Goal: Information Seeking & Learning: Find specific fact

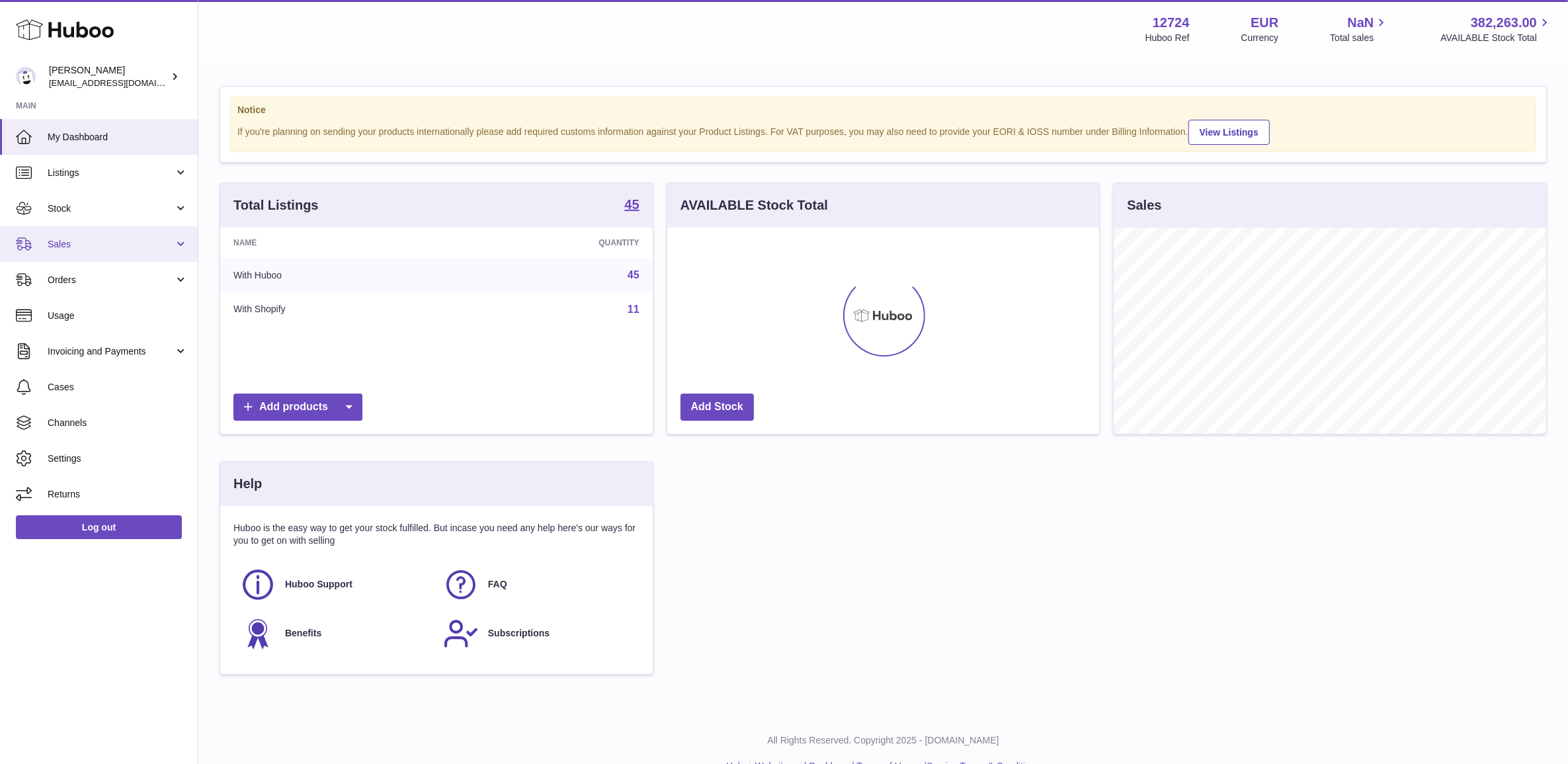
scroll to position [206, 431]
click at [49, 241] on span "Sales" at bounding box center [111, 245] width 126 height 12
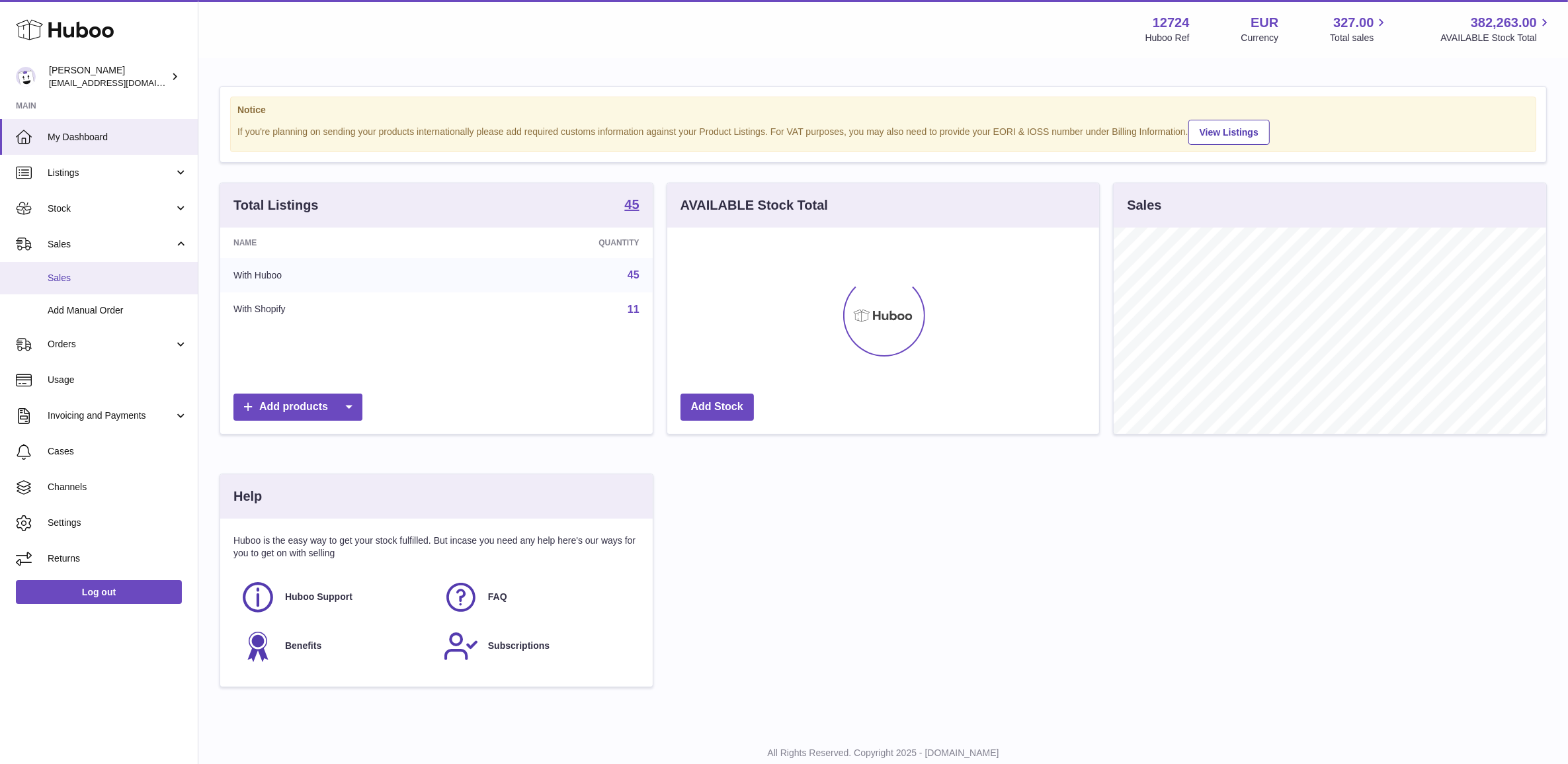
click at [67, 279] on span "Sales" at bounding box center [118, 278] width 140 height 12
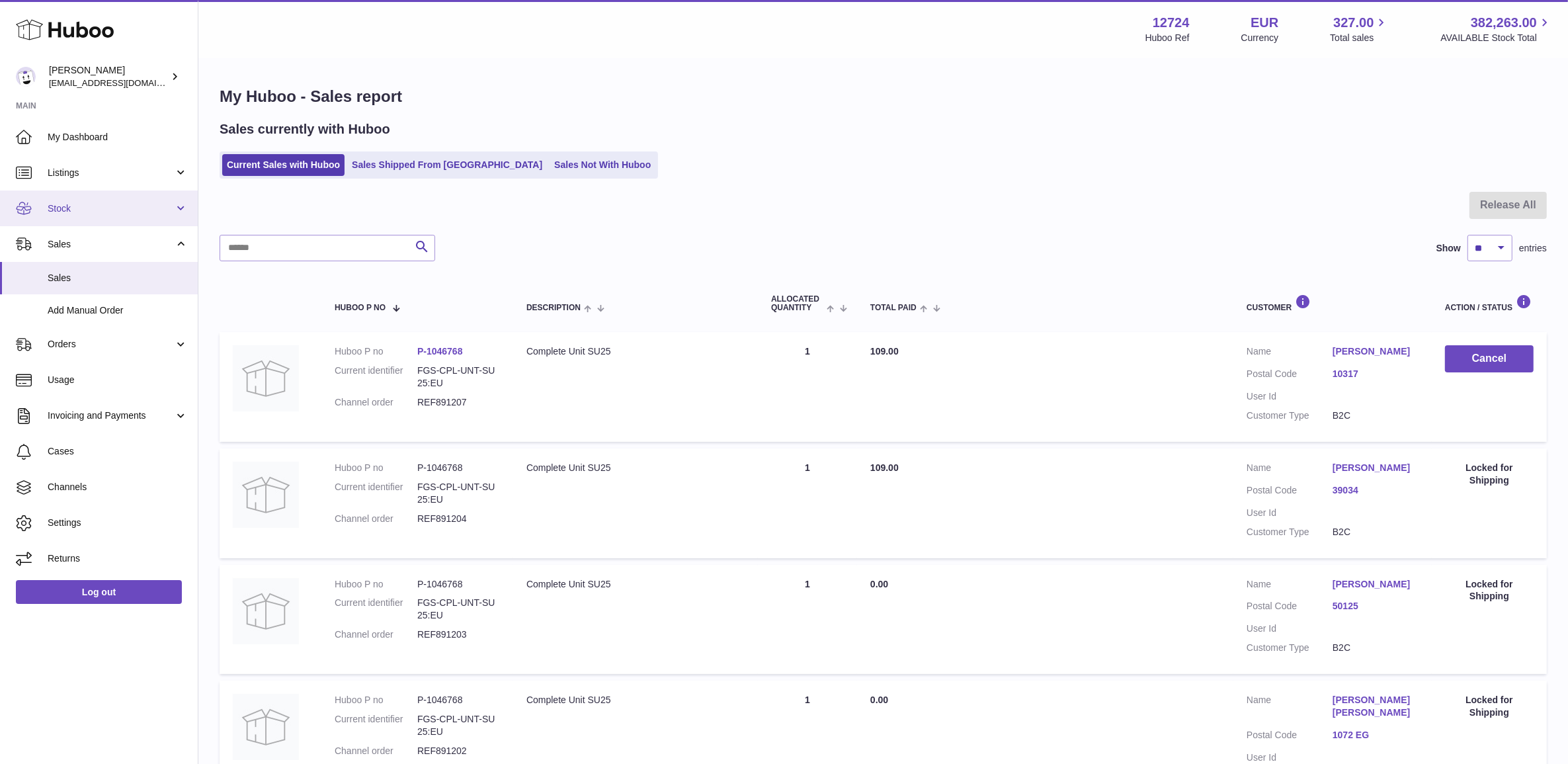
click at [30, 209] on icon at bounding box center [24, 208] width 15 height 12
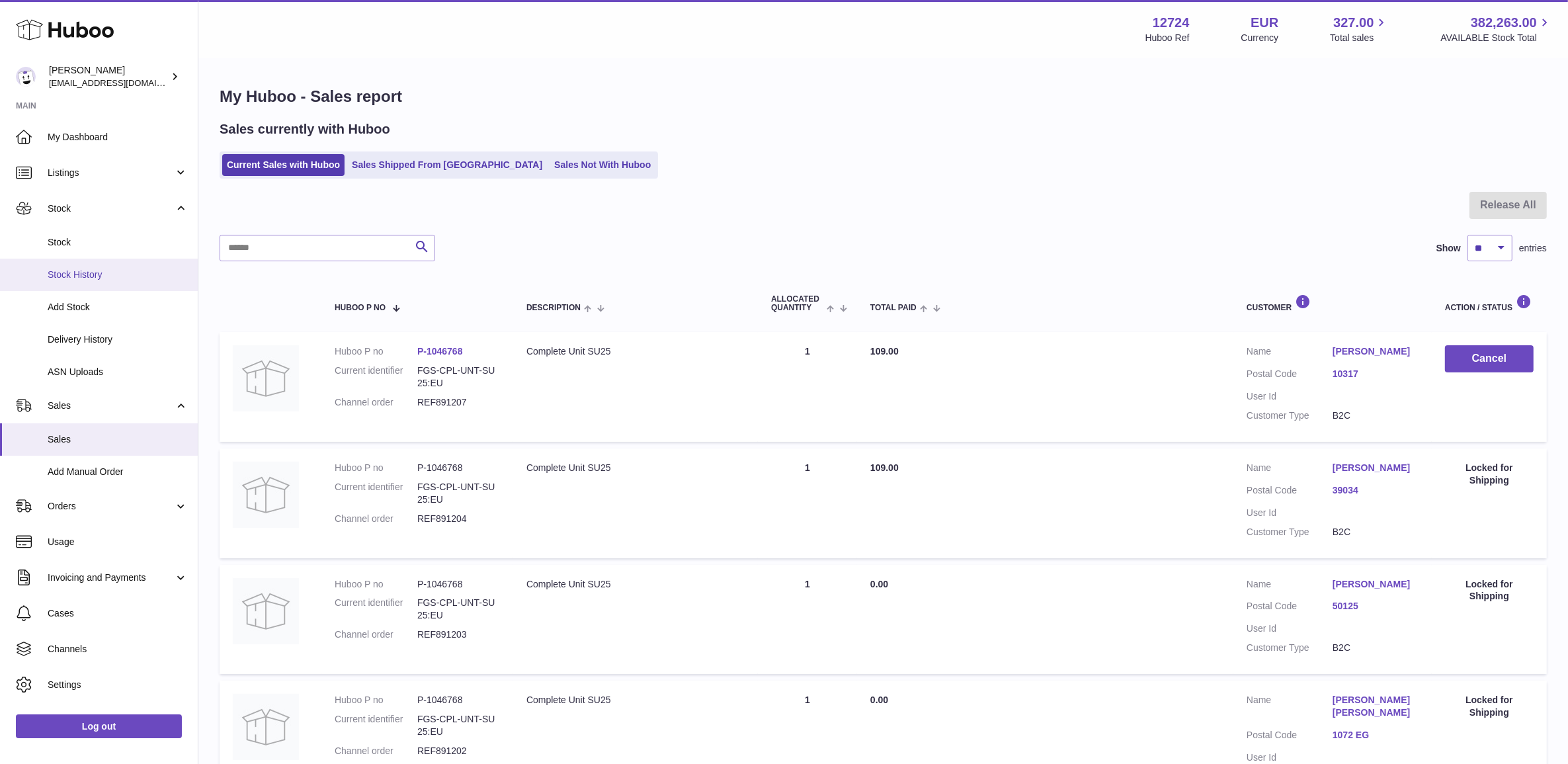
click at [109, 269] on span "Stock History" at bounding box center [118, 275] width 140 height 12
click at [98, 252] on link "Stock" at bounding box center [98, 242] width 197 height 33
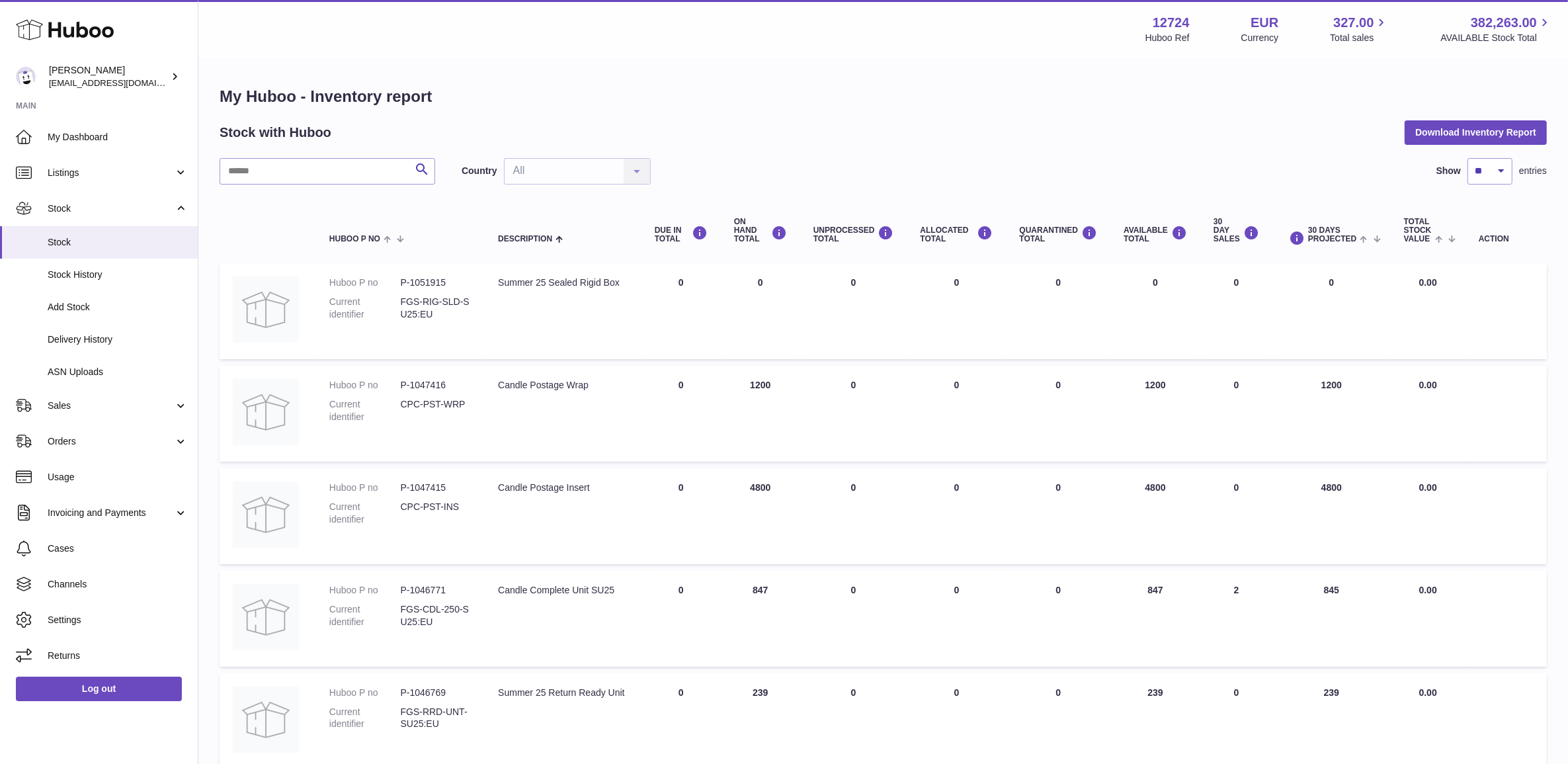
click at [332, 154] on div "My Huboo - Inventory report Stock with Huboo Download Inventory Report Search C…" at bounding box center [883, 699] width 1328 height 1226
click at [356, 166] on input "text" at bounding box center [327, 171] width 215 height 26
click at [123, 170] on span "Listings" at bounding box center [111, 173] width 126 height 12
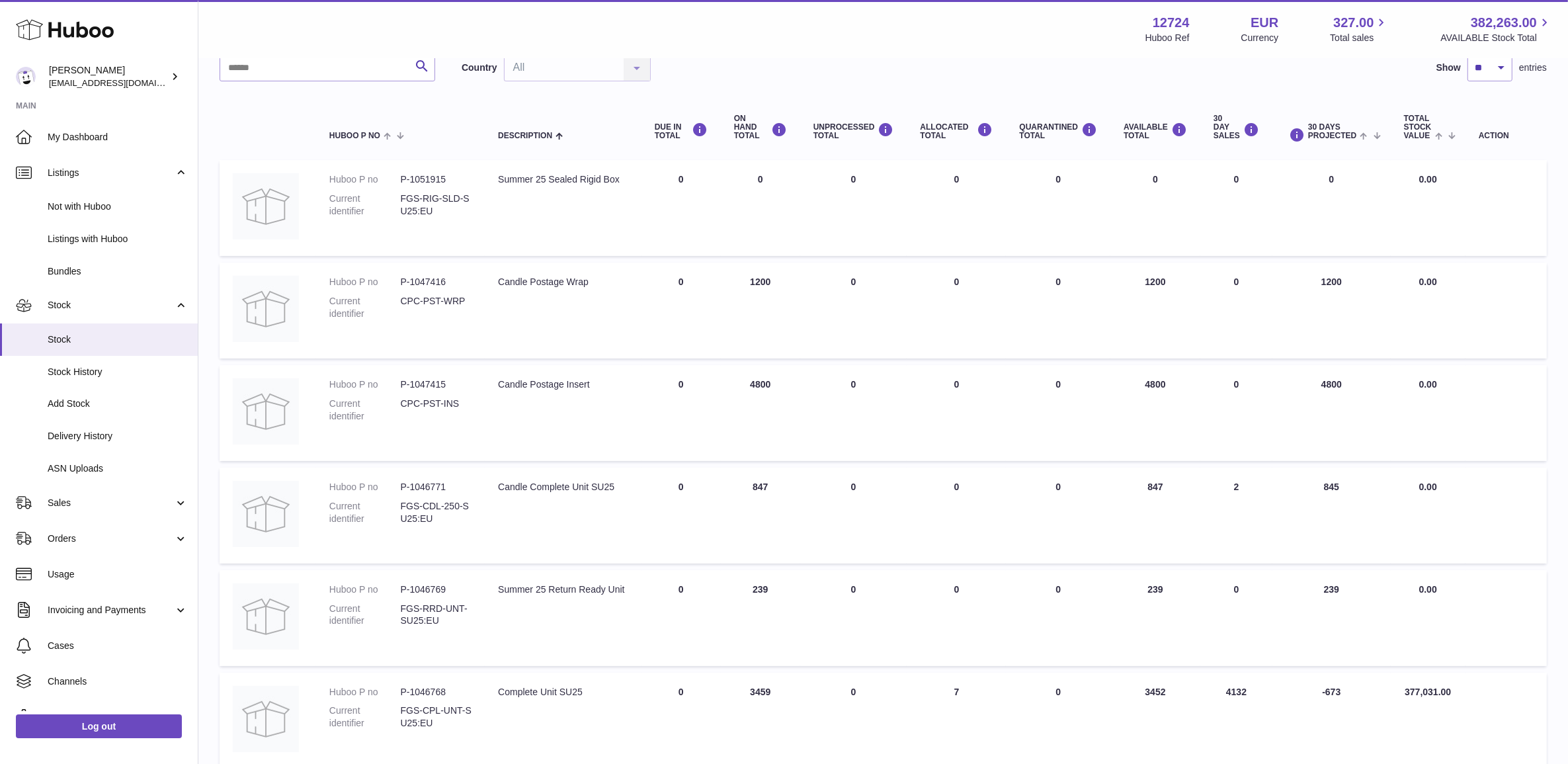
scroll to position [85, 0]
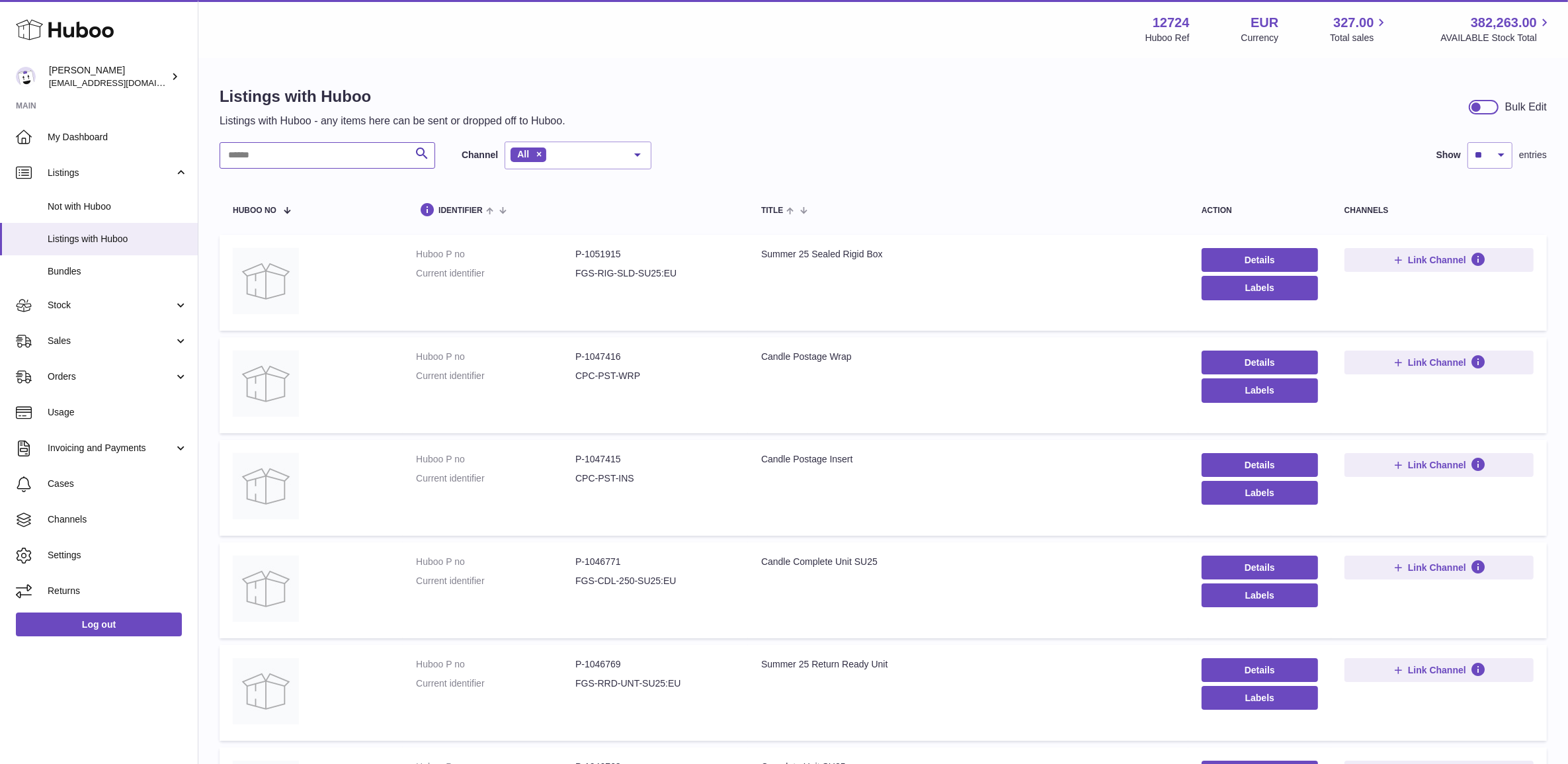
click at [301, 146] on input "text" at bounding box center [327, 155] width 215 height 26
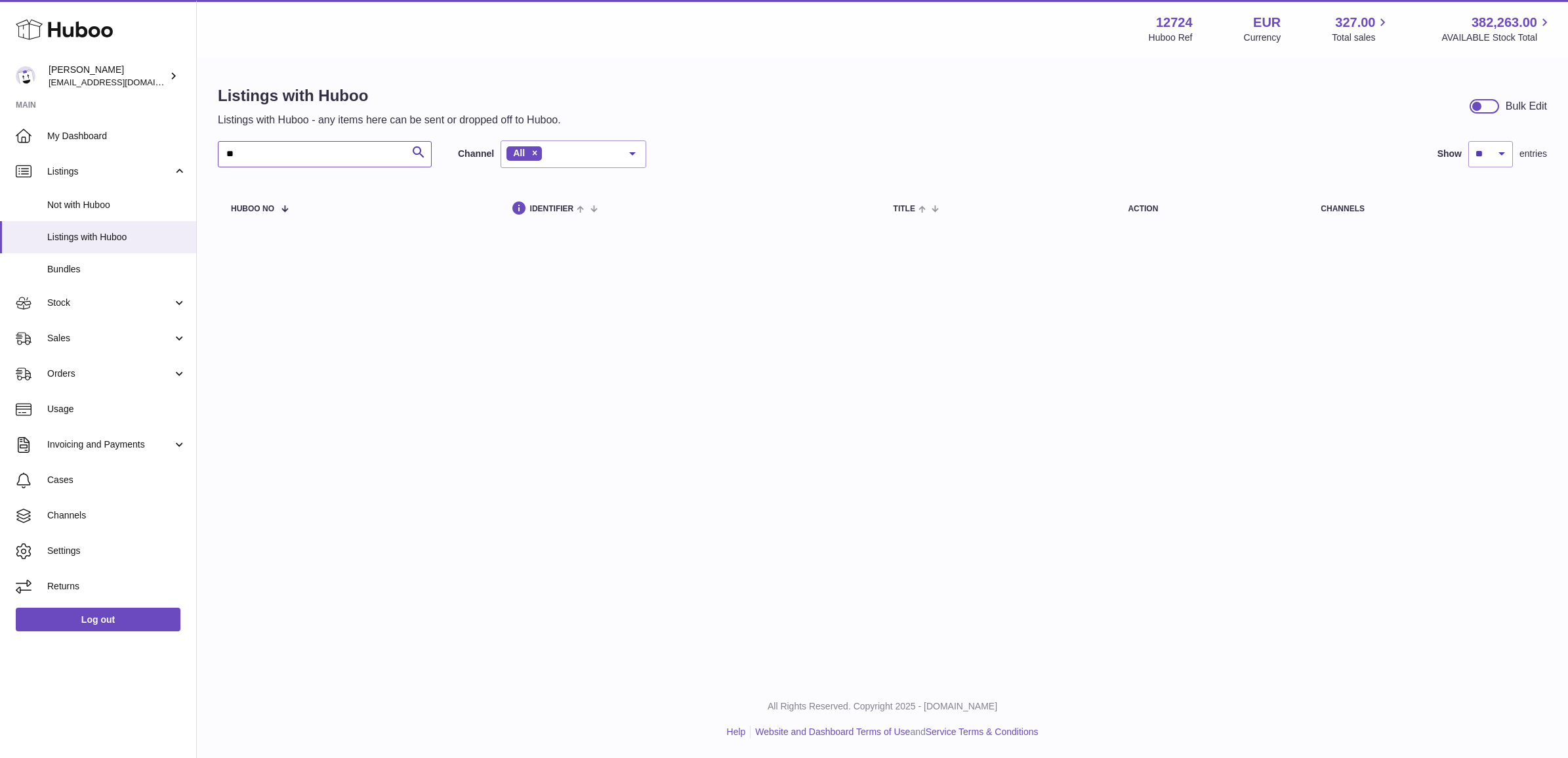
type input "*"
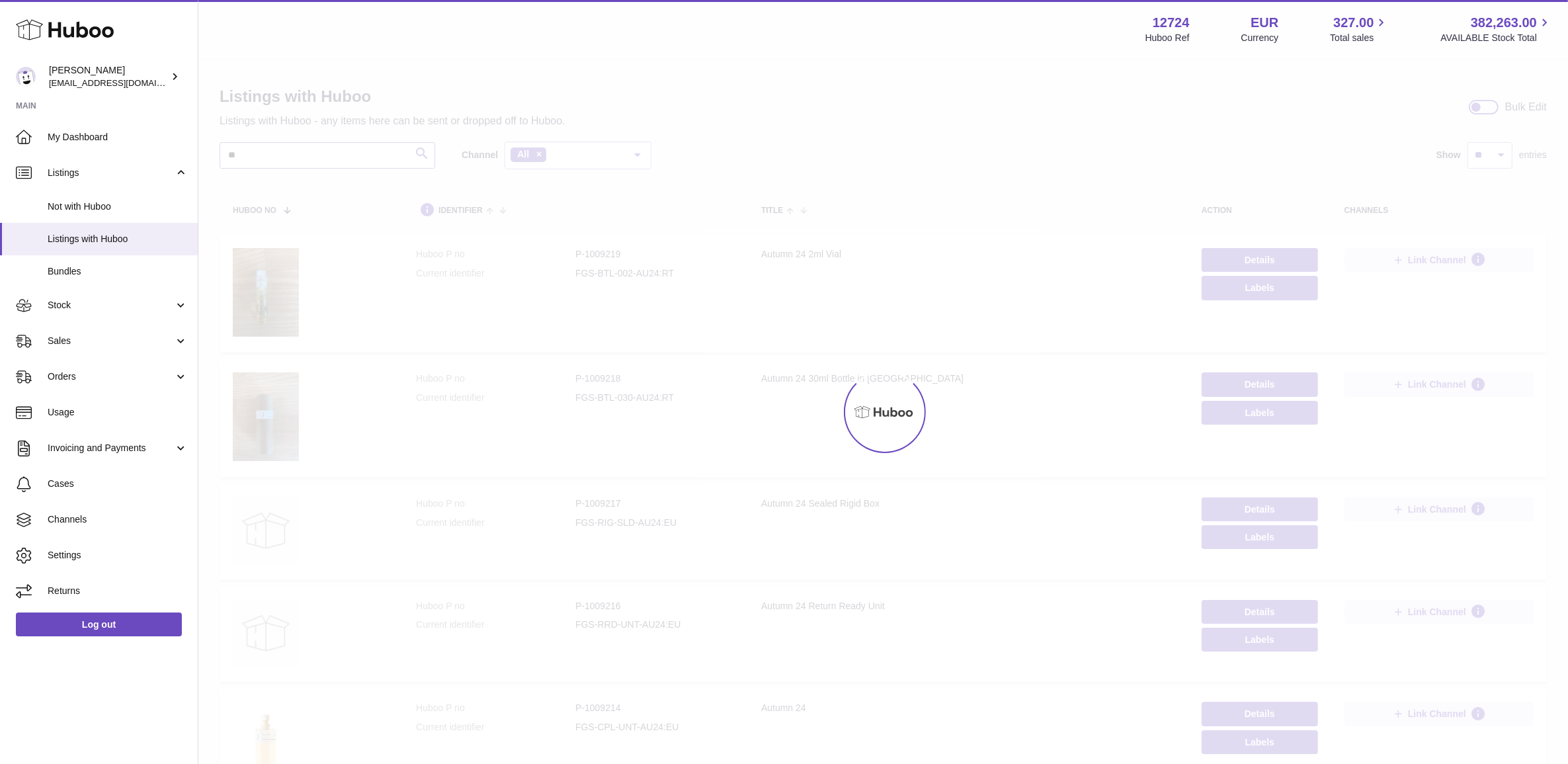
type input "*"
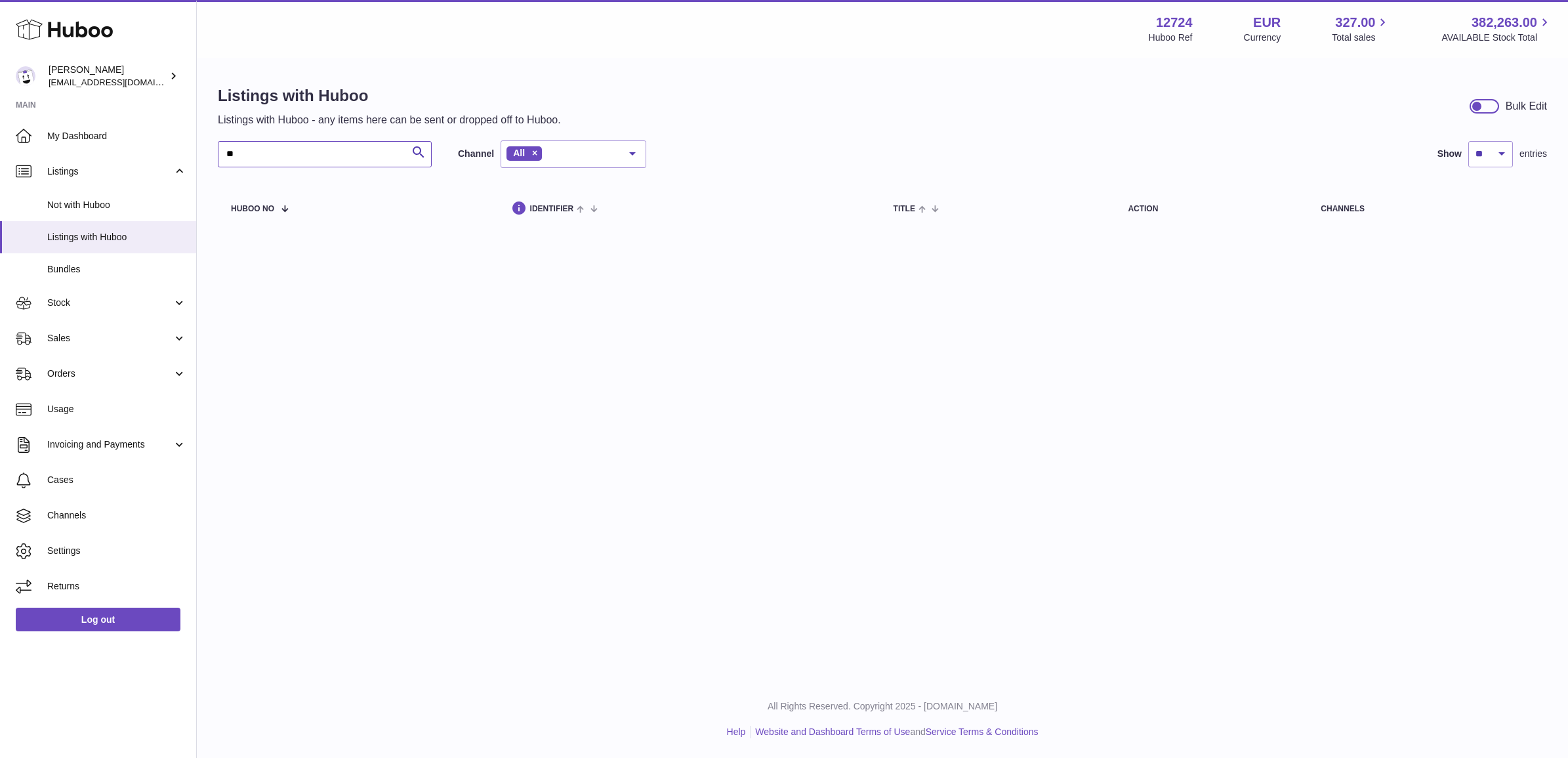
type input "*"
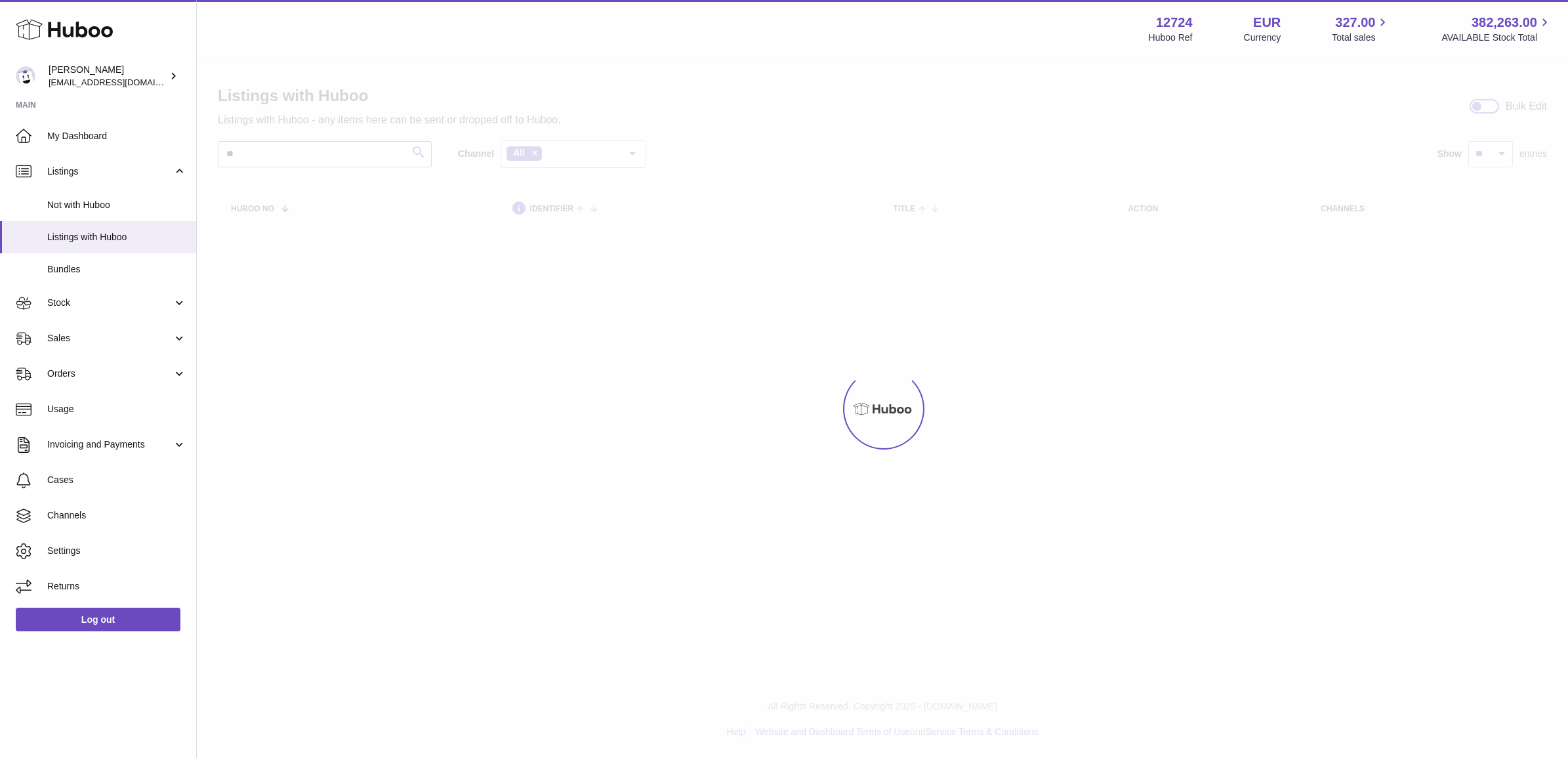
type input "*"
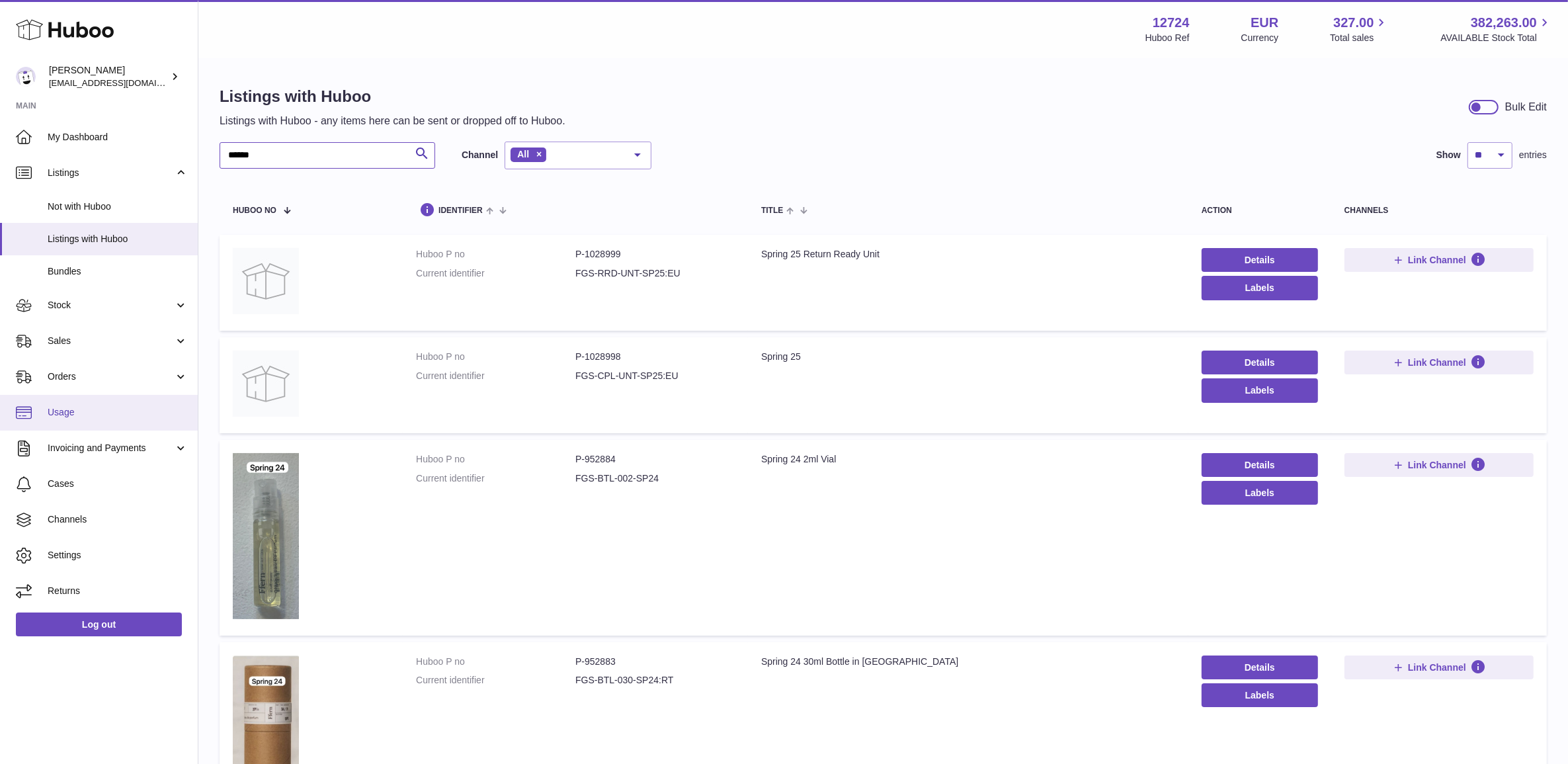
type input "******"
click at [622, 458] on dd "P-952884" at bounding box center [655, 460] width 159 height 12
click at [597, 458] on dd "P-952884" at bounding box center [655, 460] width 159 height 12
drag, startPoint x: 597, startPoint y: 458, endPoint x: 491, endPoint y: 355, distance: 147.8
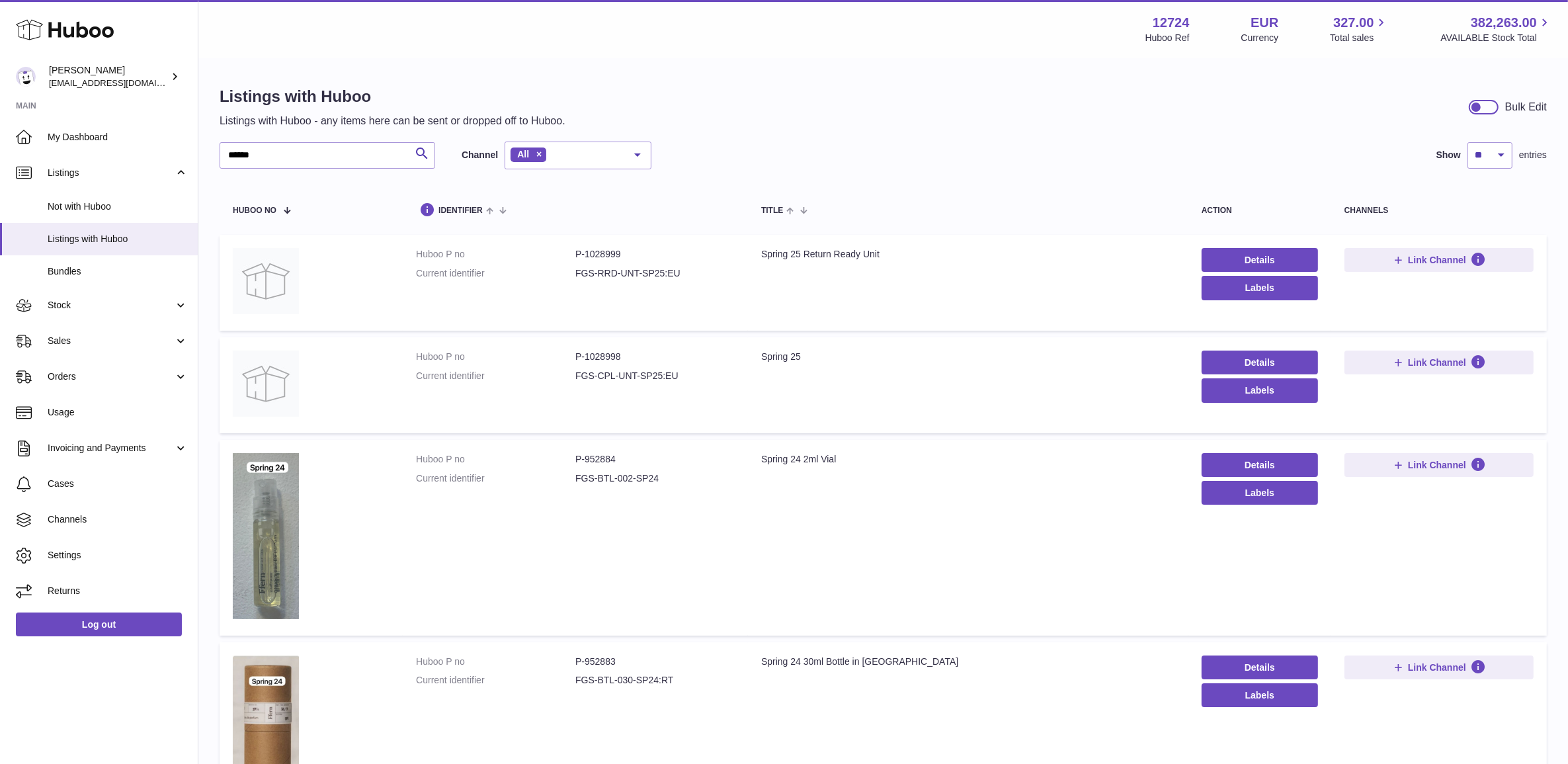
click at [491, 355] on dt "Huboo P no" at bounding box center [495, 357] width 159 height 12
click at [603, 454] on dd "P-952884" at bounding box center [655, 460] width 159 height 12
copy dd "952884"
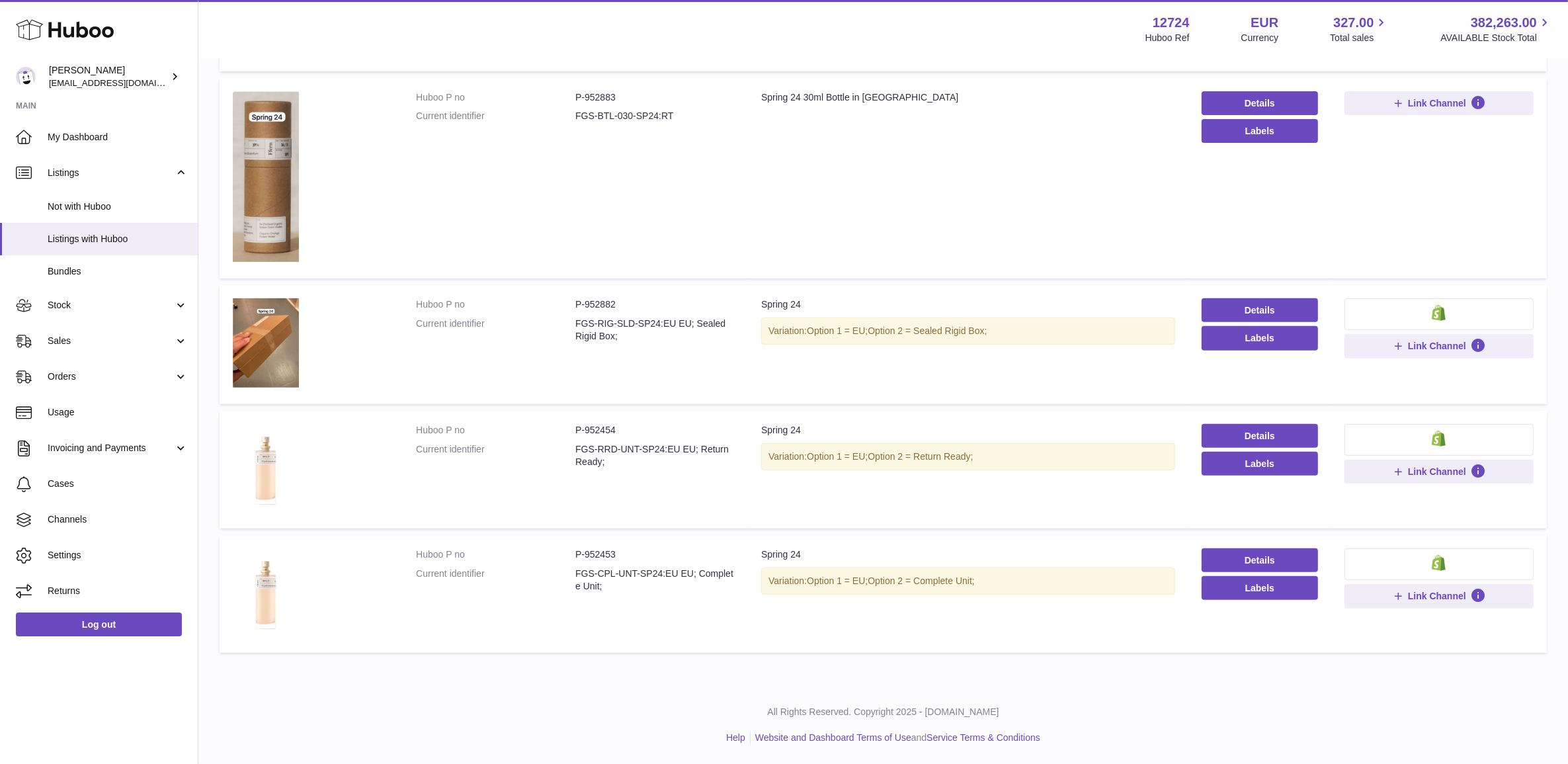
click at [604, 298] on dd "P-952882" at bounding box center [655, 304] width 159 height 12
click at [590, 431] on dd "P-952454" at bounding box center [655, 431] width 159 height 12
copy dd "952454"
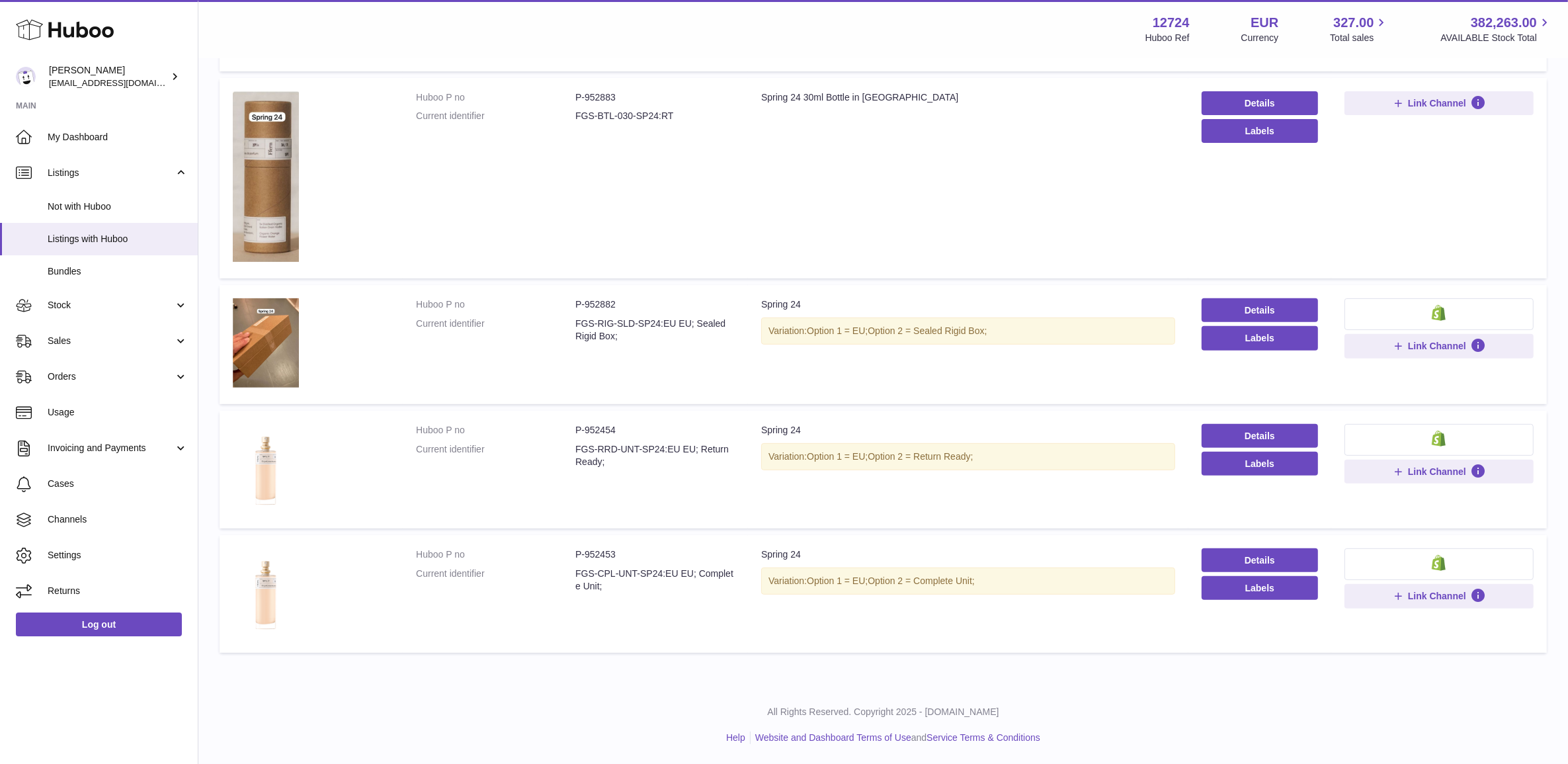
click at [603, 554] on dd "P-952453" at bounding box center [655, 555] width 159 height 12
copy dd "952453"
click at [614, 424] on dd "P-952454" at bounding box center [655, 431] width 159 height 12
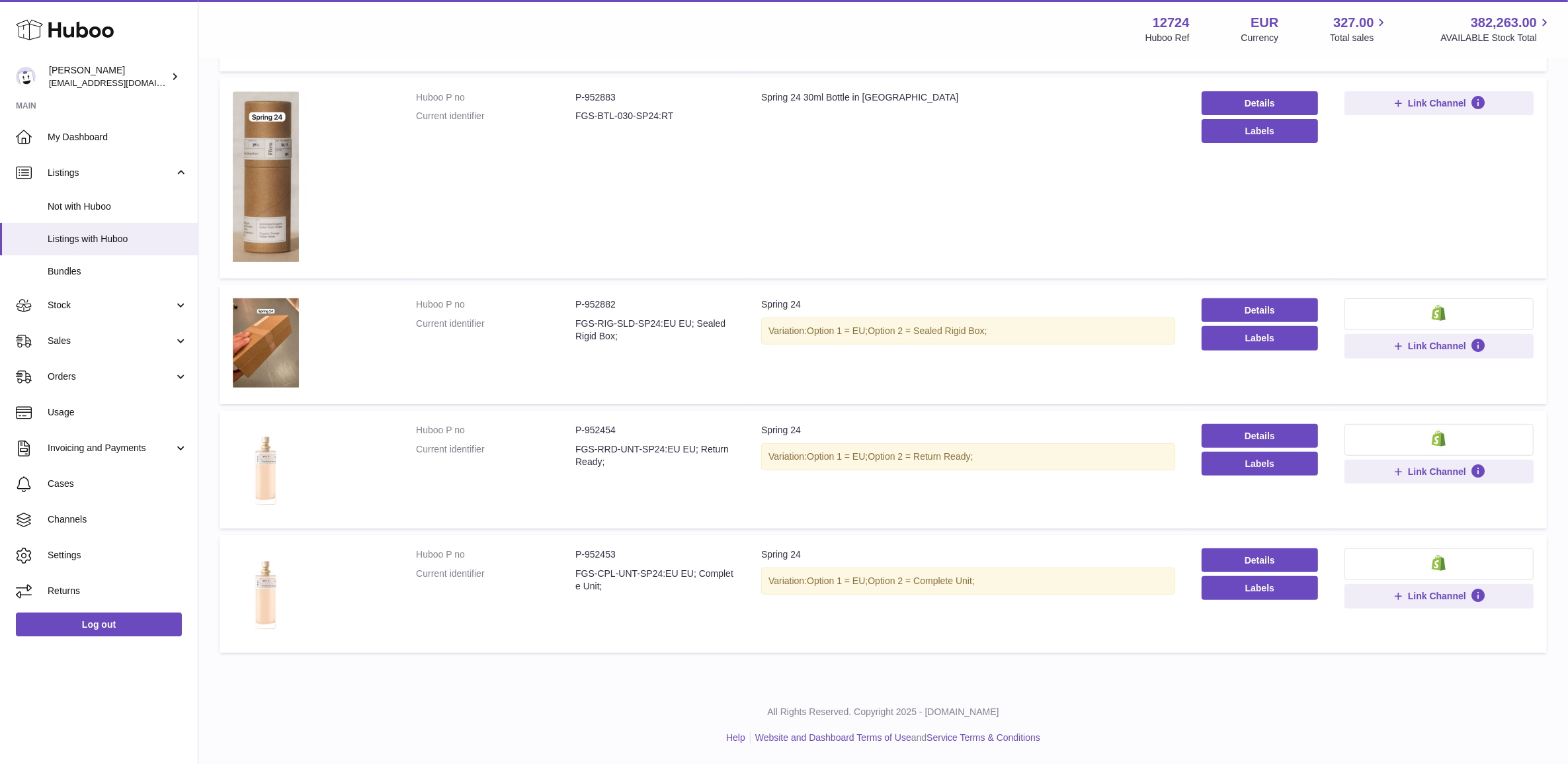
drag, startPoint x: 614, startPoint y: 422, endPoint x: 520, endPoint y: 394, distance: 98.1
click at [520, 394] on td "Huboo P no P-952882 Current identifier FGS-RIG-SLD-SP24:EU EU; Sealed Rigid Box;" at bounding box center [575, 345] width 345 height 119
click at [588, 304] on dd "P-952882" at bounding box center [655, 304] width 159 height 12
copy dd "952882"
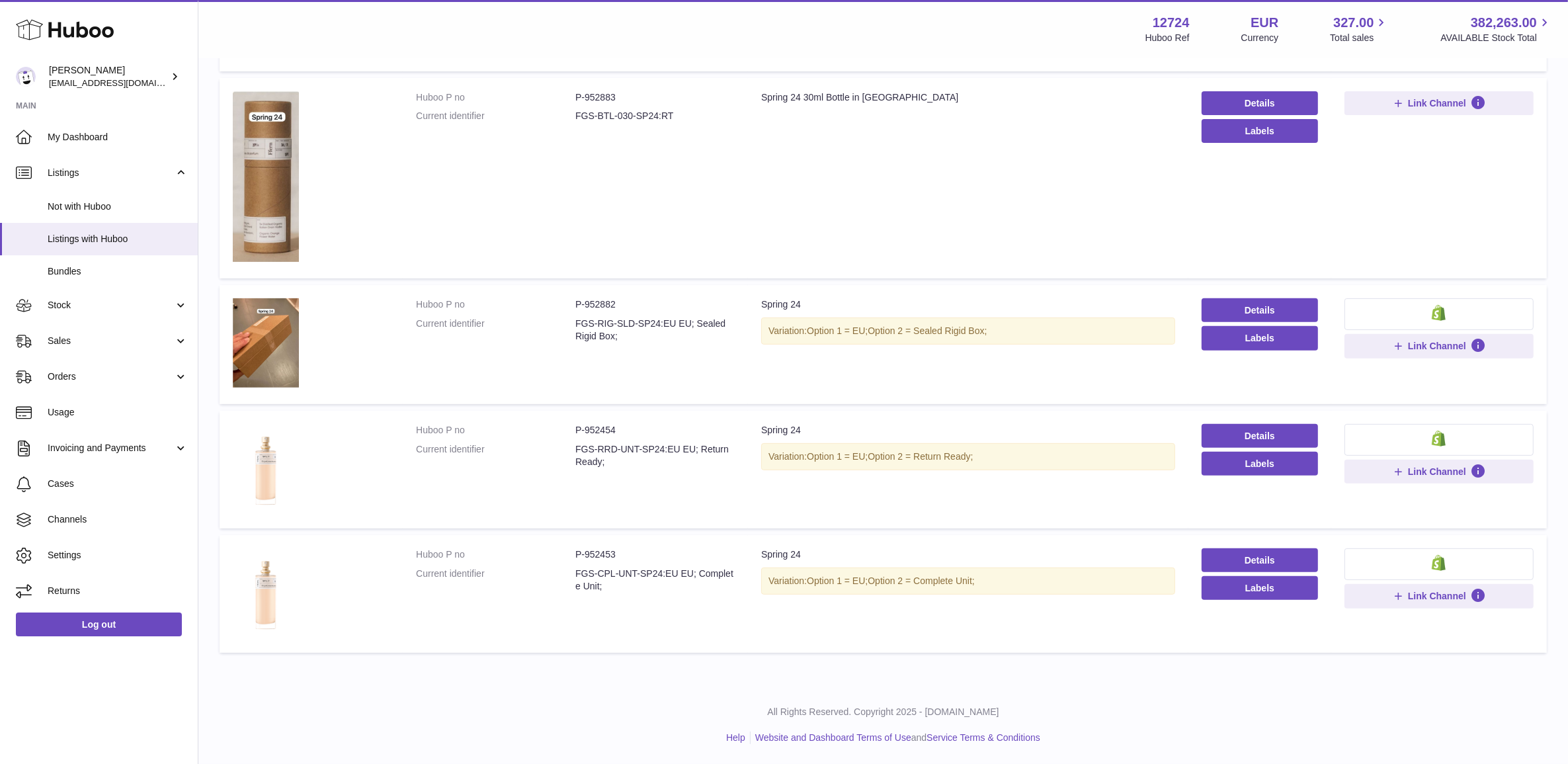
click at [592, 431] on dd "P-952454" at bounding box center [655, 431] width 159 height 12
copy dd "952454"
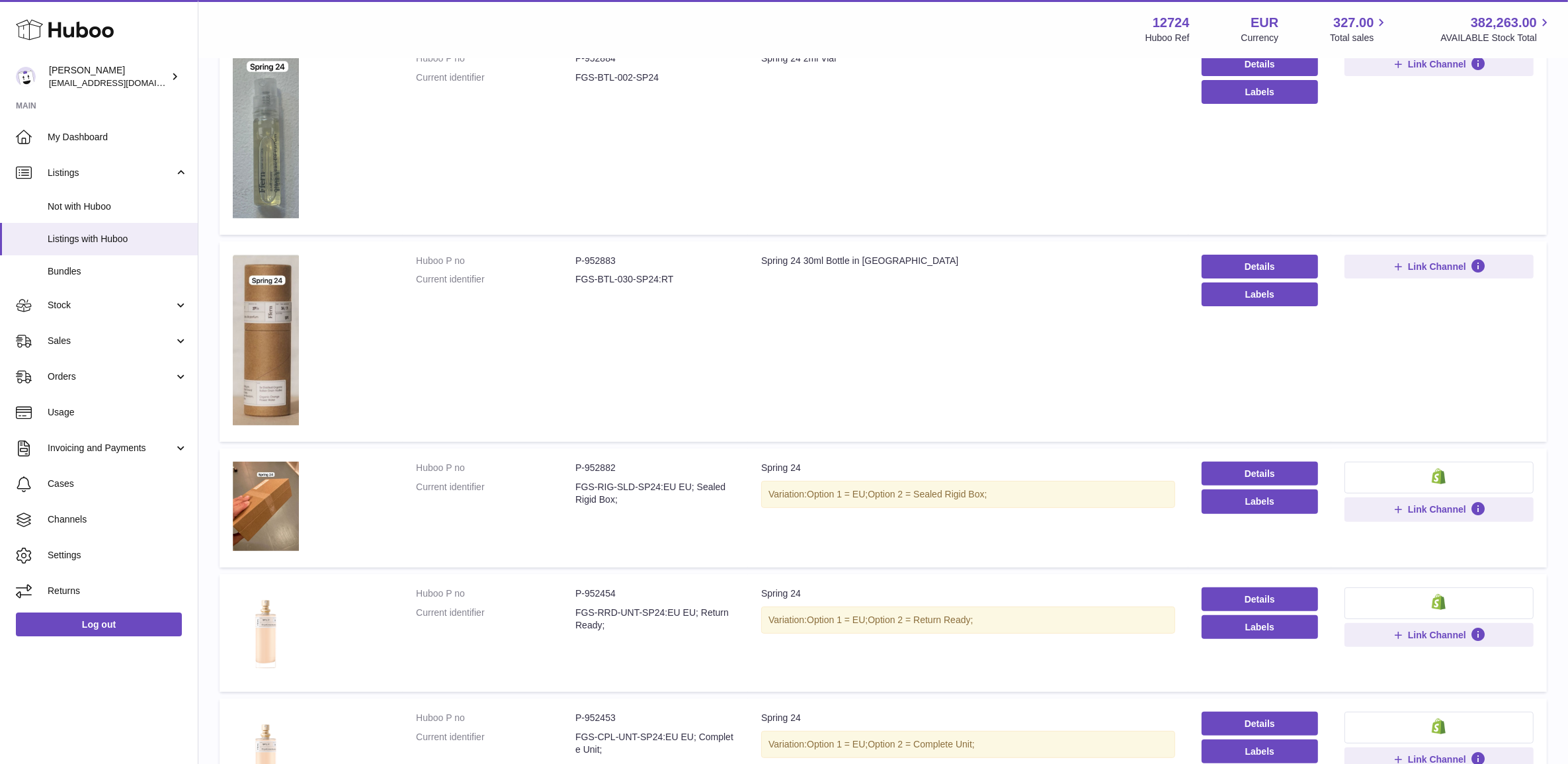
click at [590, 266] on dd "P-952883" at bounding box center [655, 261] width 159 height 12
copy dd "952883"
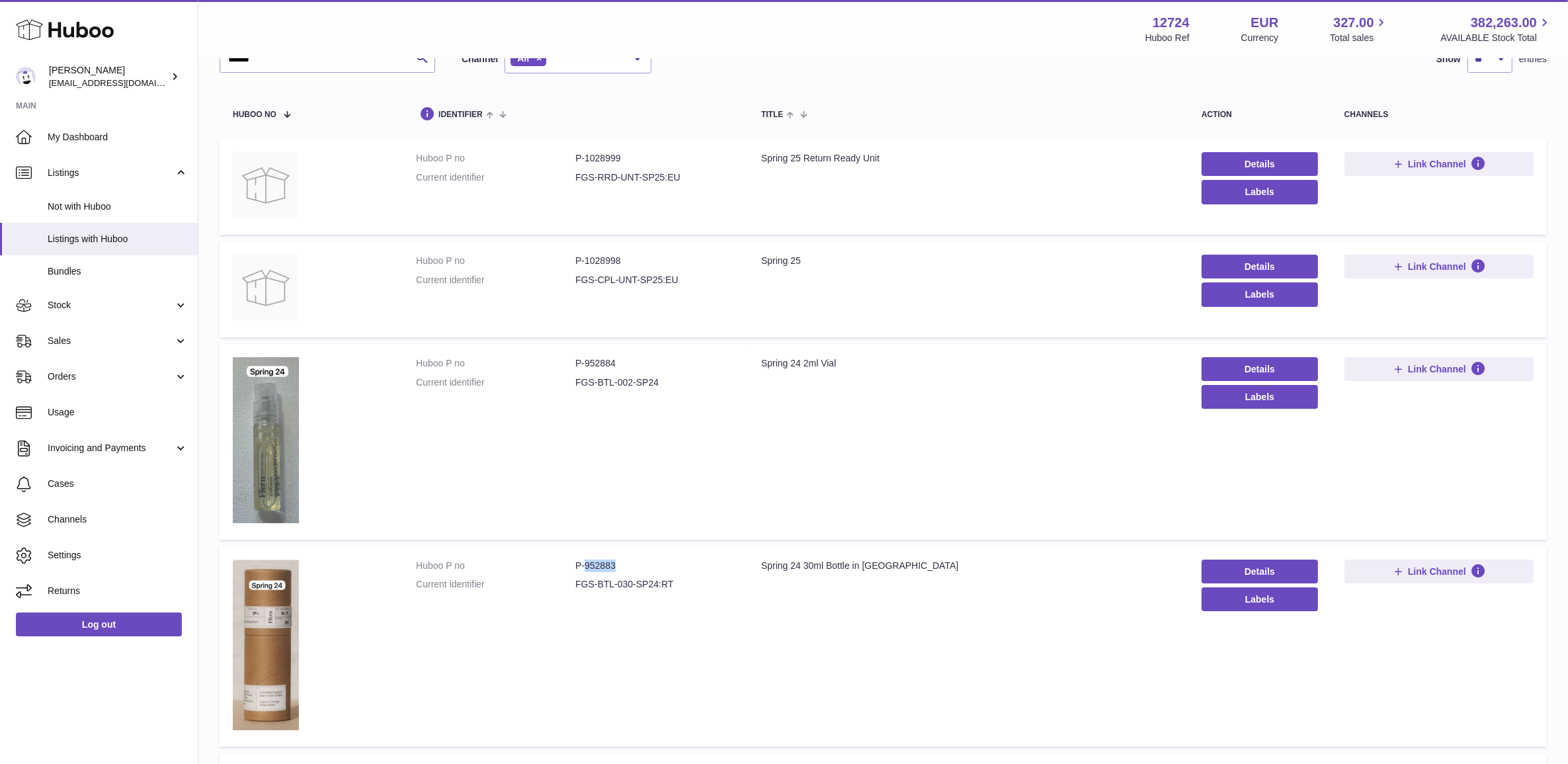
scroll to position [70, 0]
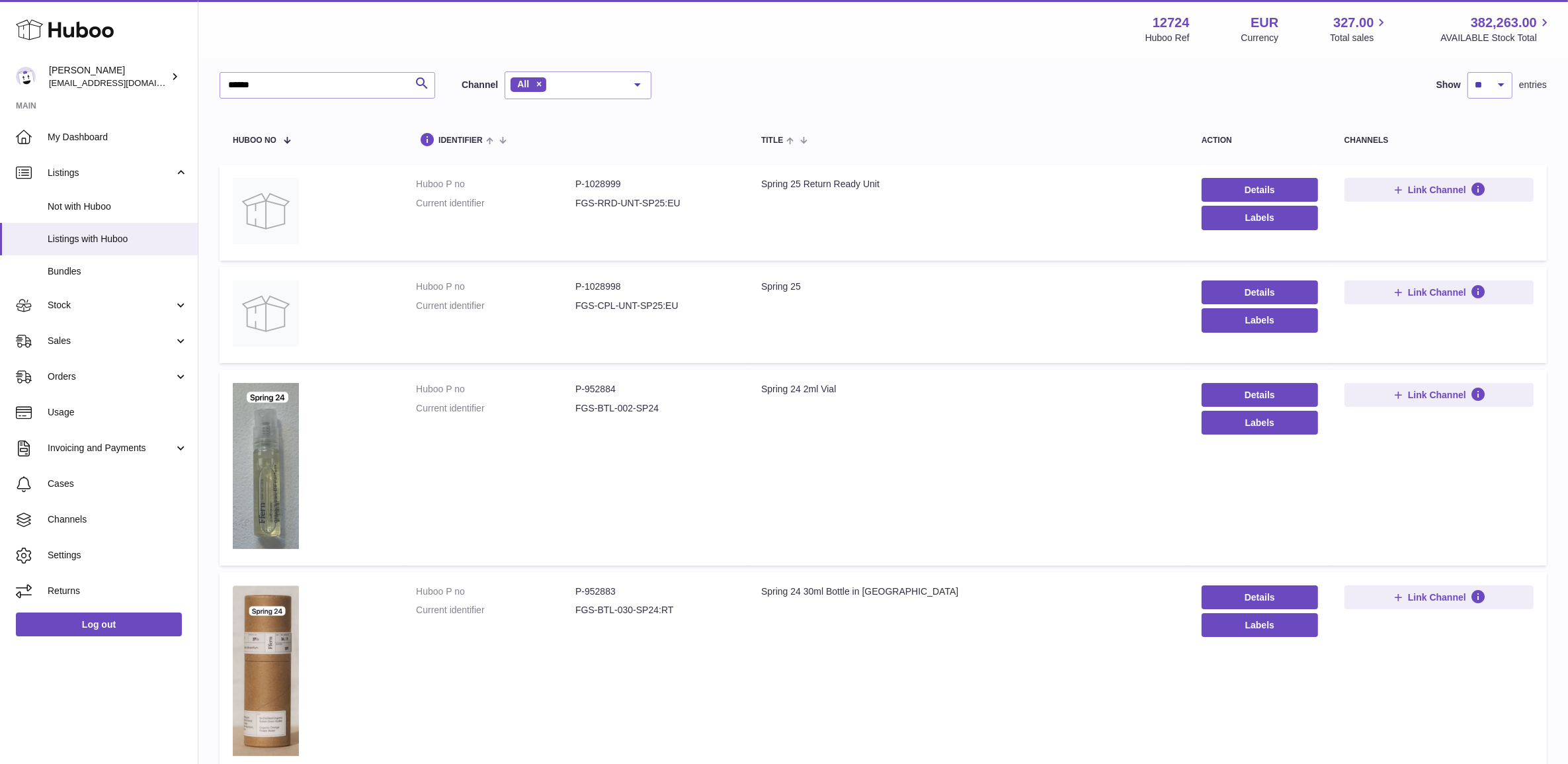
click at [590, 286] on dd "P-1028998" at bounding box center [655, 287] width 159 height 12
copy dd "1028998"
click at [594, 180] on dd "P-1028999" at bounding box center [655, 184] width 159 height 12
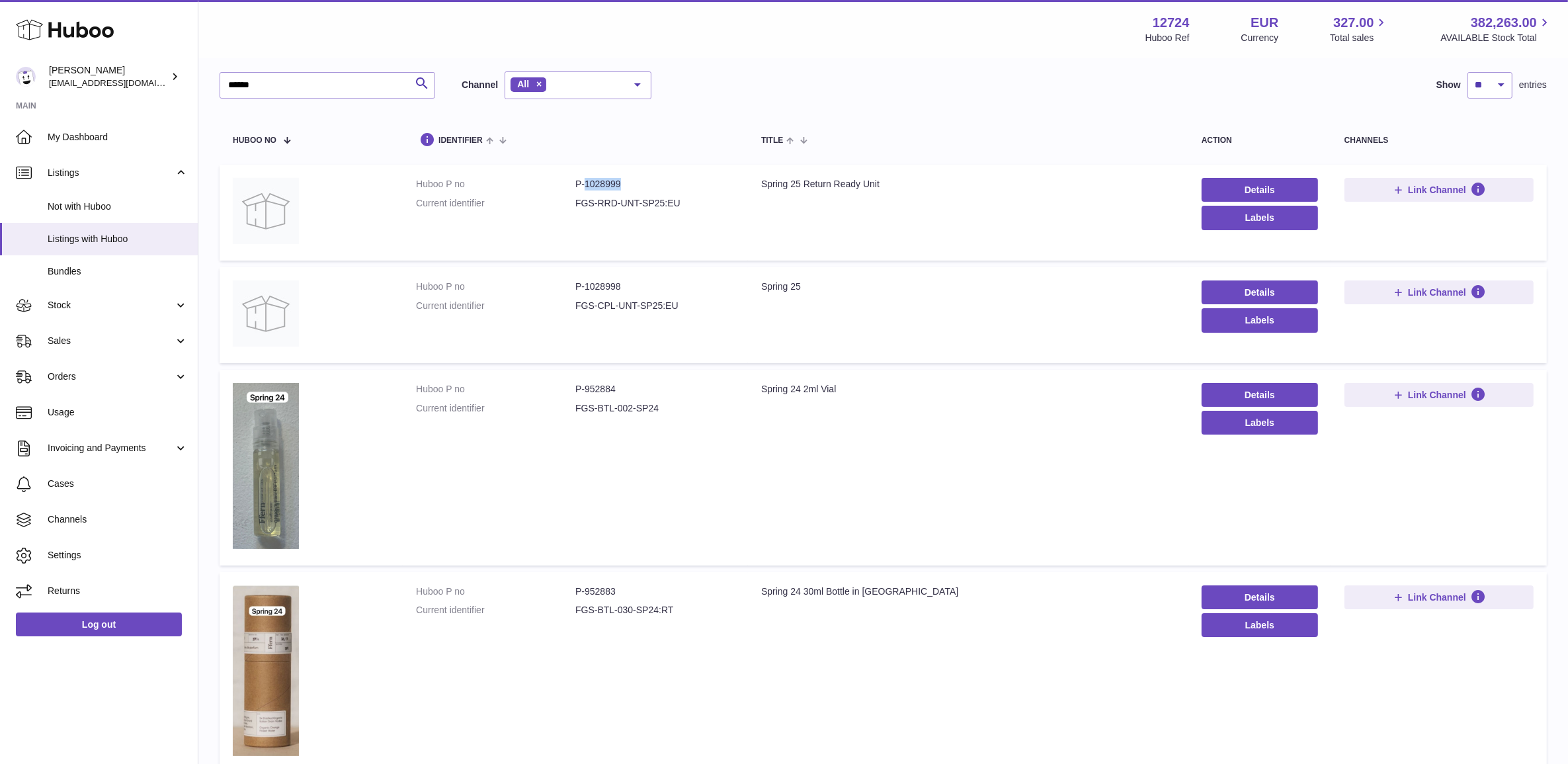
copy dd "1028999"
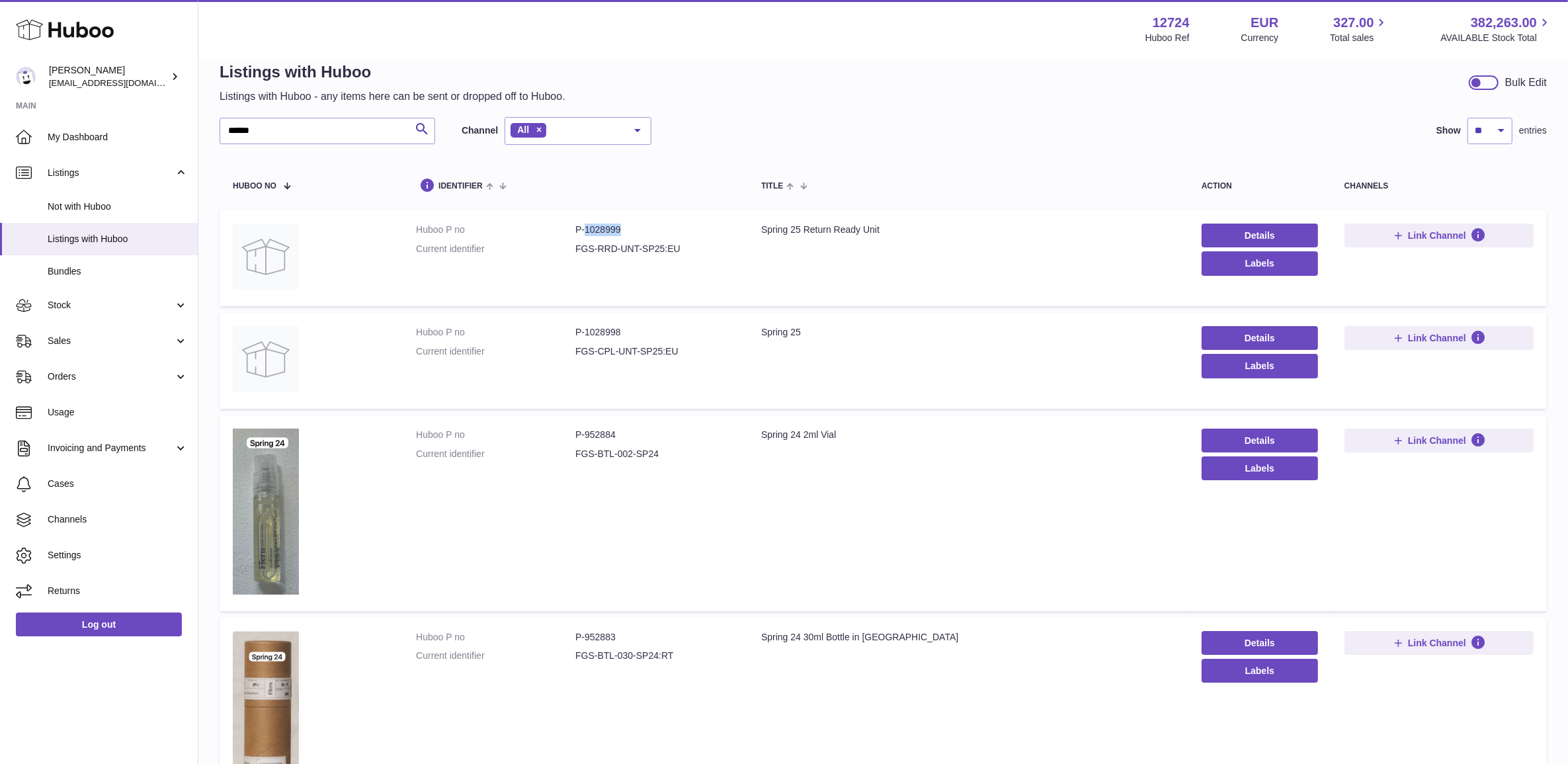
scroll to position [0, 0]
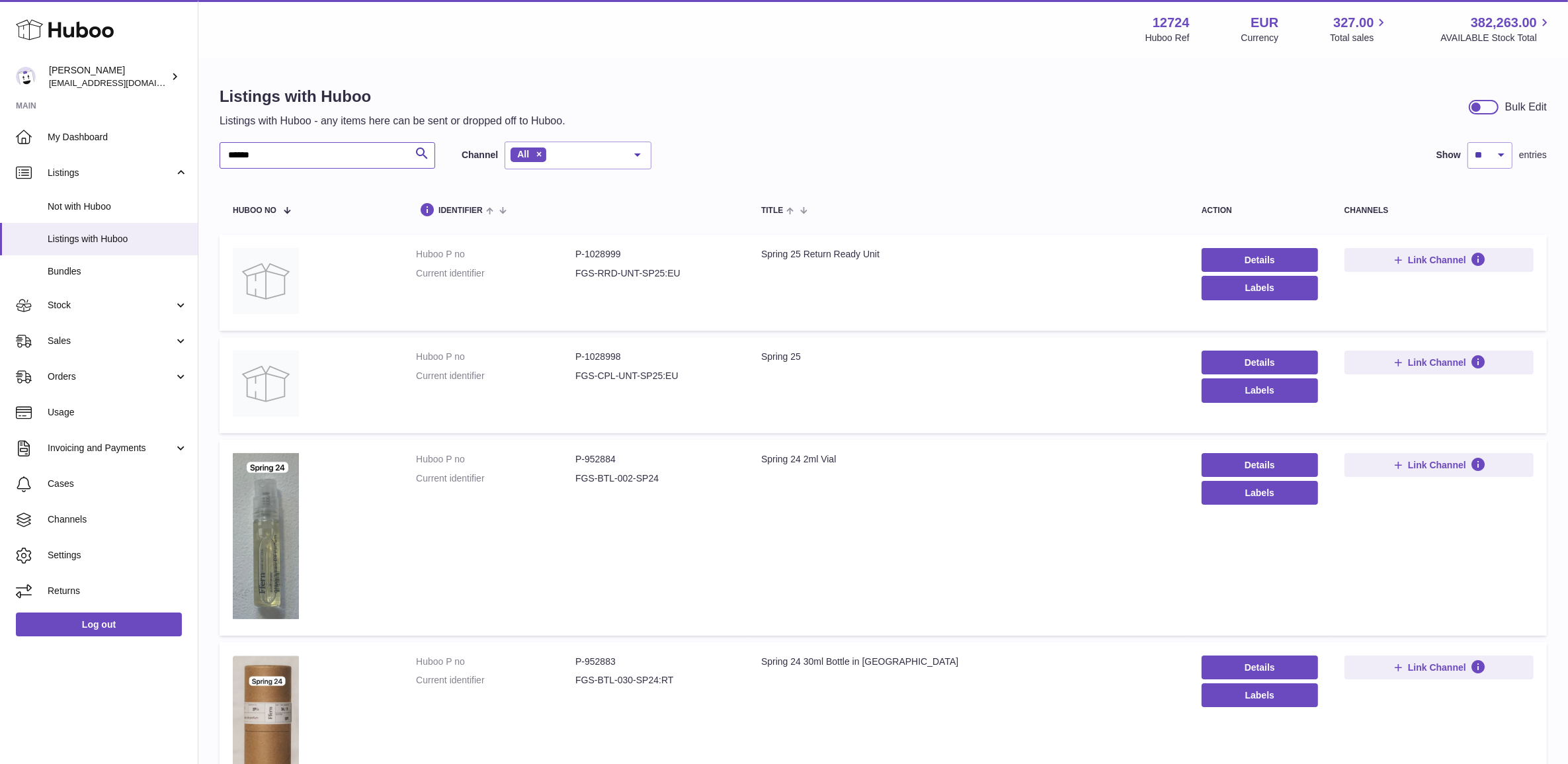
click at [265, 153] on input "******" at bounding box center [327, 155] width 215 height 26
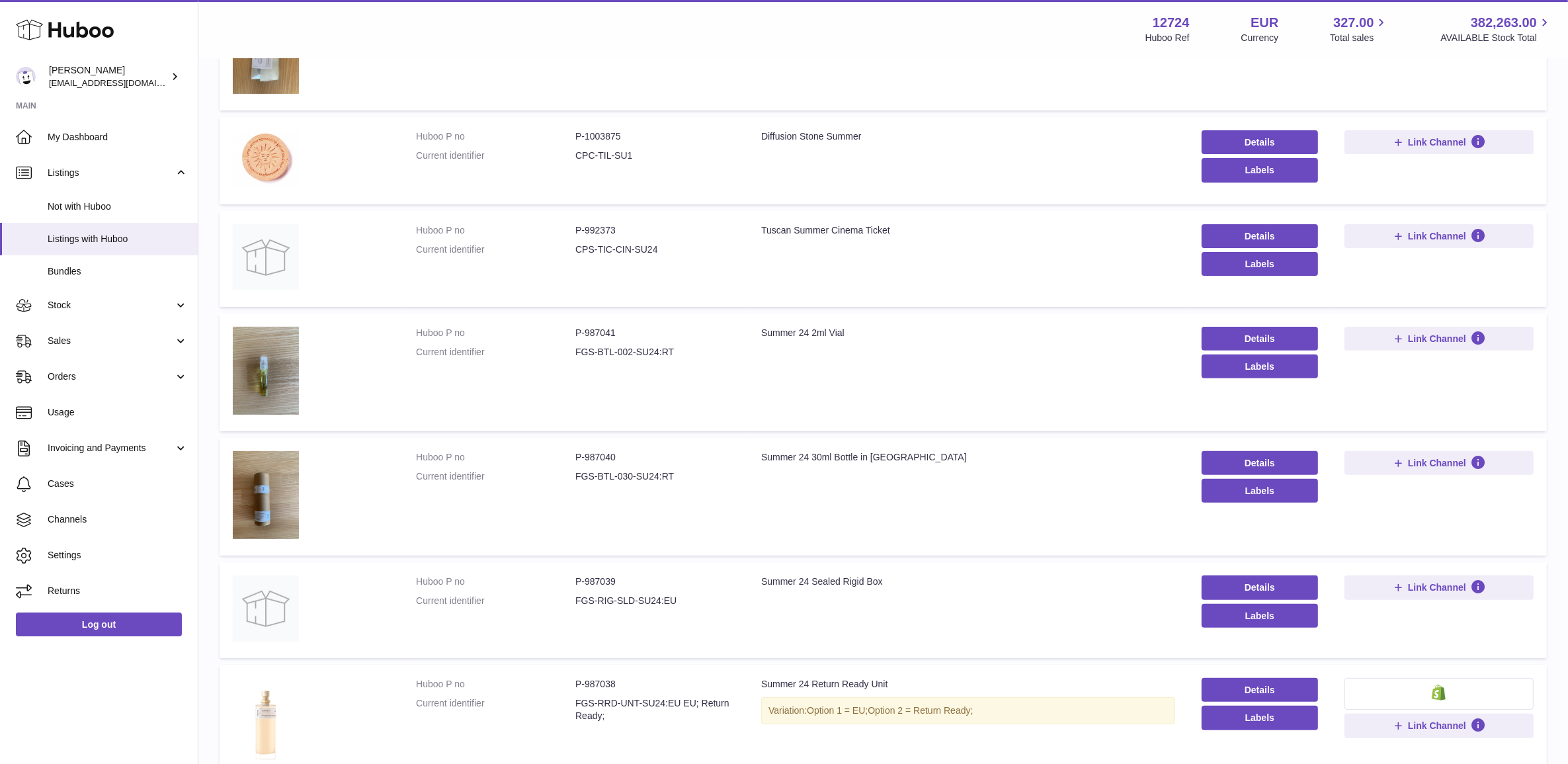
scroll to position [414, 0]
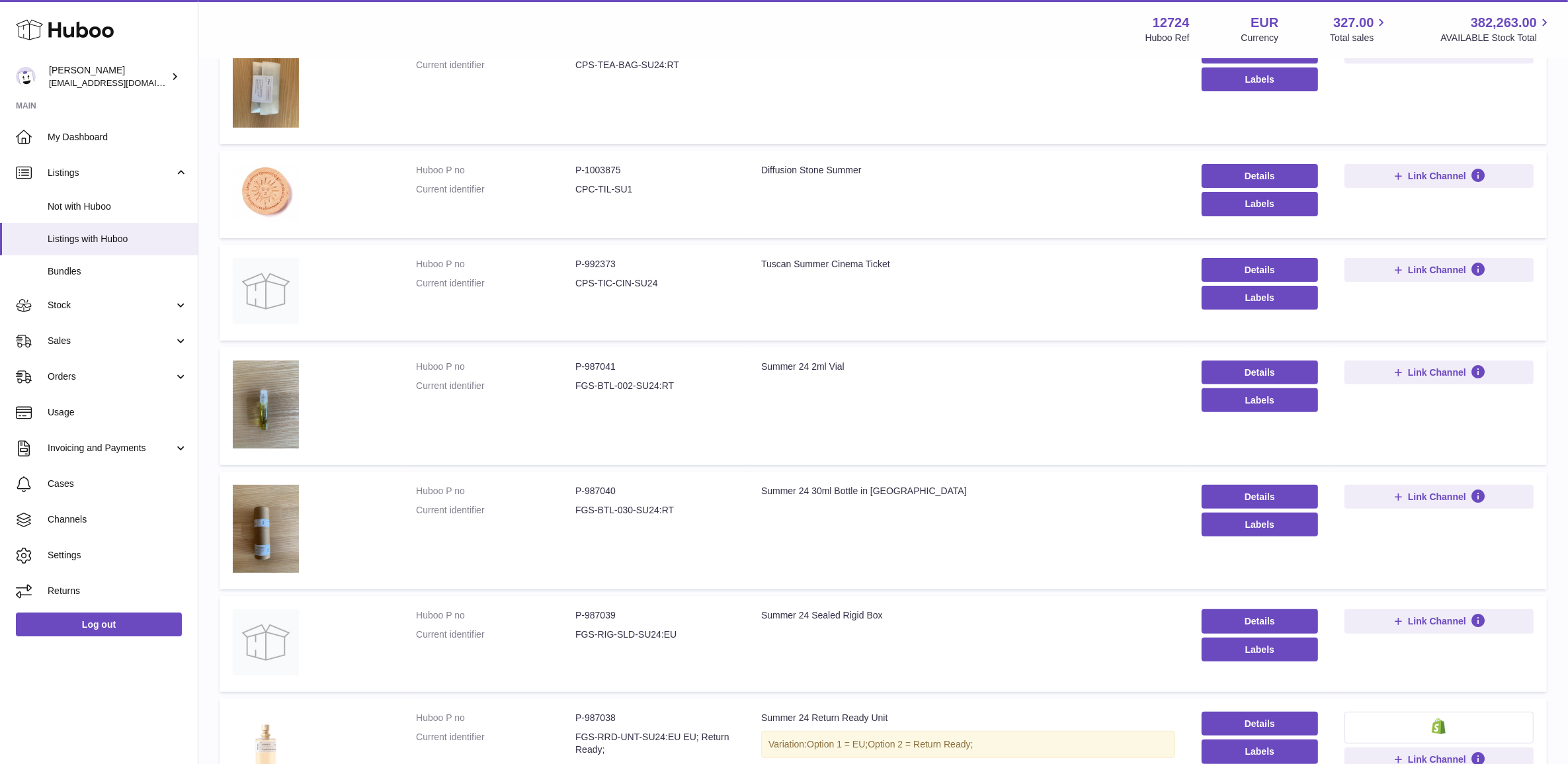
click at [597, 494] on dd "P-987040" at bounding box center [655, 492] width 159 height 12
copy dd "987040"
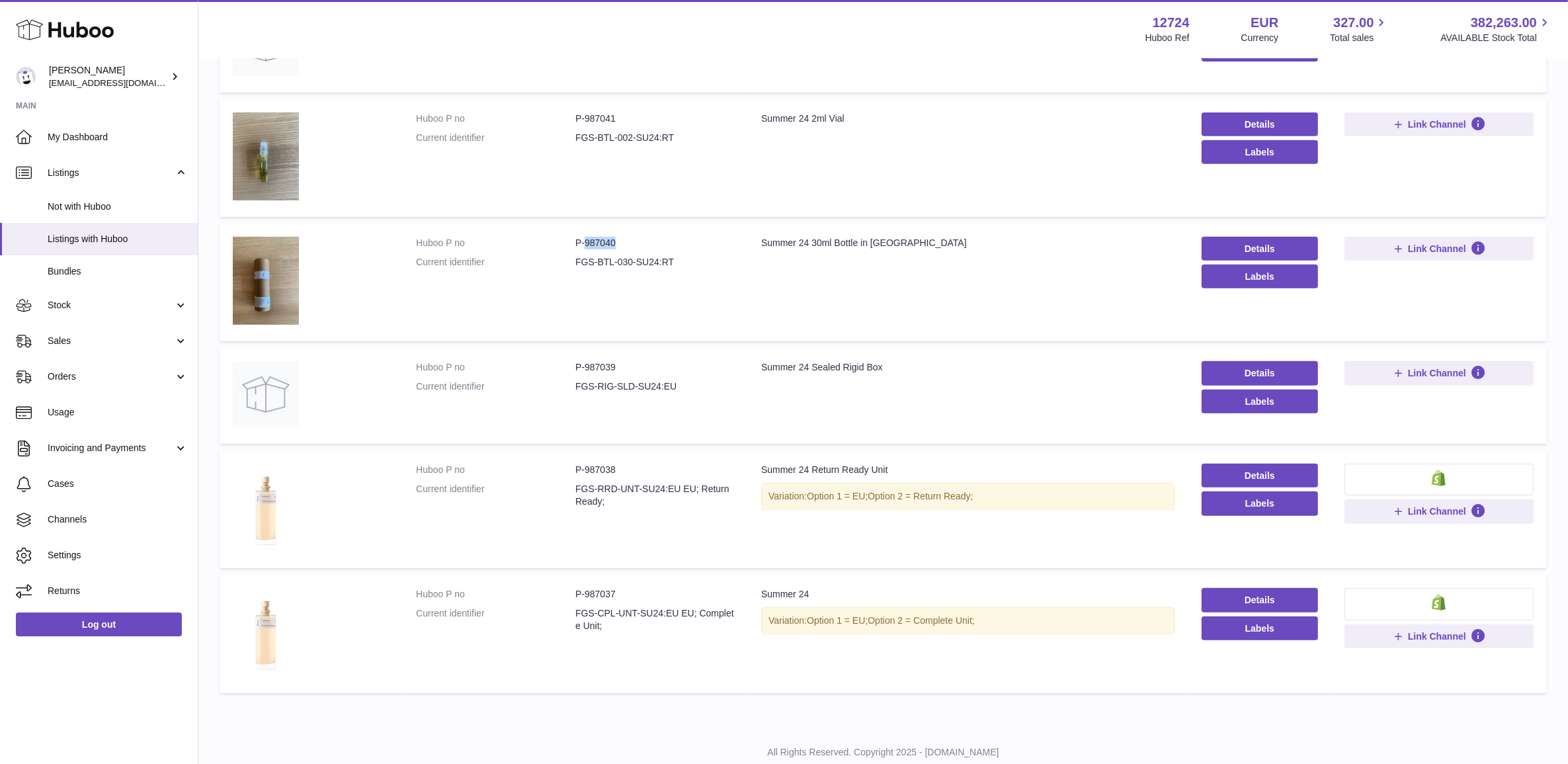
scroll to position [704, 0]
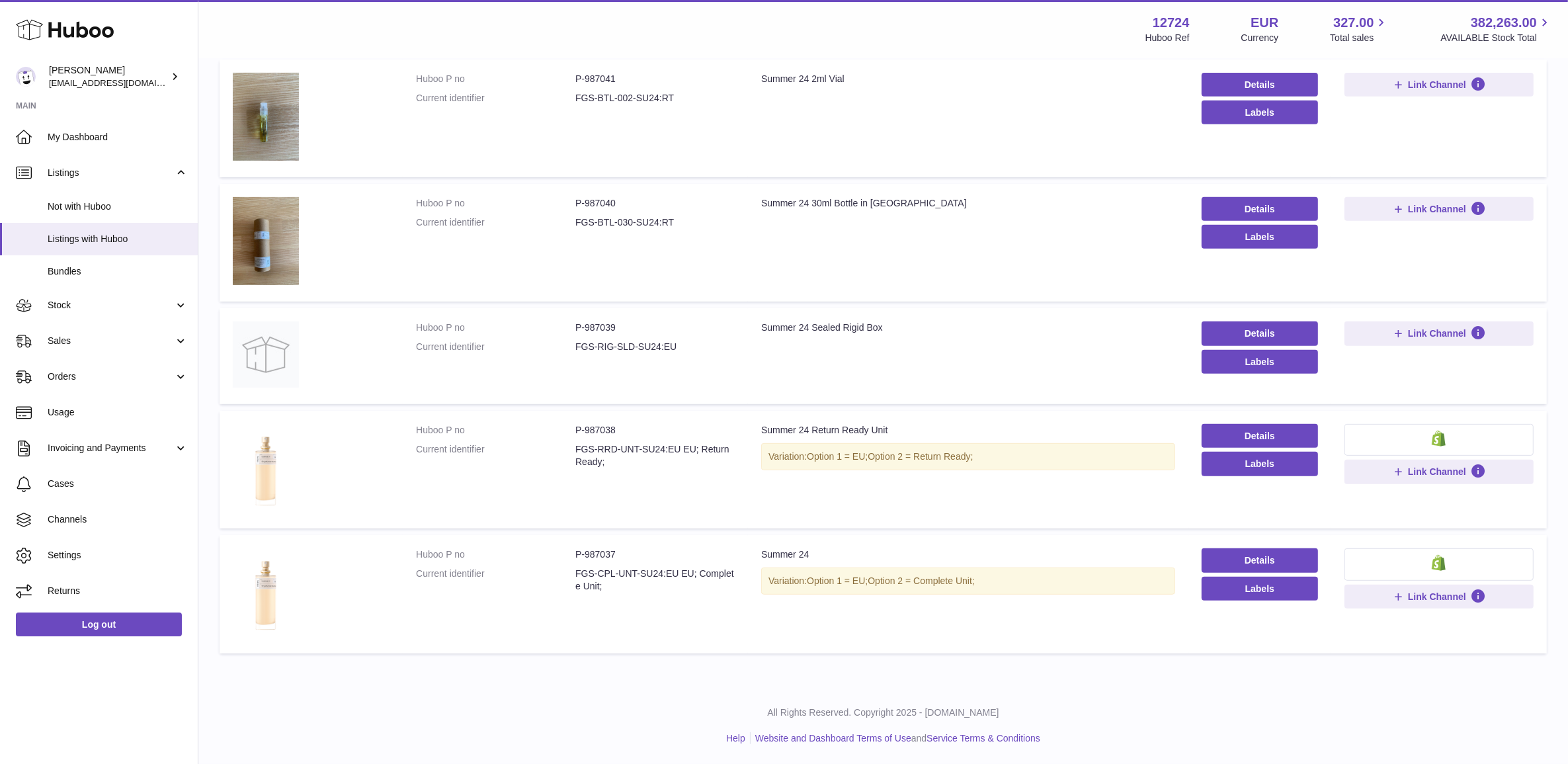
click at [606, 556] on dd "P-987037" at bounding box center [655, 555] width 159 height 12
click at [608, 554] on dd "P-987037" at bounding box center [655, 555] width 159 height 12
copy dd "987037"
click at [609, 434] on dd "P-987038" at bounding box center [655, 431] width 159 height 12
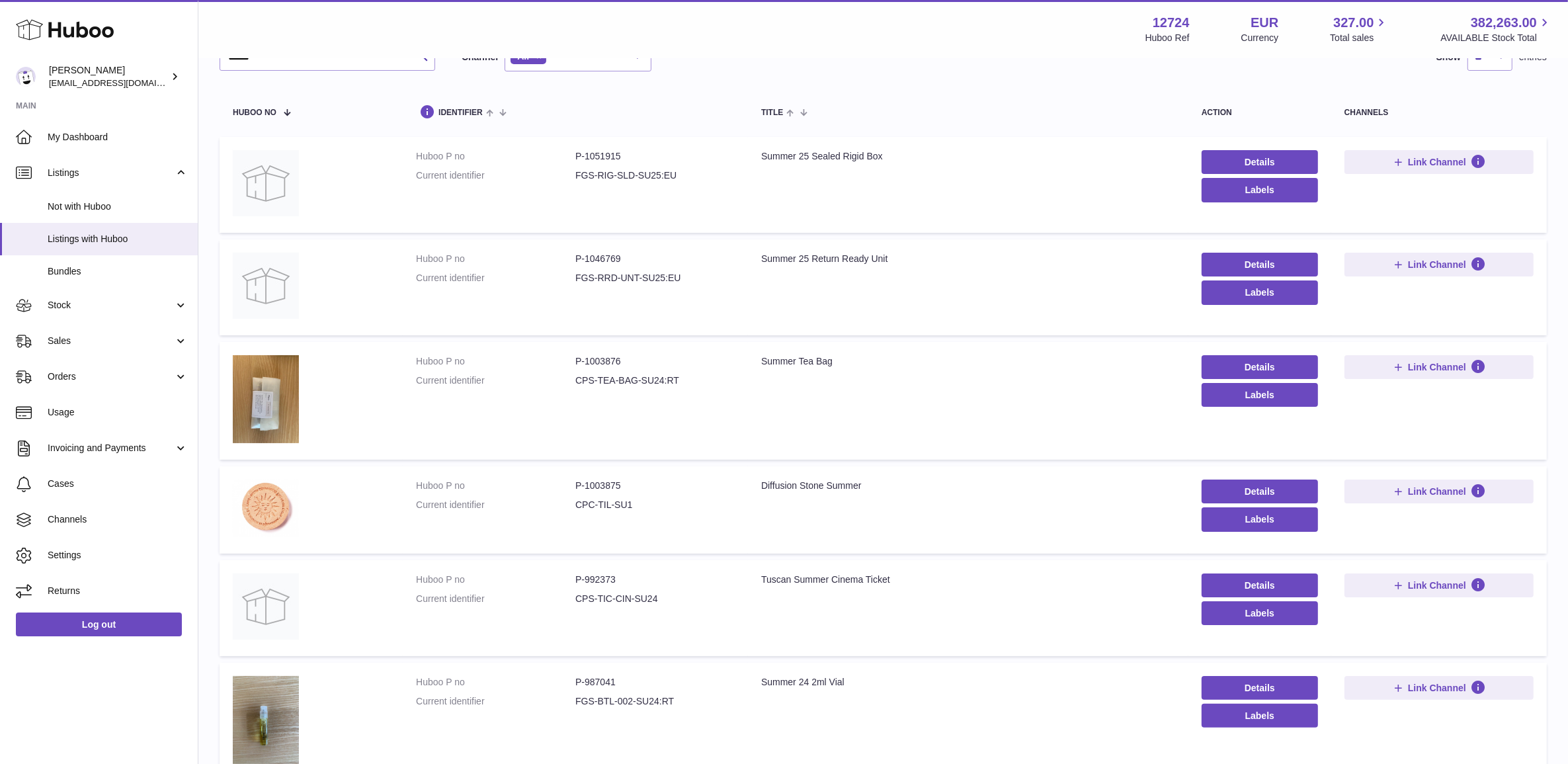
scroll to position [0, 0]
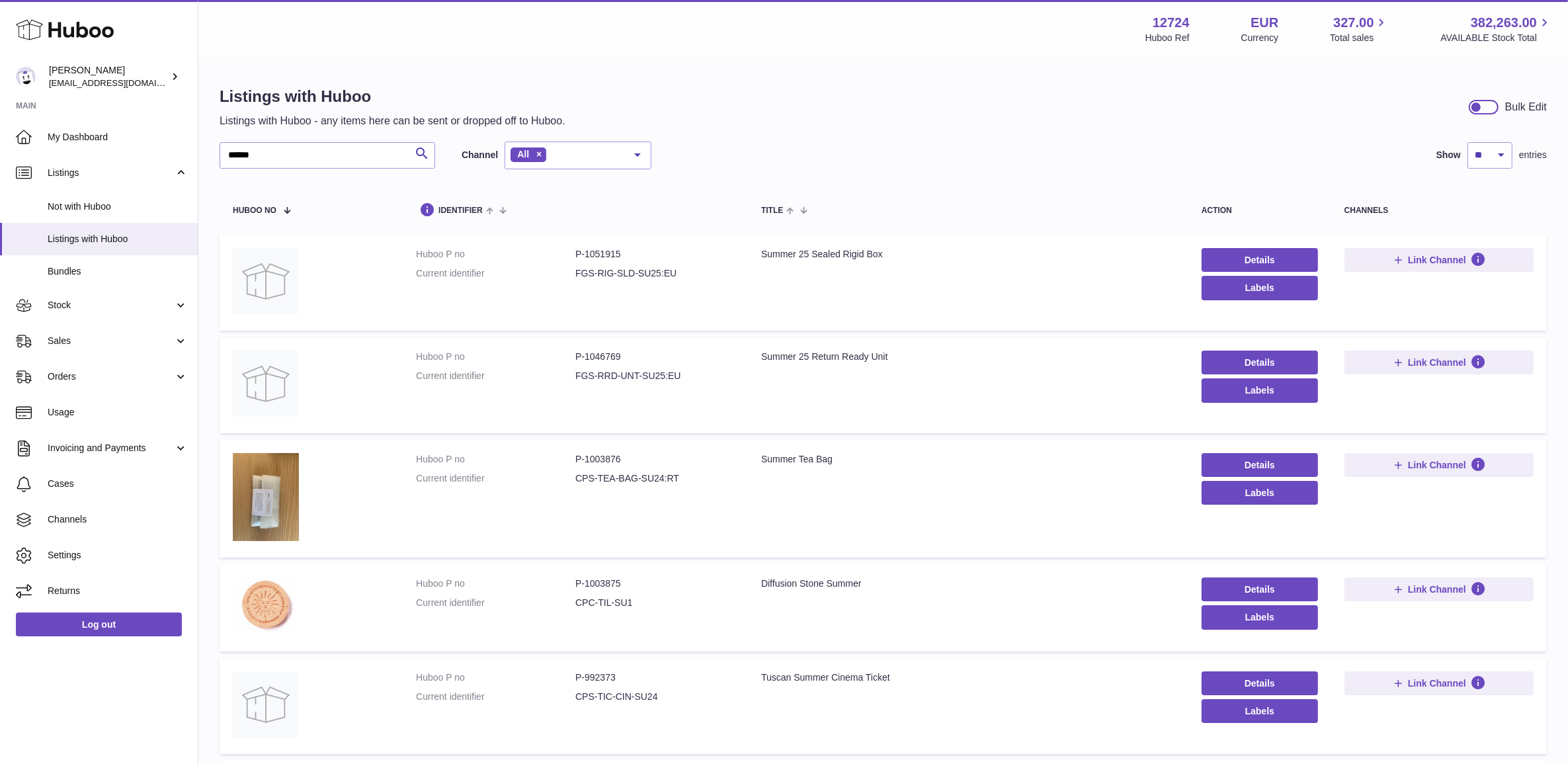
click at [601, 250] on dd "P-1051915" at bounding box center [655, 254] width 159 height 12
click at [335, 153] on input "******" at bounding box center [327, 155] width 215 height 26
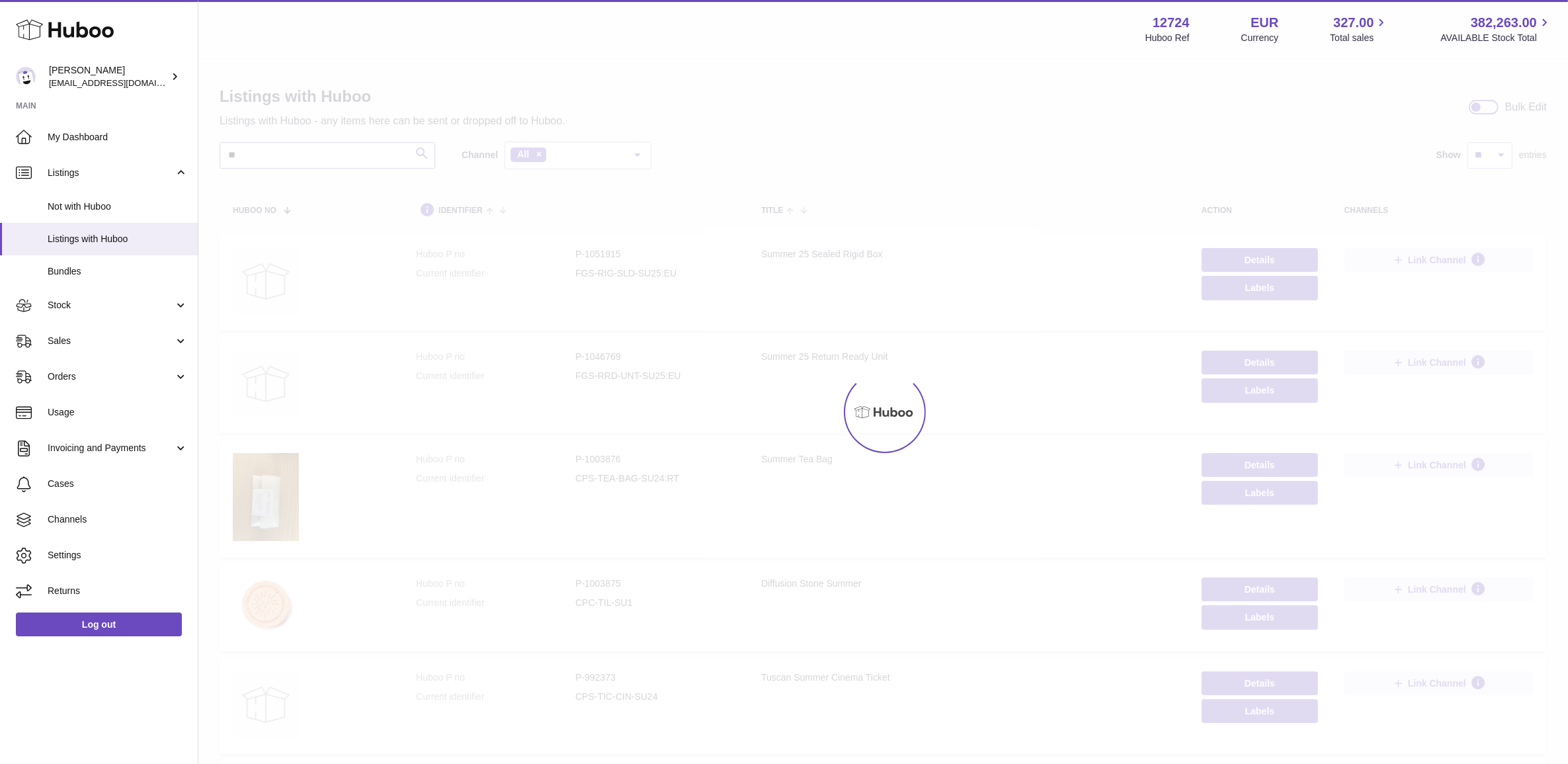
type input "**"
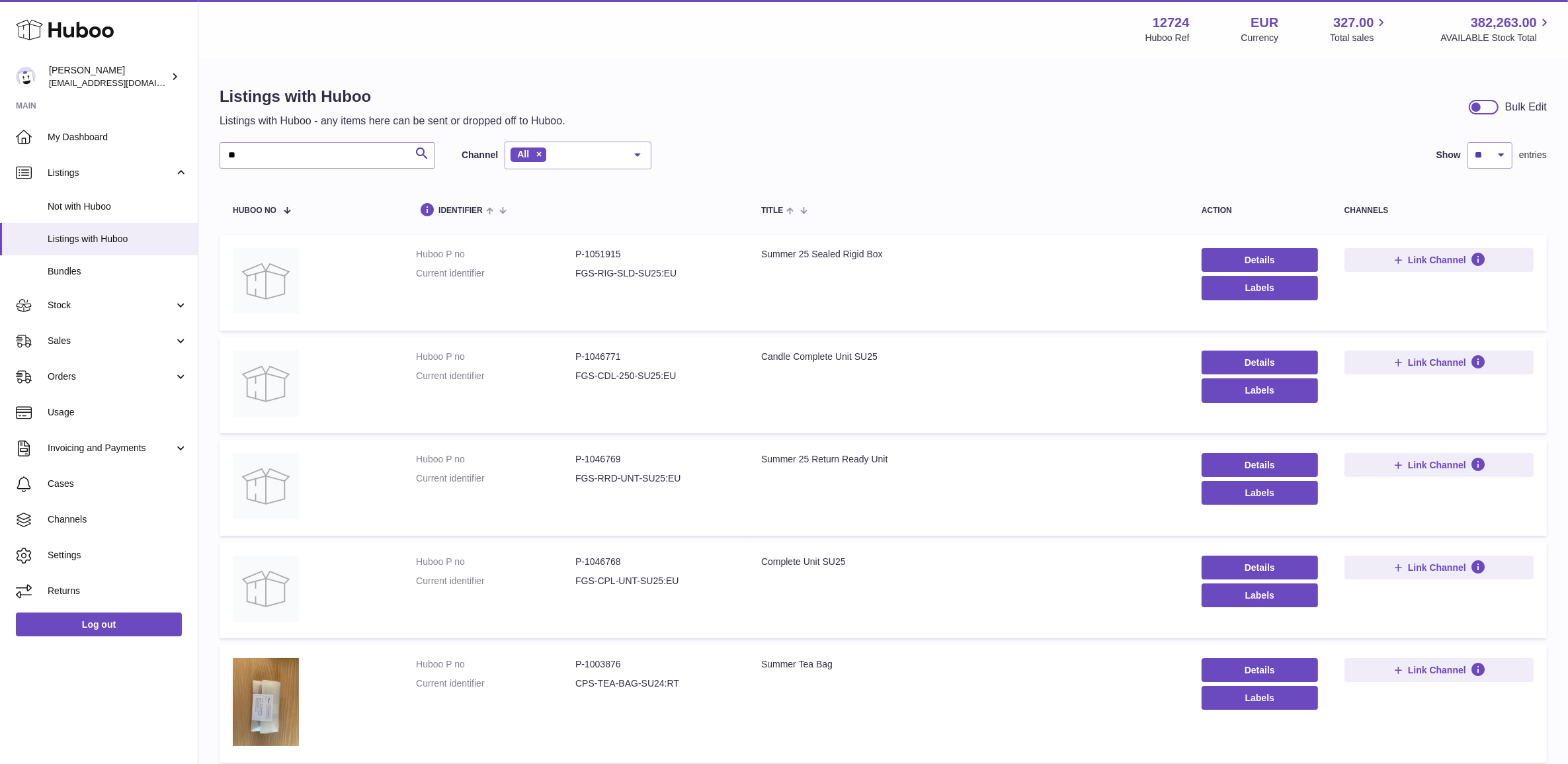
click at [597, 563] on dd "P-1046768" at bounding box center [655, 562] width 159 height 12
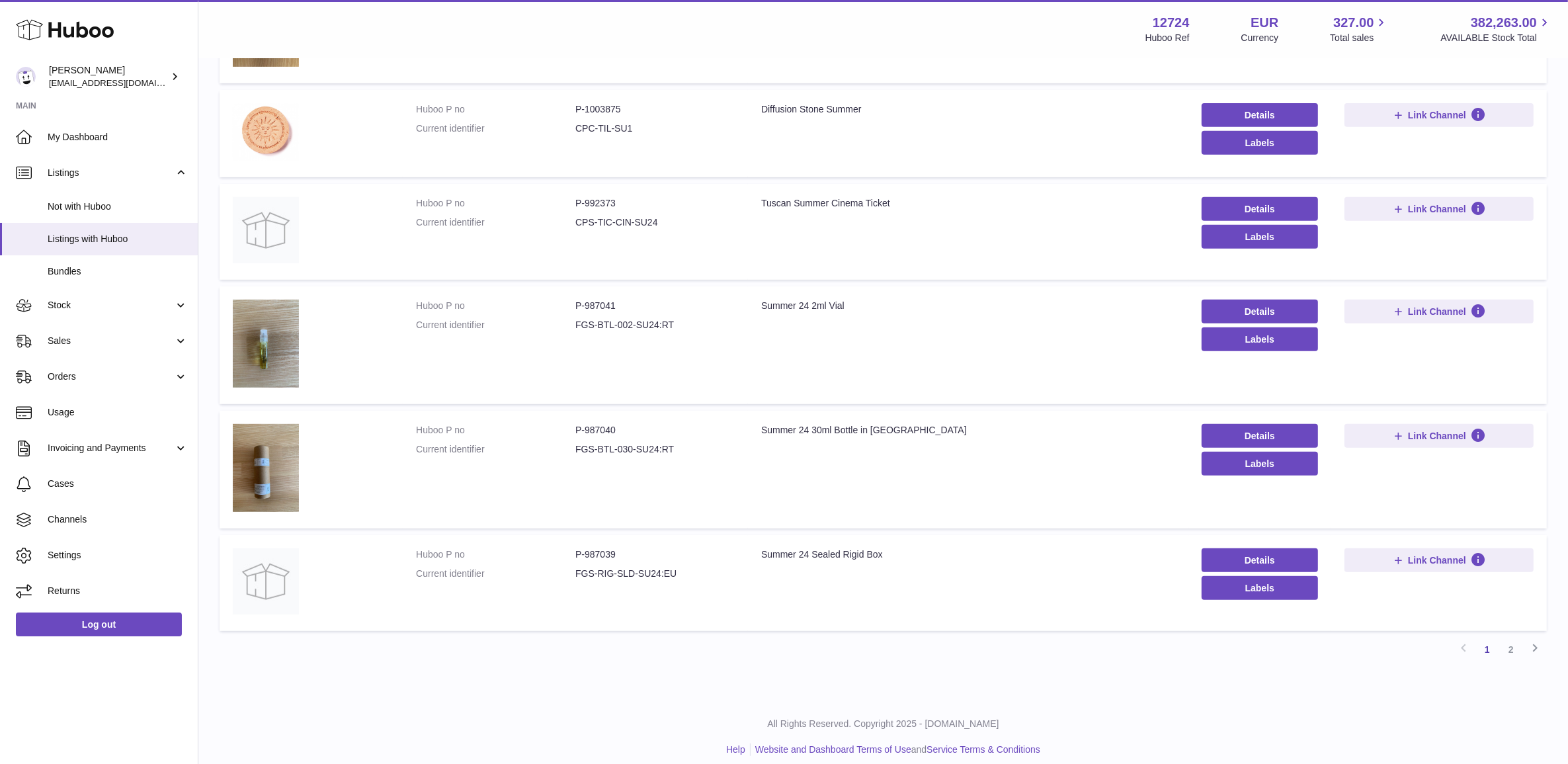
scroll to position [693, 0]
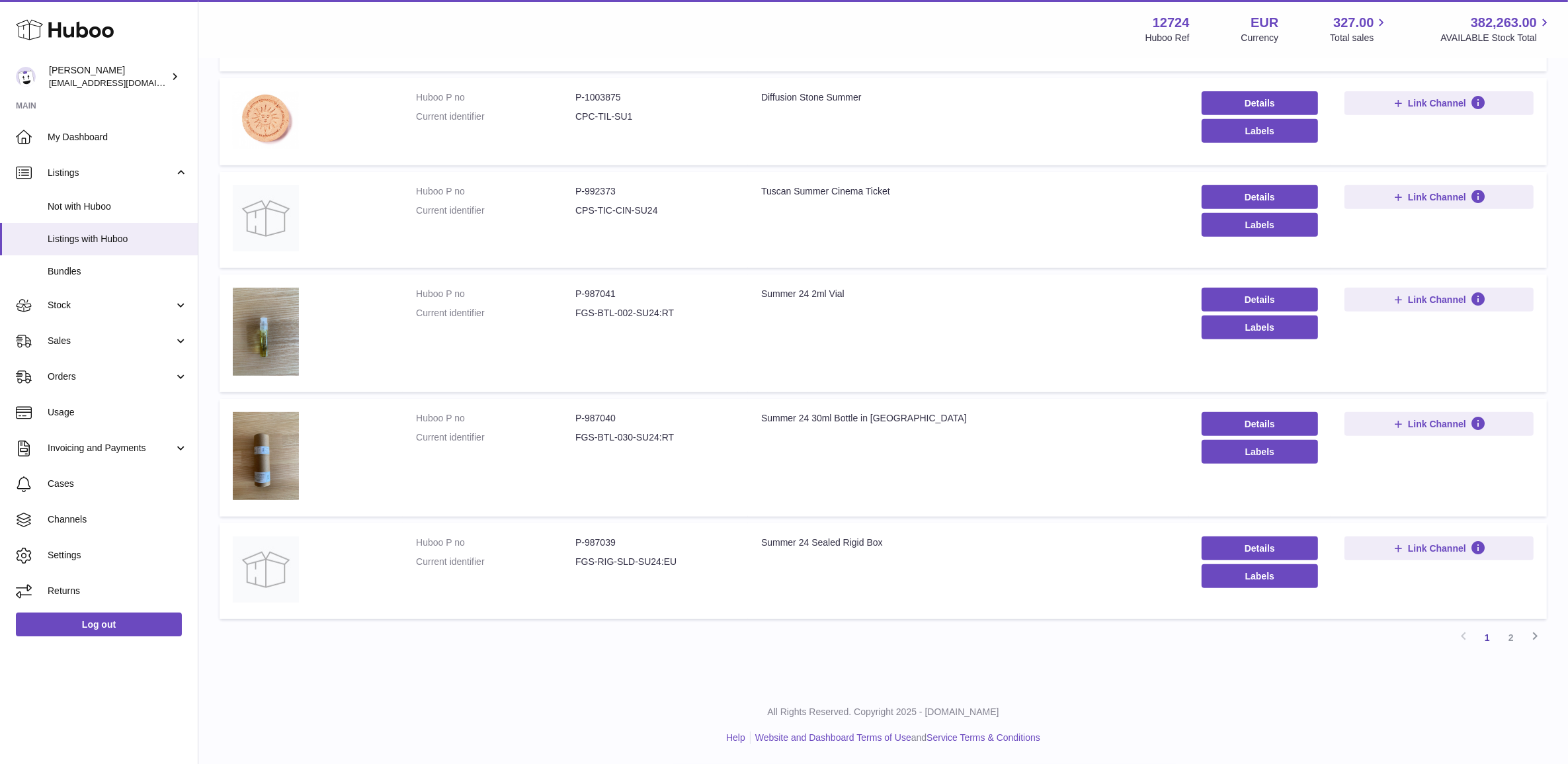
click at [588, 531] on td "Huboo P no P-987039 Current identifier FGS-RIG-SLD-SU24:EU" at bounding box center [575, 571] width 345 height 96
click at [594, 531] on td "Huboo P no P-987039 Current identifier FGS-RIG-SLD-SU24:EU" at bounding box center [575, 571] width 345 height 96
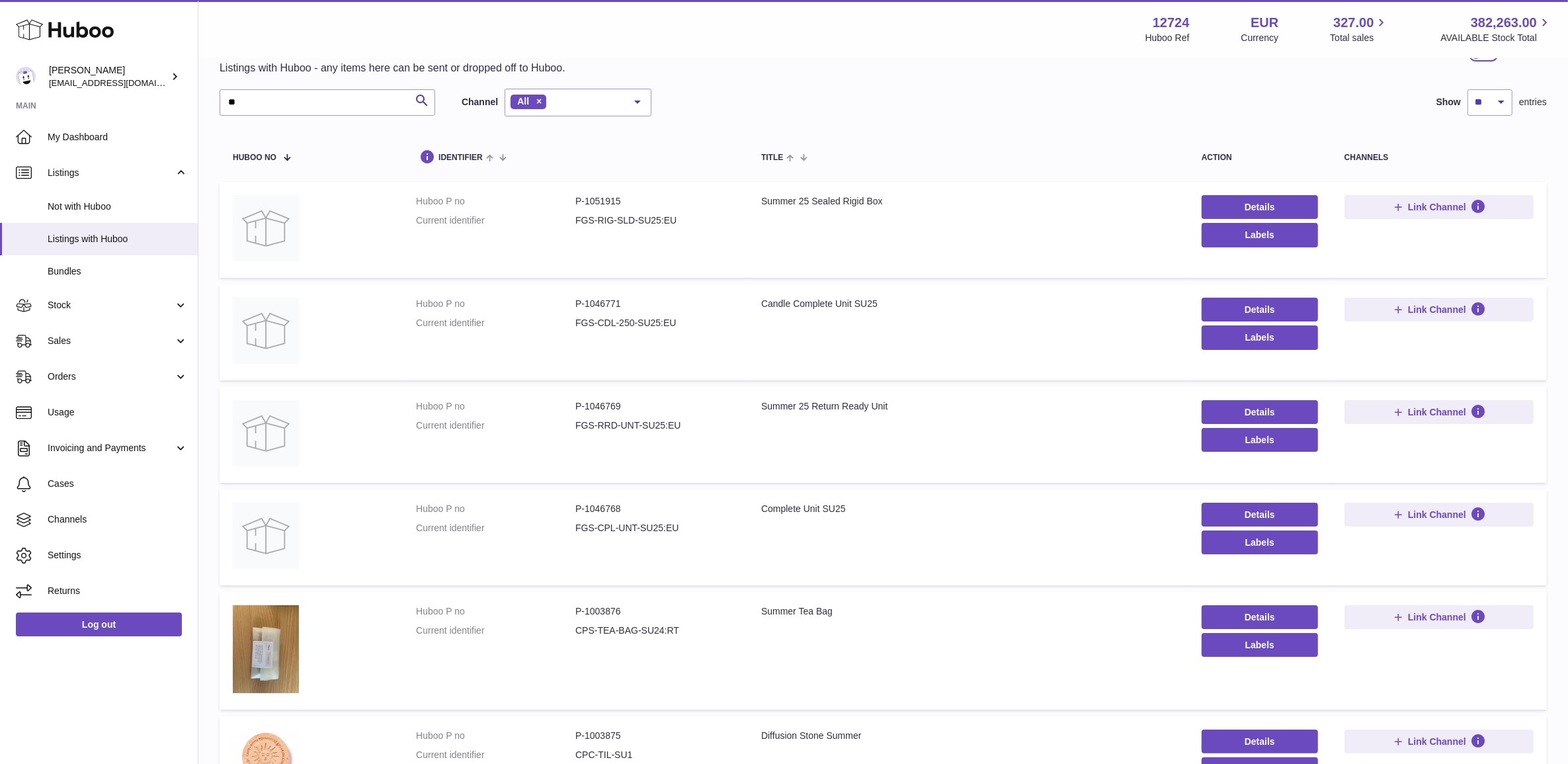
scroll to position [0, 0]
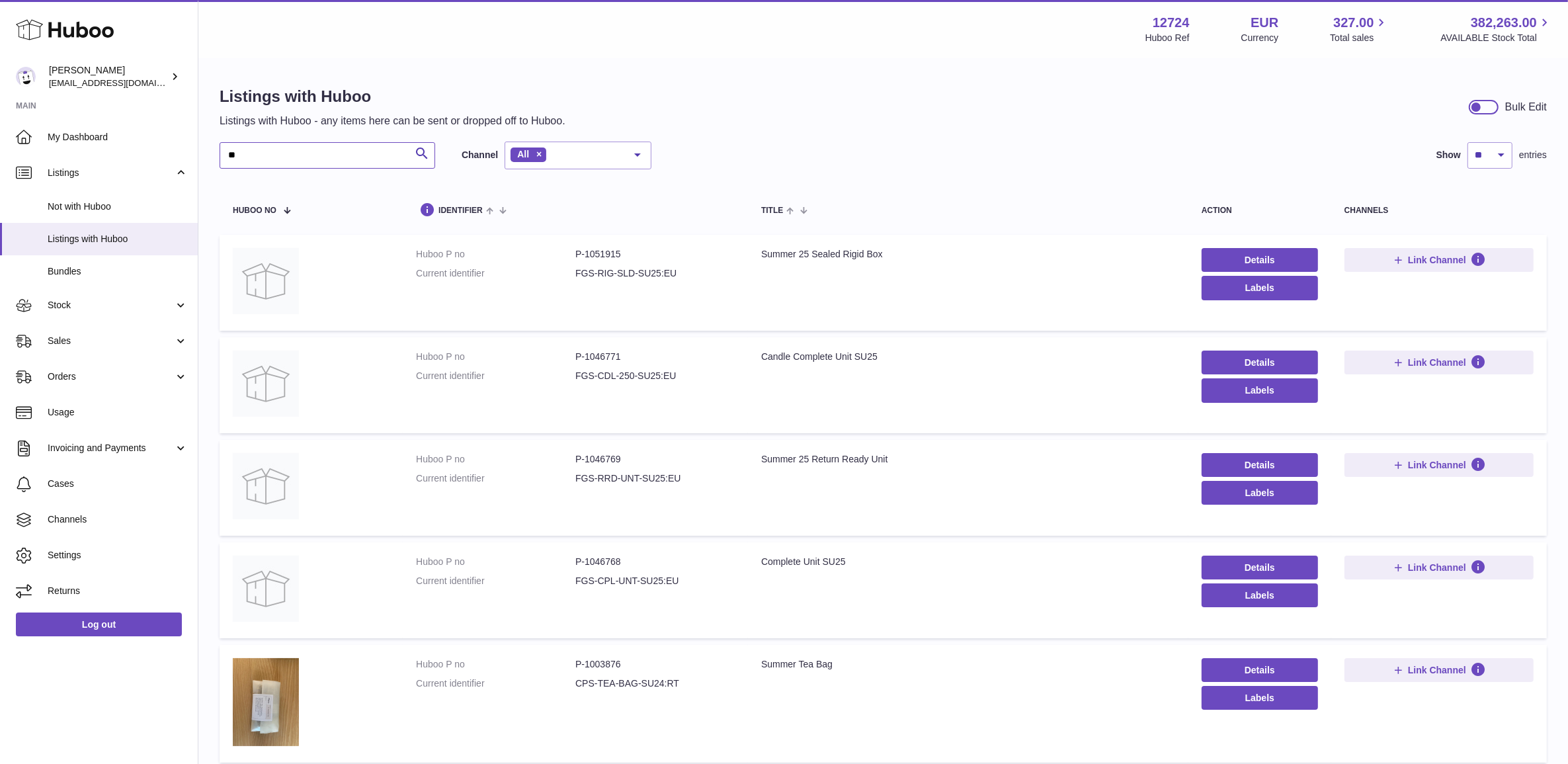
click at [326, 160] on input "**" at bounding box center [327, 155] width 215 height 26
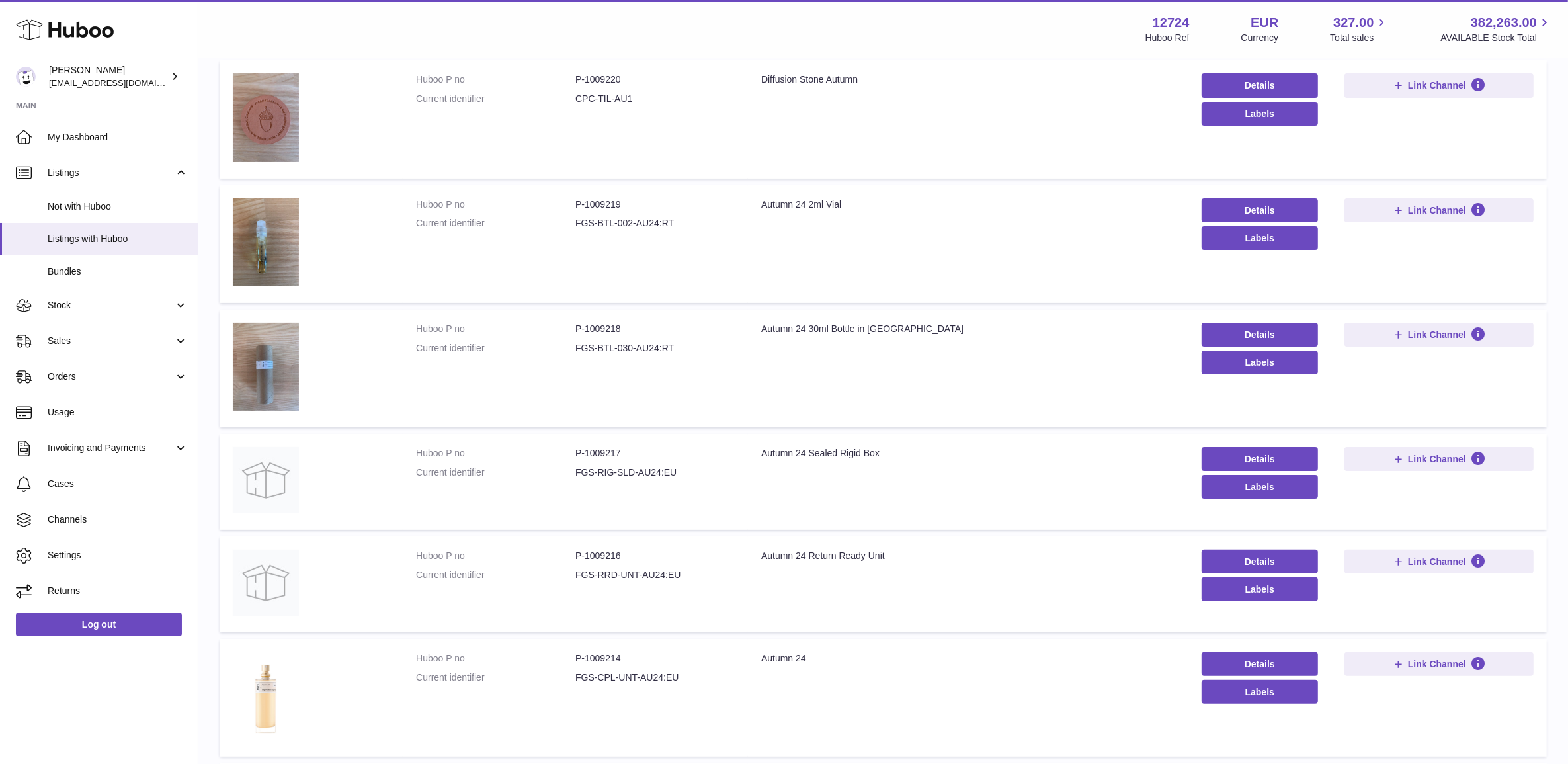
scroll to position [331, 0]
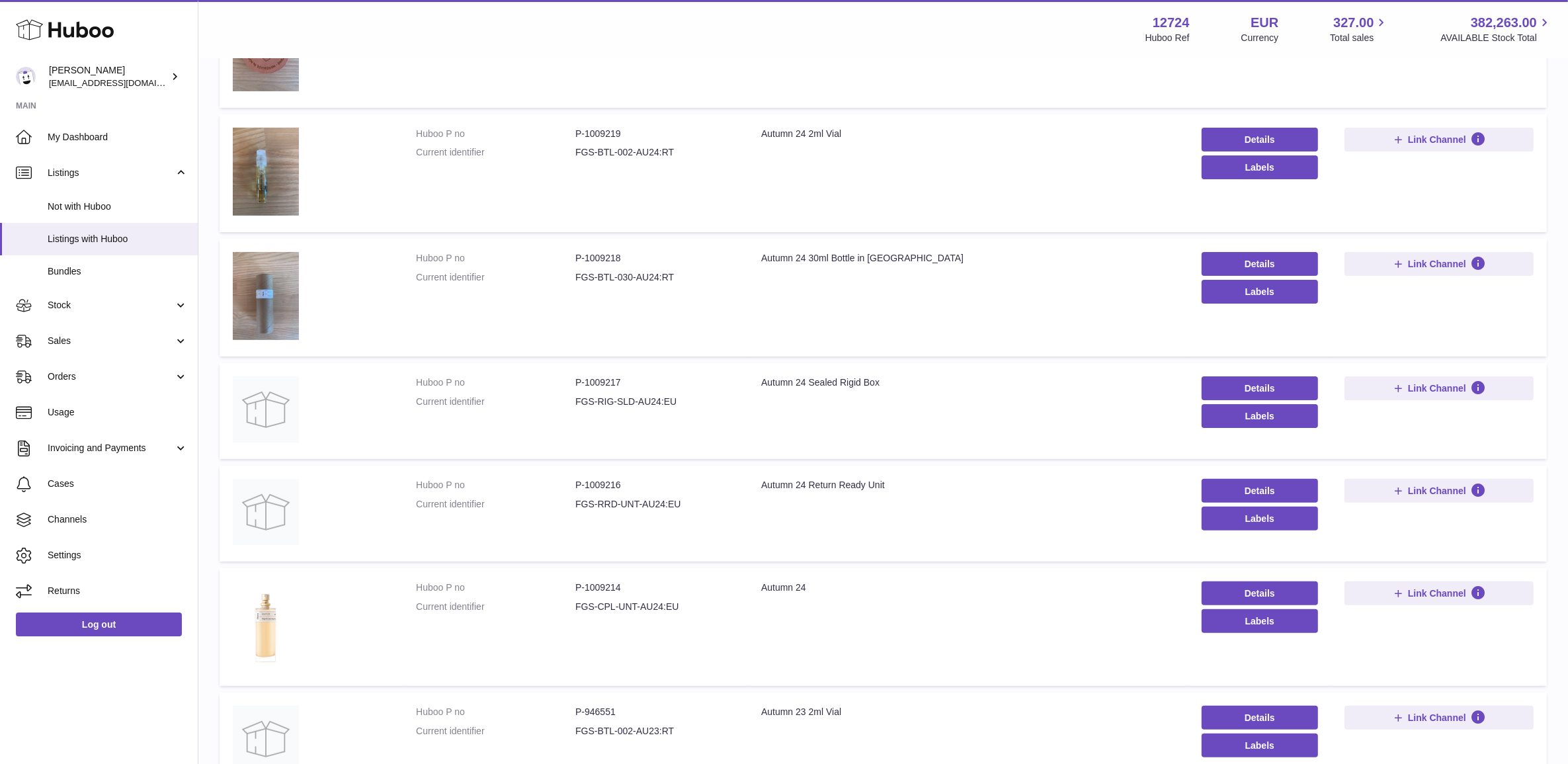
click at [599, 245] on td "Huboo P no P-1009218 Current identifier FGS-BTL-030-AU24:RT" at bounding box center [575, 298] width 345 height 118
click at [597, 255] on dd "P-1009218" at bounding box center [655, 259] width 159 height 12
click at [597, 259] on dd "P-1009218" at bounding box center [655, 259] width 159 height 12
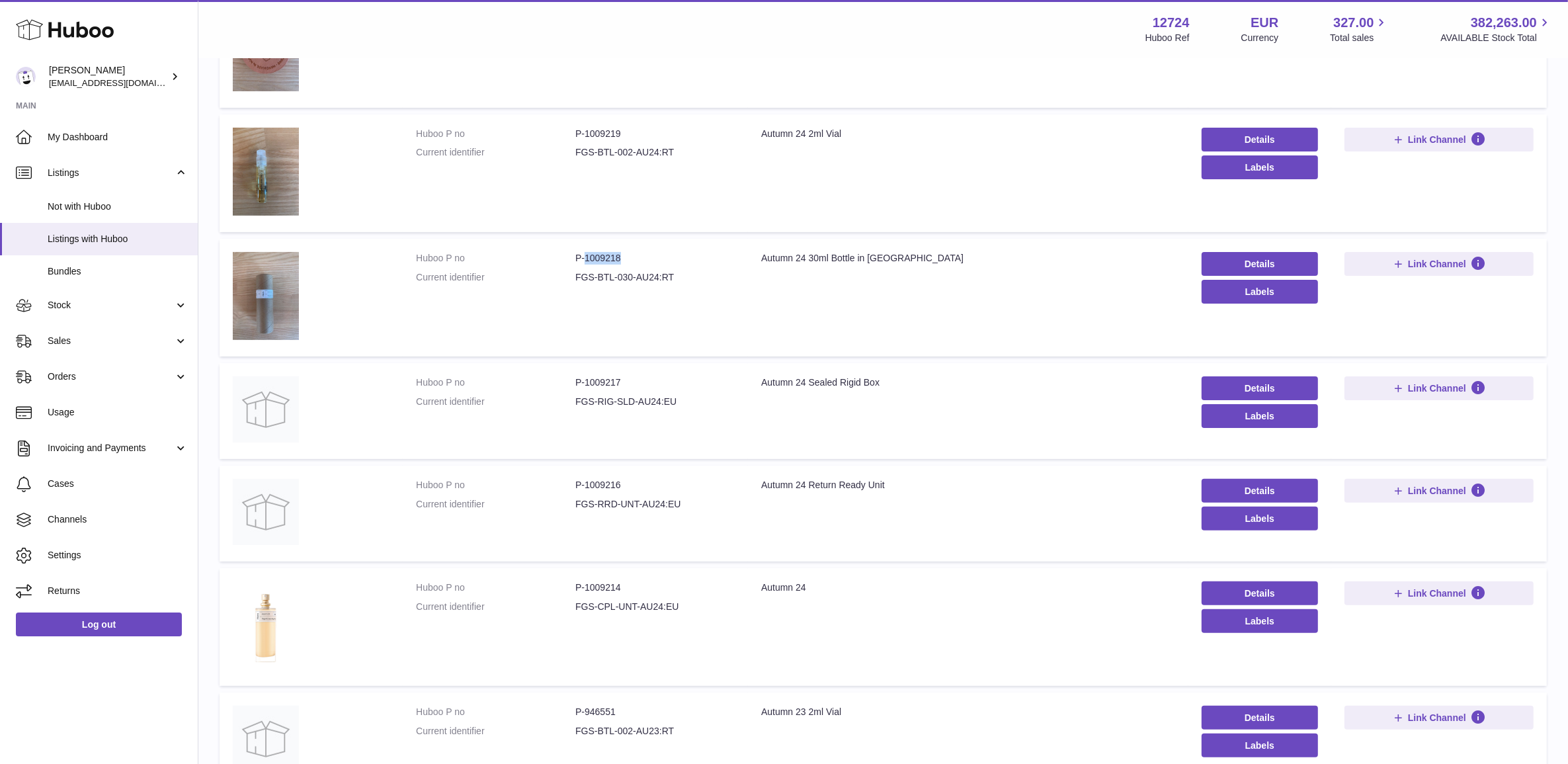
click at [597, 259] on dd "P-1009218" at bounding box center [655, 259] width 159 height 12
click at [613, 588] on dd "P-1009214" at bounding box center [655, 588] width 159 height 12
click at [613, 587] on dd "P-1009214" at bounding box center [655, 588] width 159 height 12
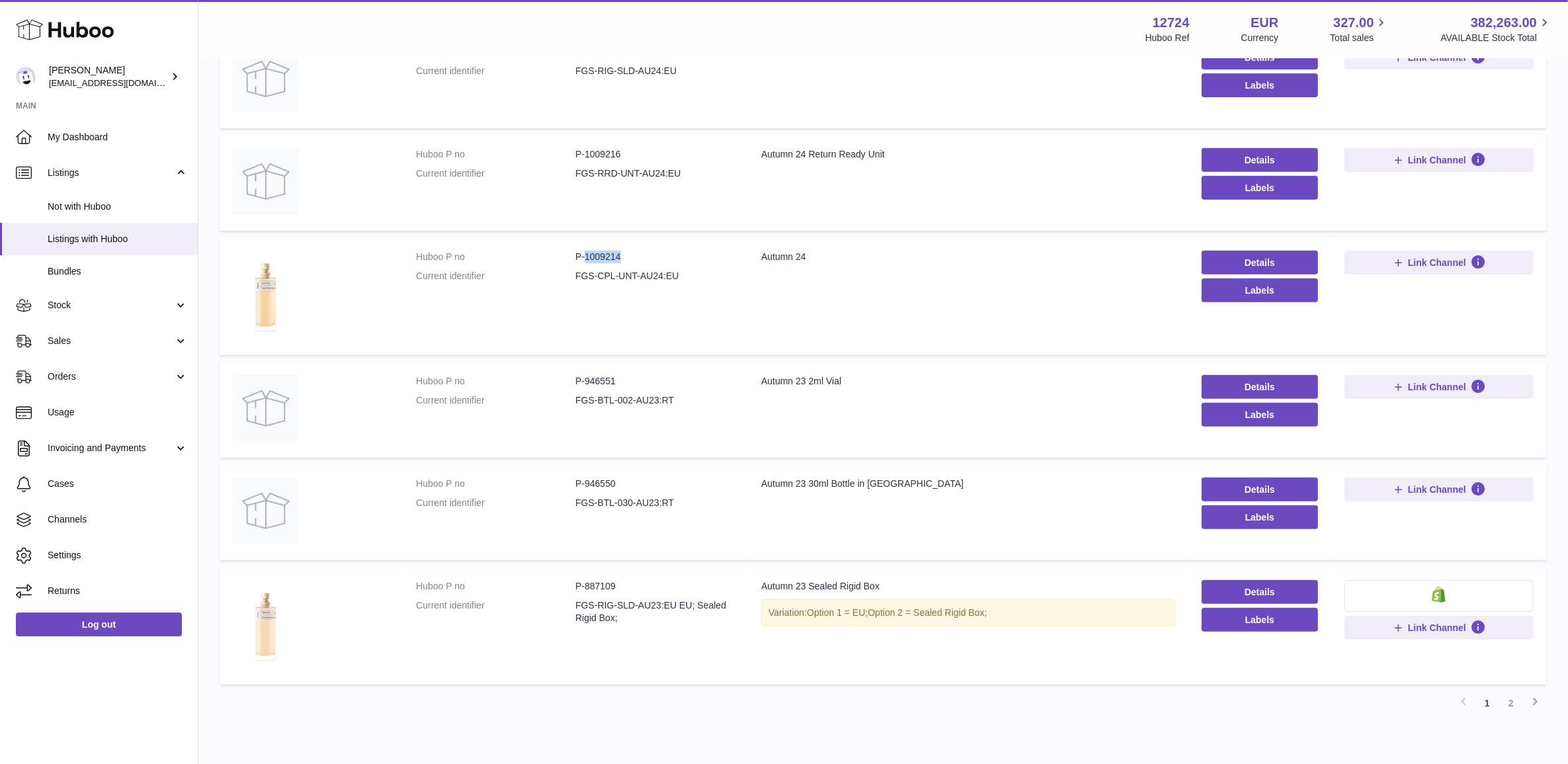
scroll to position [729, 0]
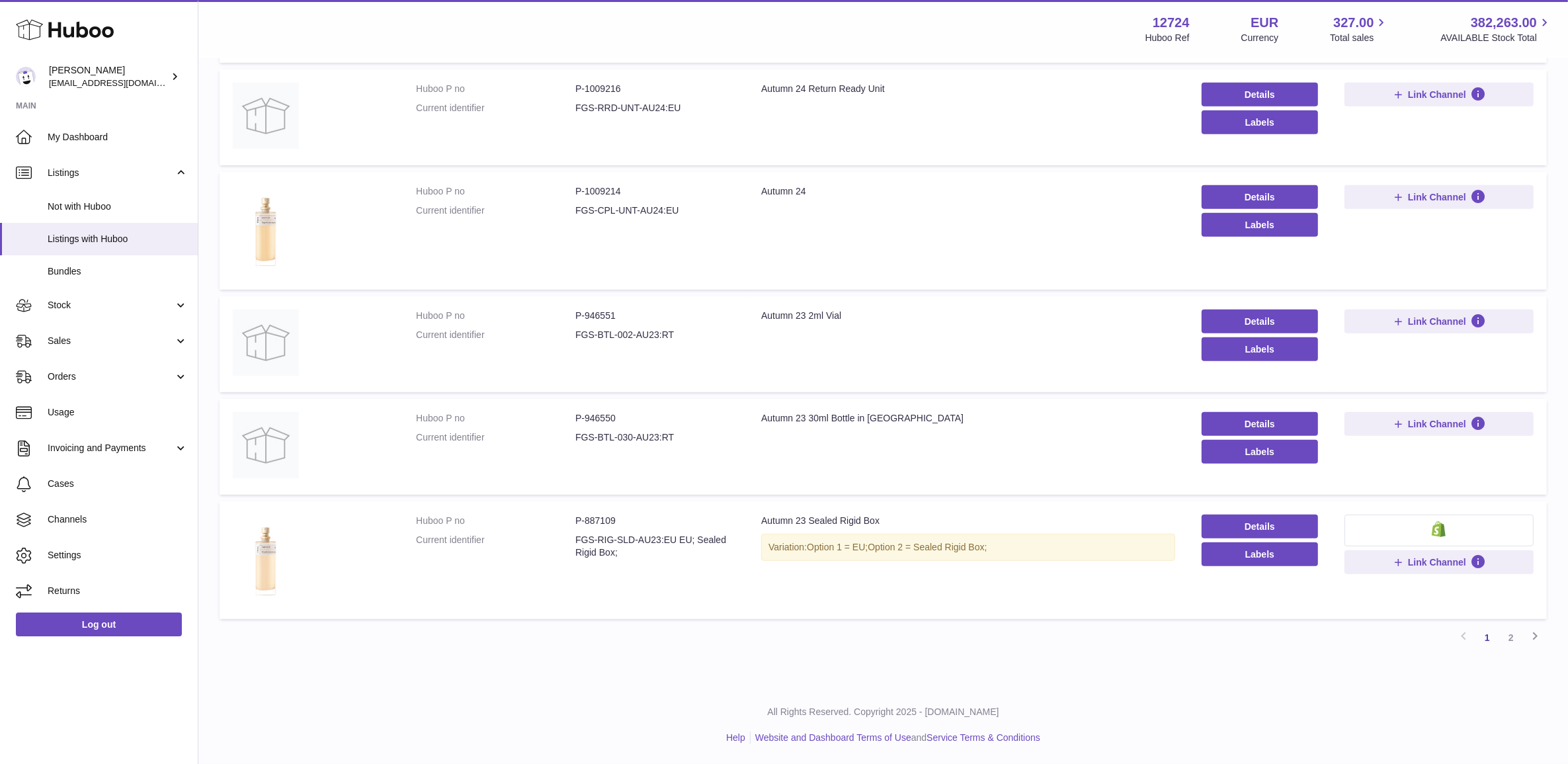
click at [604, 525] on dd "P-887109" at bounding box center [655, 521] width 159 height 12
click at [604, 524] on dd "P-887109" at bounding box center [655, 521] width 159 height 12
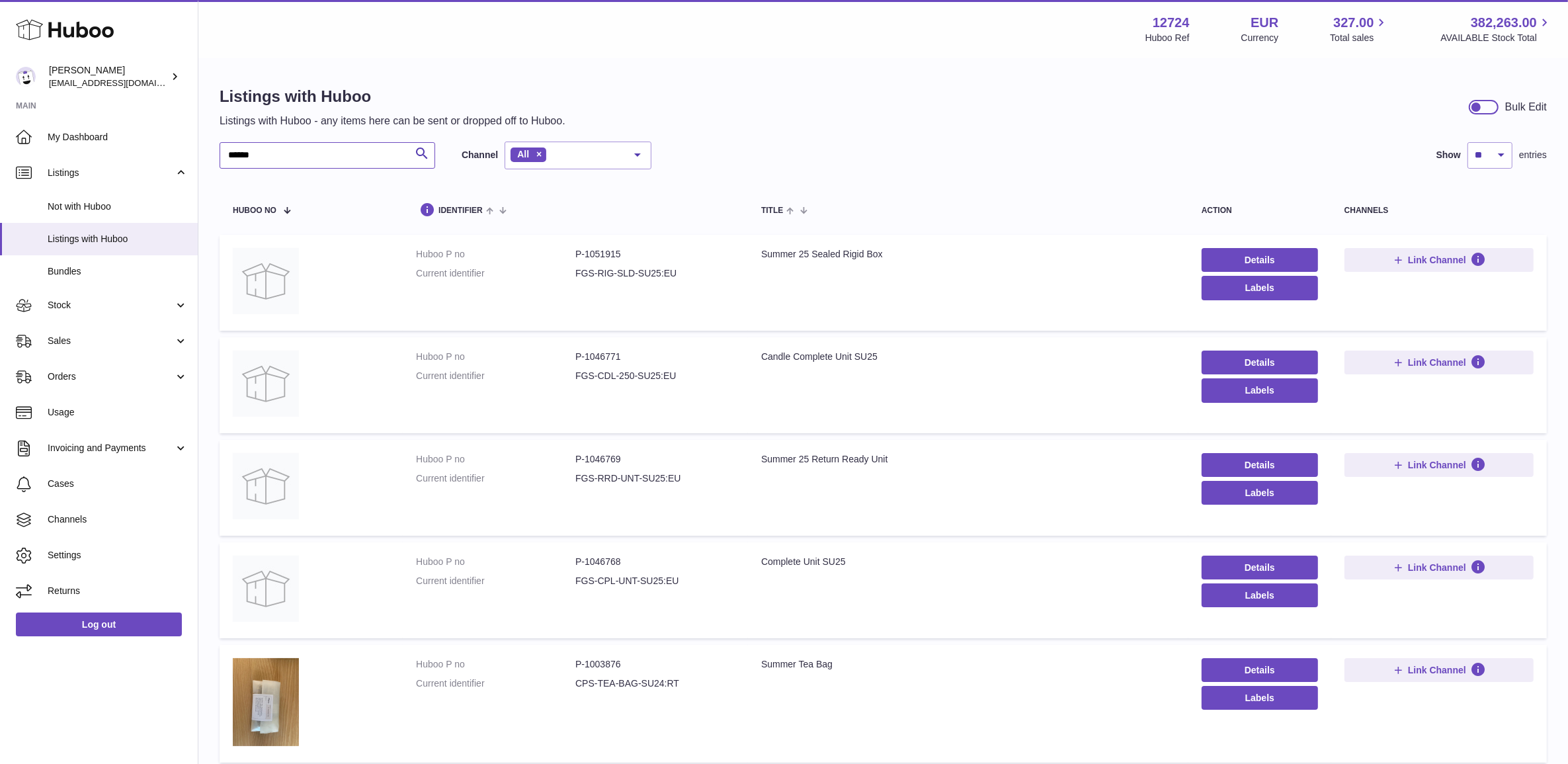
click at [369, 164] on input "******" at bounding box center [327, 155] width 215 height 26
paste input "text"
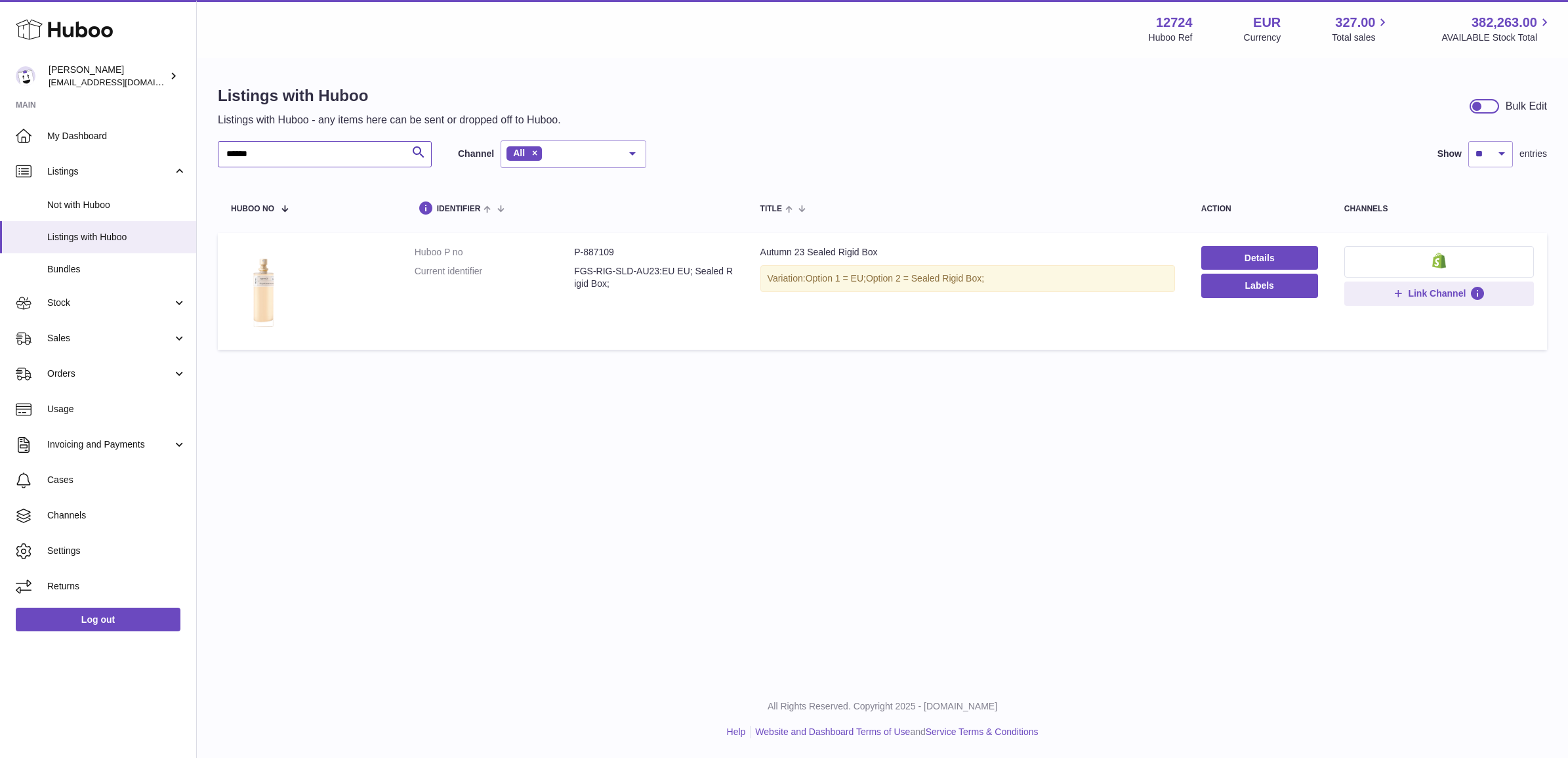
type input "******"
click at [607, 253] on dd "P-887109" at bounding box center [654, 252] width 159 height 12
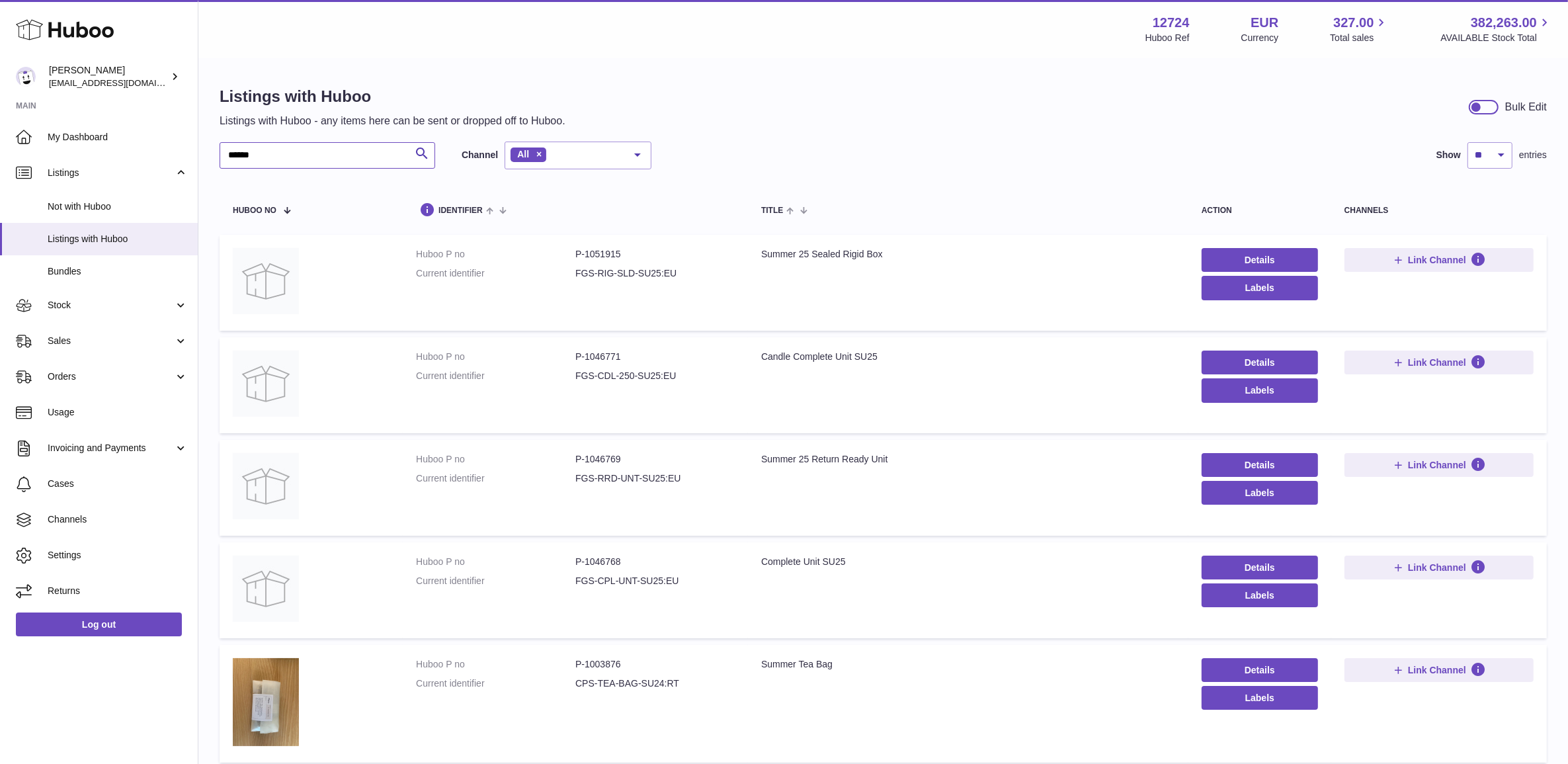
click at [308, 164] on input "******" at bounding box center [327, 155] width 215 height 26
click at [331, 137] on div "Listings with Huboo Listings with Huboo - any items here can be sent or dropped…" at bounding box center [883, 690] width 1370 height 1260
click at [331, 147] on input "text" at bounding box center [327, 155] width 215 height 26
paste input "*********"
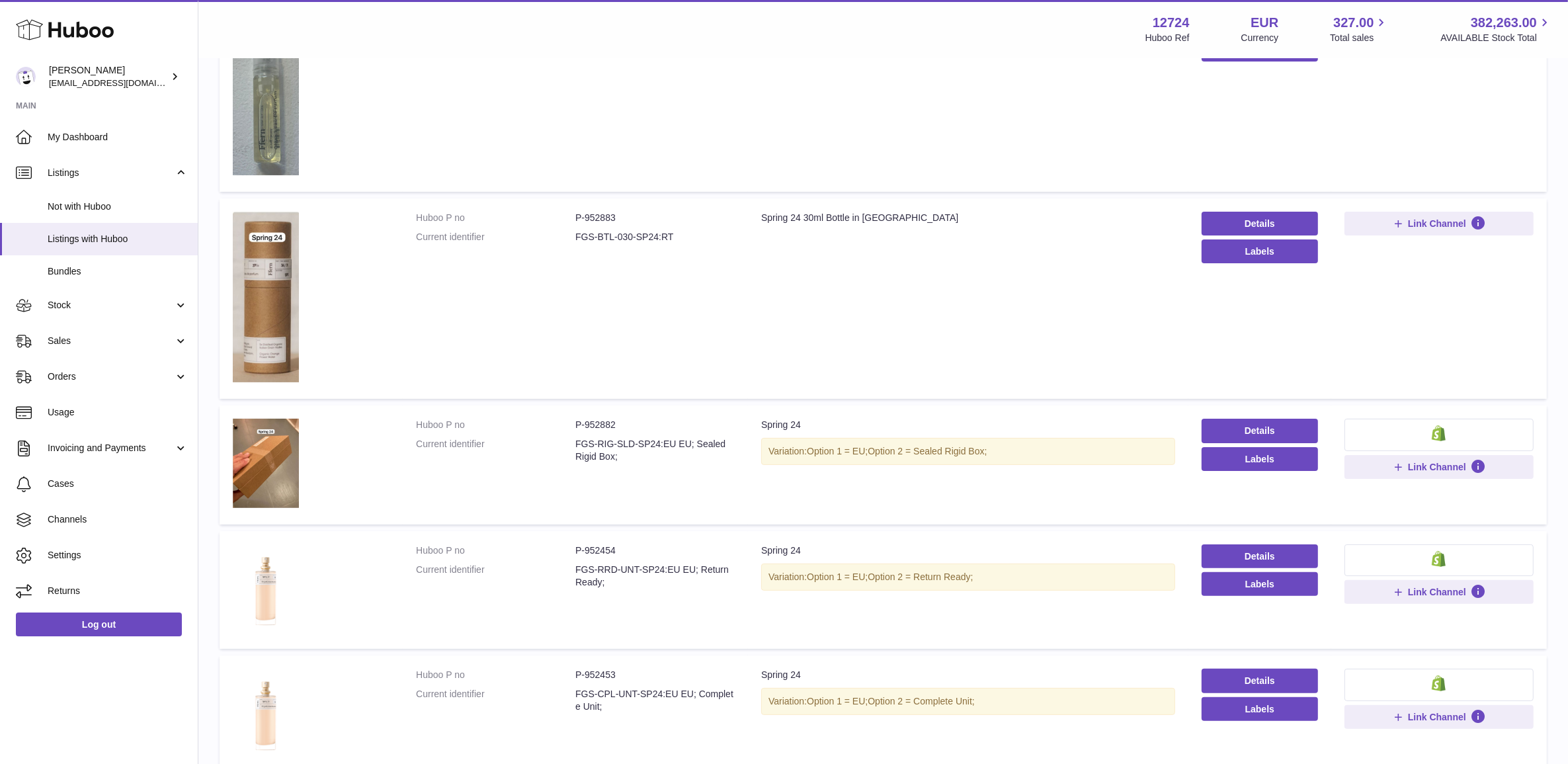
scroll to position [30, 0]
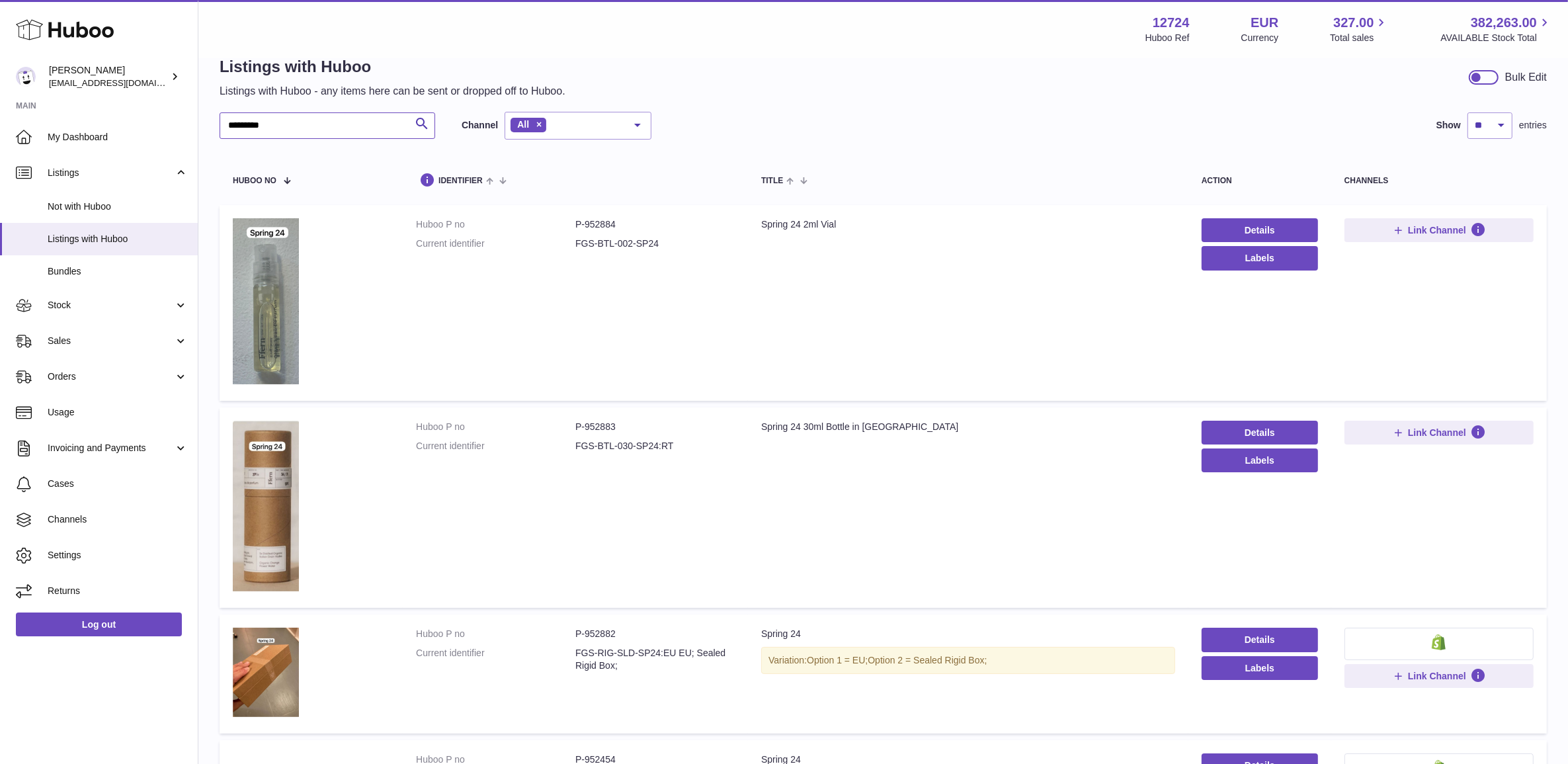
click at [314, 125] on input "*********" at bounding box center [327, 125] width 215 height 26
paste input "text"
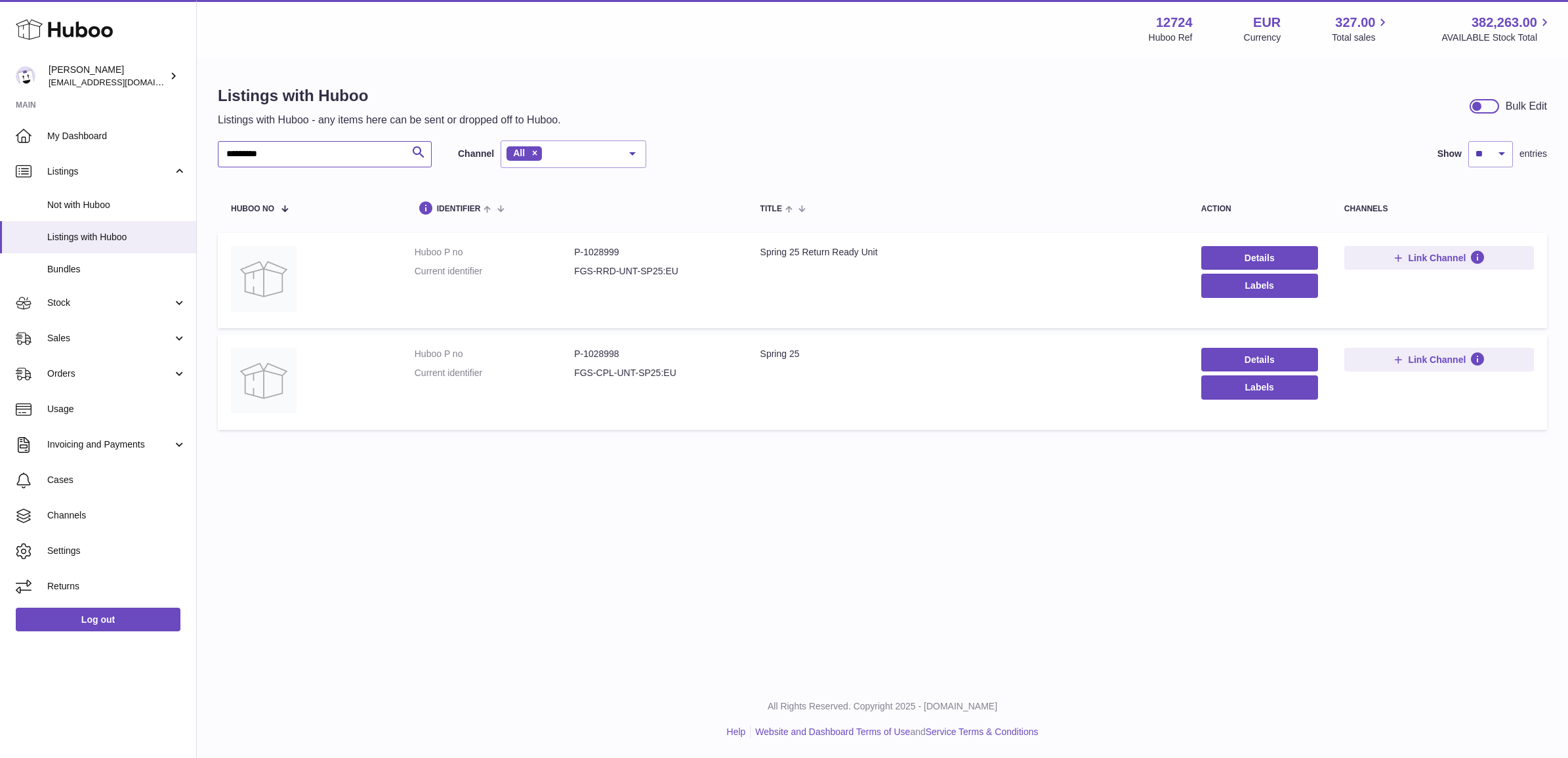
click at [316, 154] on input "*********" at bounding box center [324, 154] width 214 height 26
paste input "text"
click at [602, 356] on dd "P-1046769" at bounding box center [654, 354] width 159 height 12
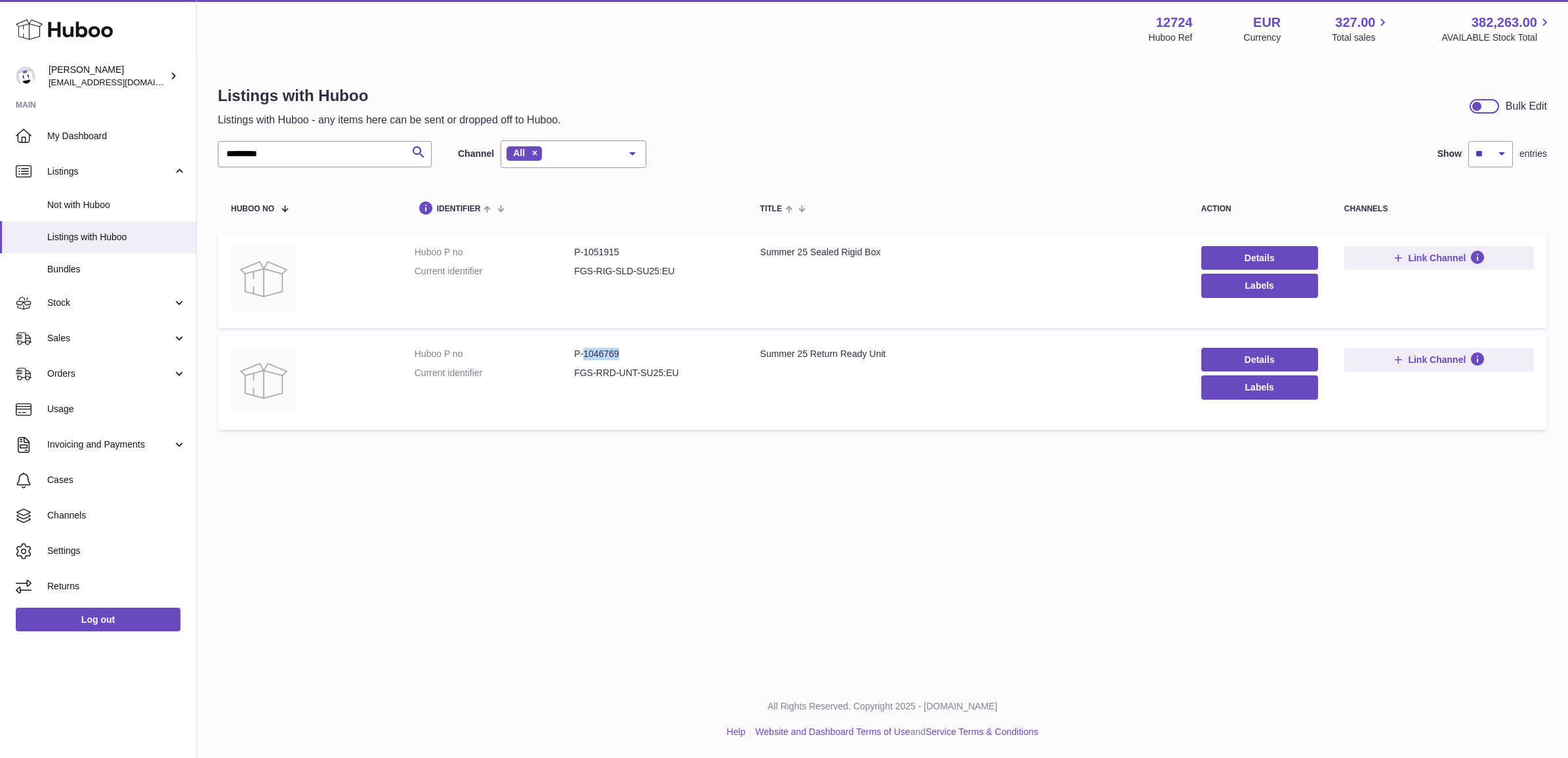
click at [602, 356] on dd "P-1046769" at bounding box center [654, 354] width 159 height 12
click at [595, 250] on dd "P-1051915" at bounding box center [654, 252] width 159 height 12
drag, startPoint x: 331, startPoint y: 168, endPoint x: 324, endPoint y: 161, distance: 9.9
click at [330, 168] on div "********* Search Channel All All eBay Amazon Shopify Woocommerce Etsy No elemen…" at bounding box center [432, 154] width 428 height 28
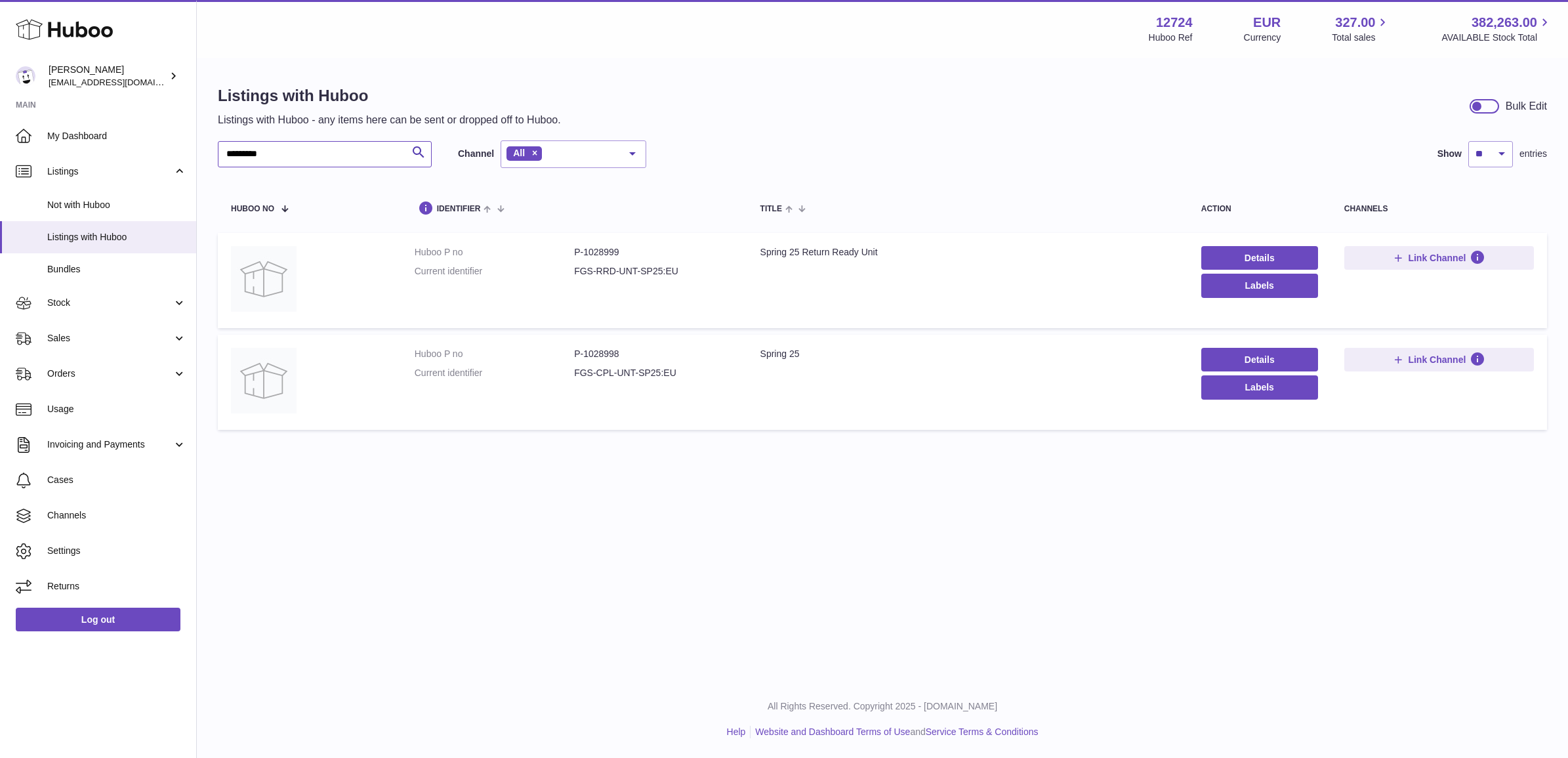
click at [324, 161] on input "*********" at bounding box center [324, 154] width 214 height 26
paste input "text"
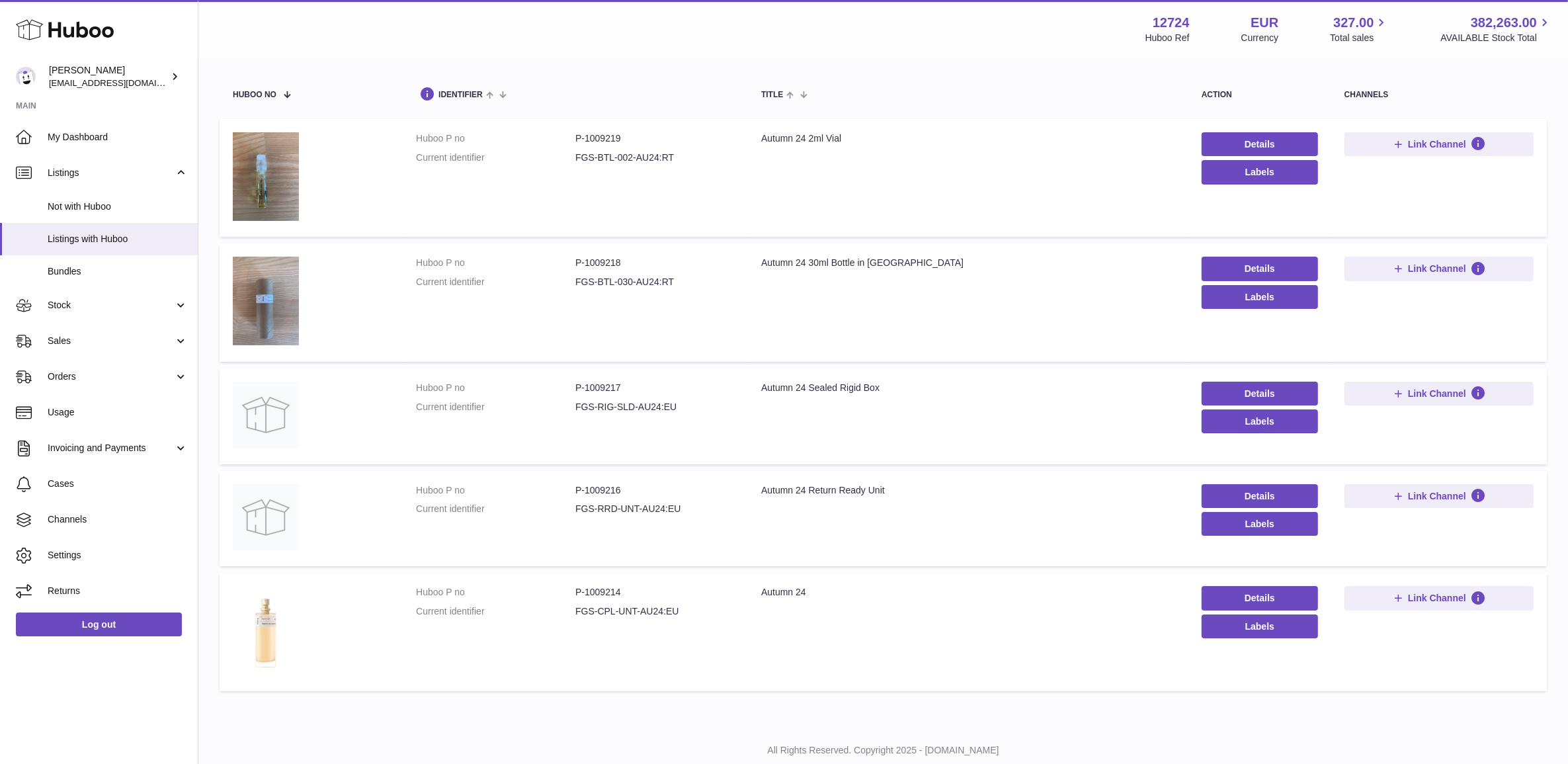
scroll to position [155, 0]
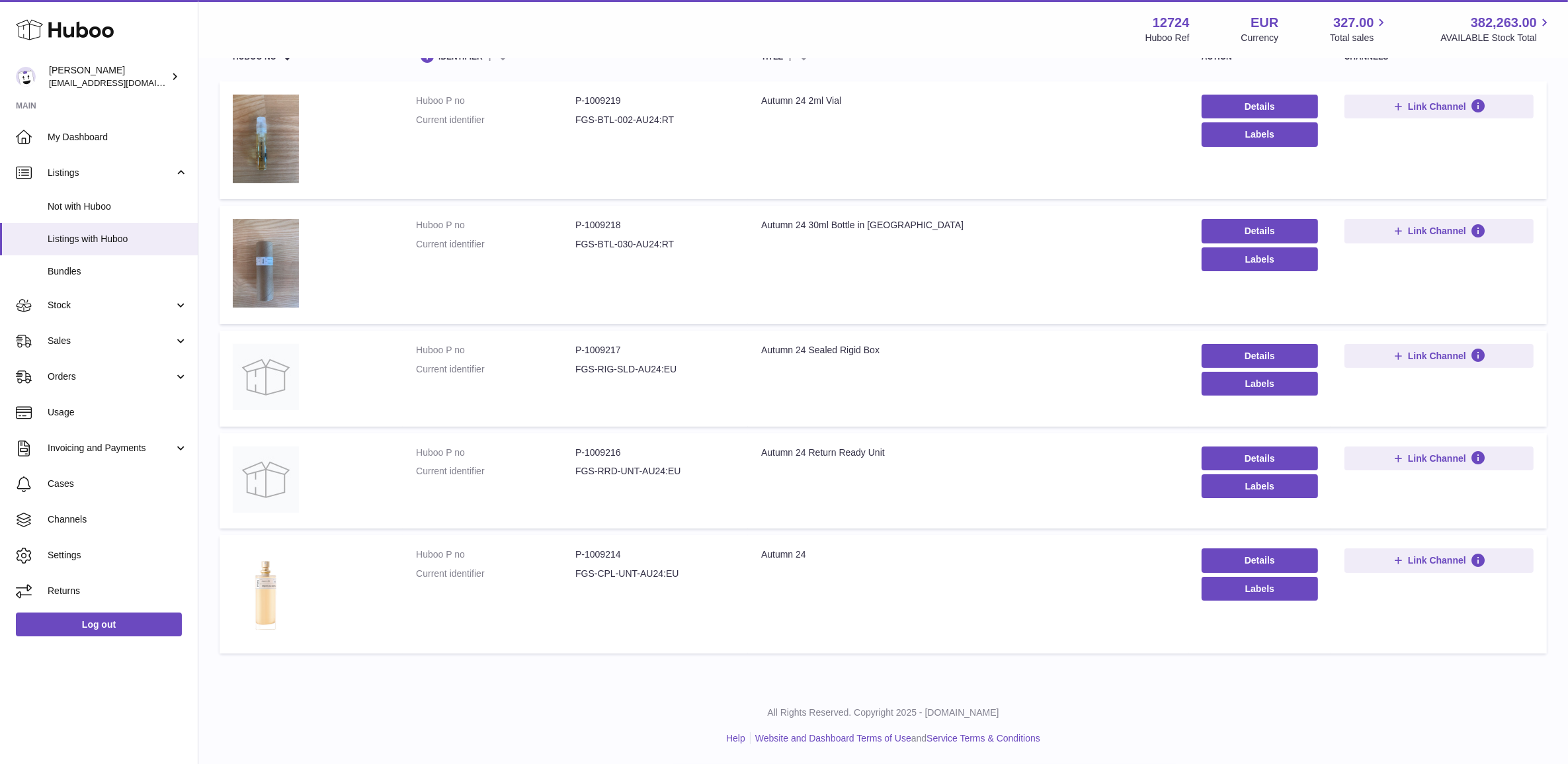
type input "*********"
click at [606, 446] on dd "P-1009216" at bounding box center [655, 453] width 159 height 12
click at [585, 349] on dd "P-1009217" at bounding box center [655, 350] width 159 height 12
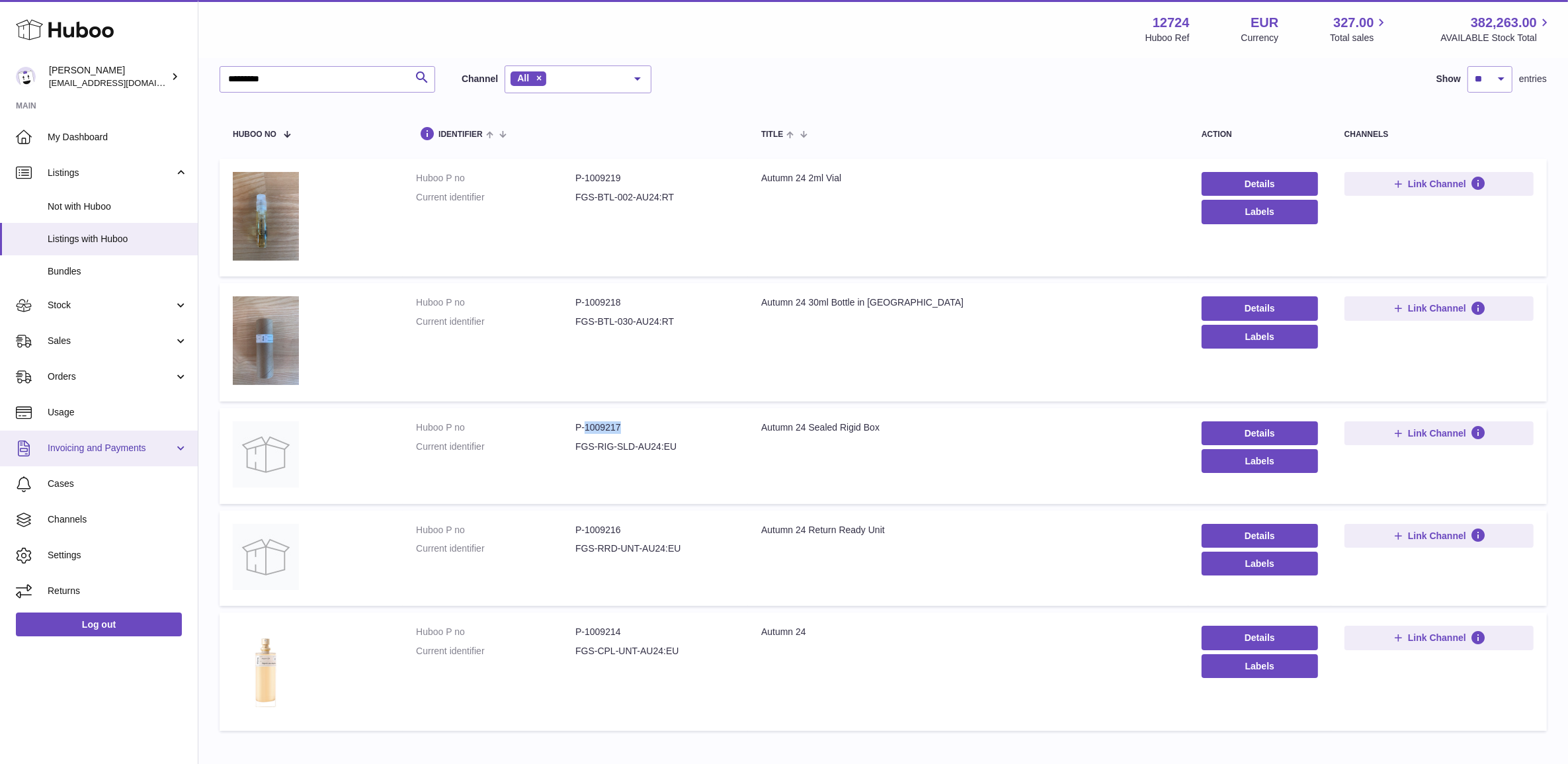
scroll to position [0, 0]
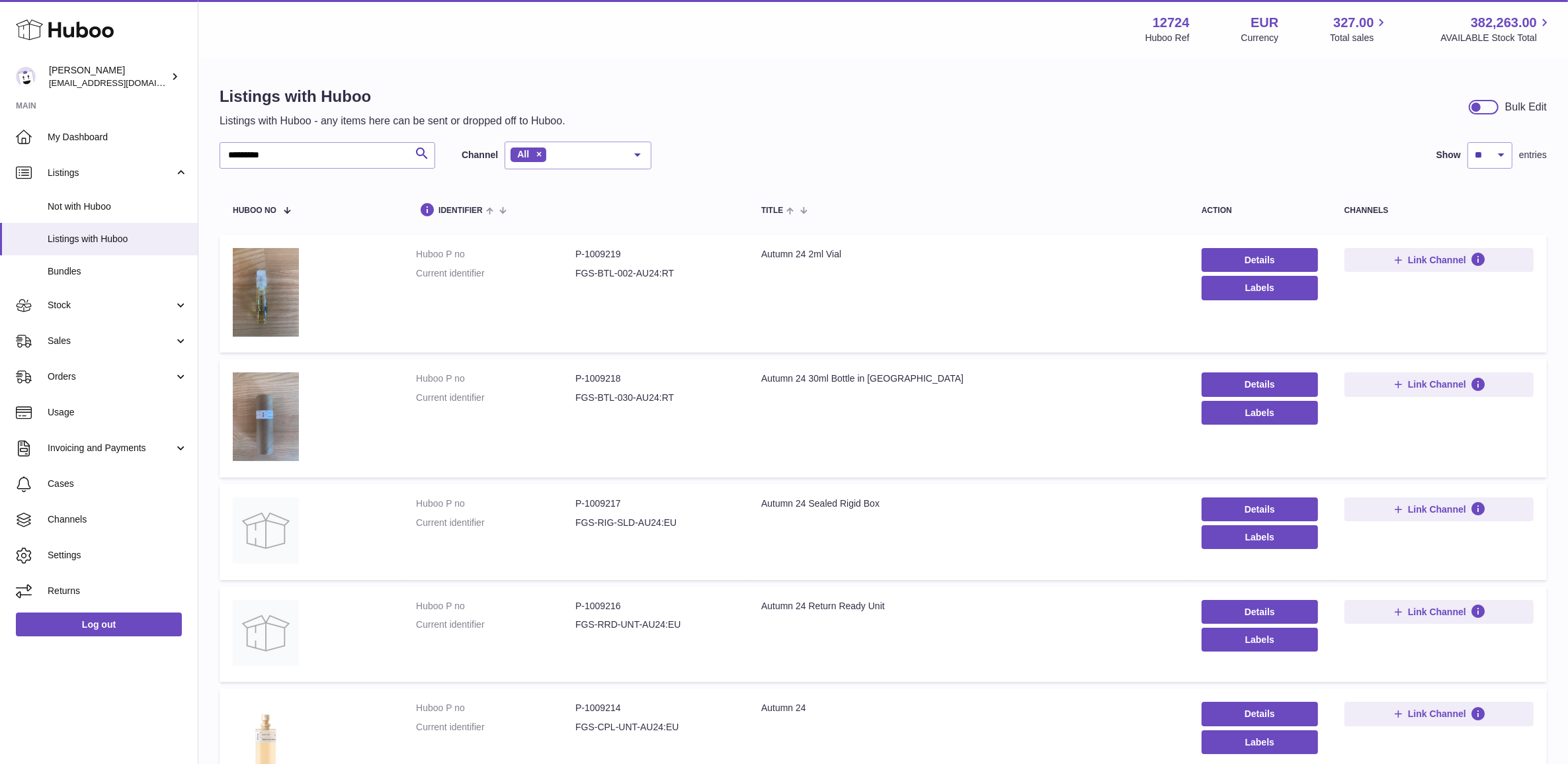
click at [326, 140] on div "Listings with Huboo Listings with Huboo - any items here can be sent or dropped…" at bounding box center [883, 450] width 1370 height 781
click at [321, 146] on input "*********" at bounding box center [327, 155] width 215 height 26
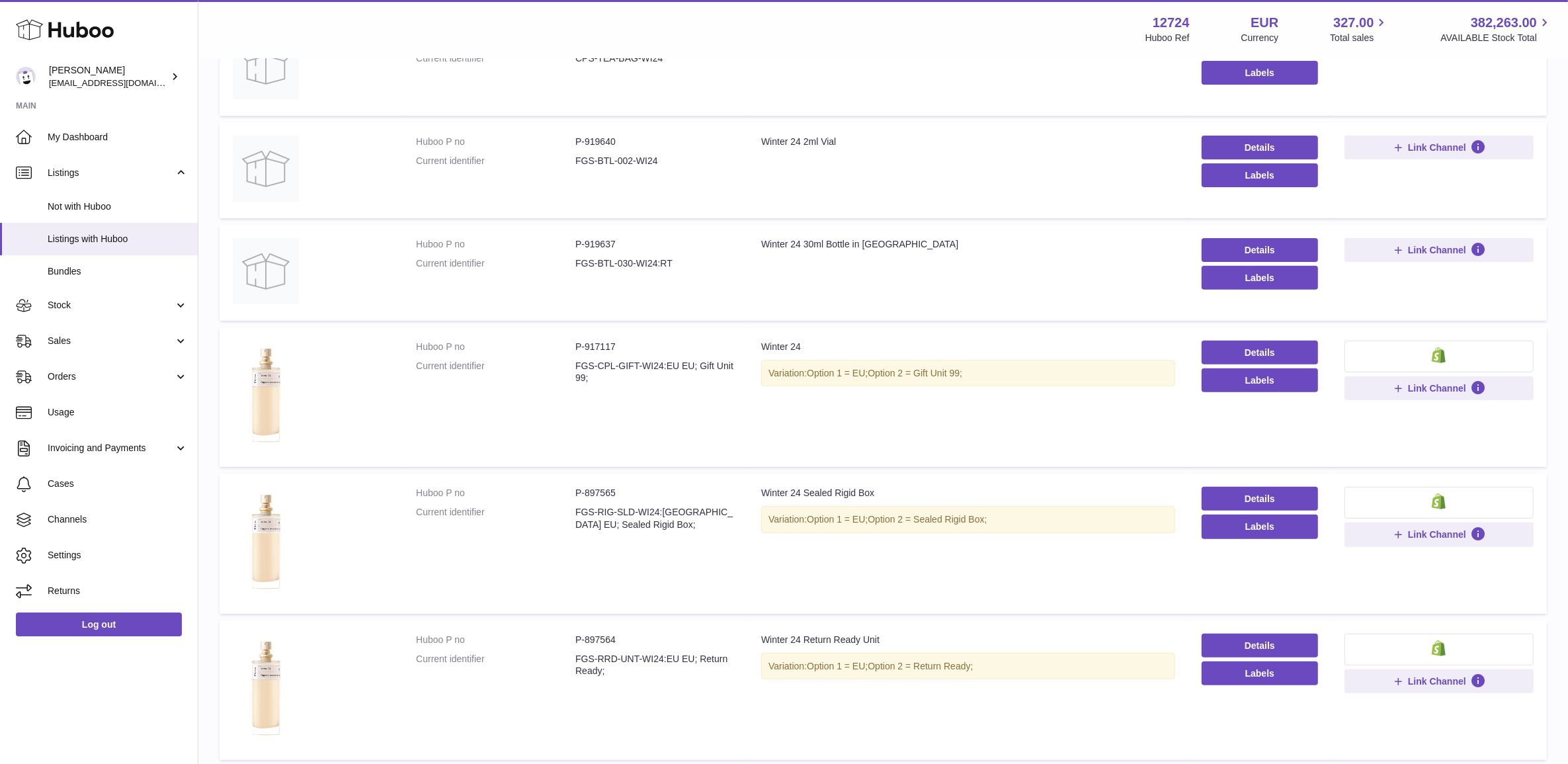
scroll to position [779, 0]
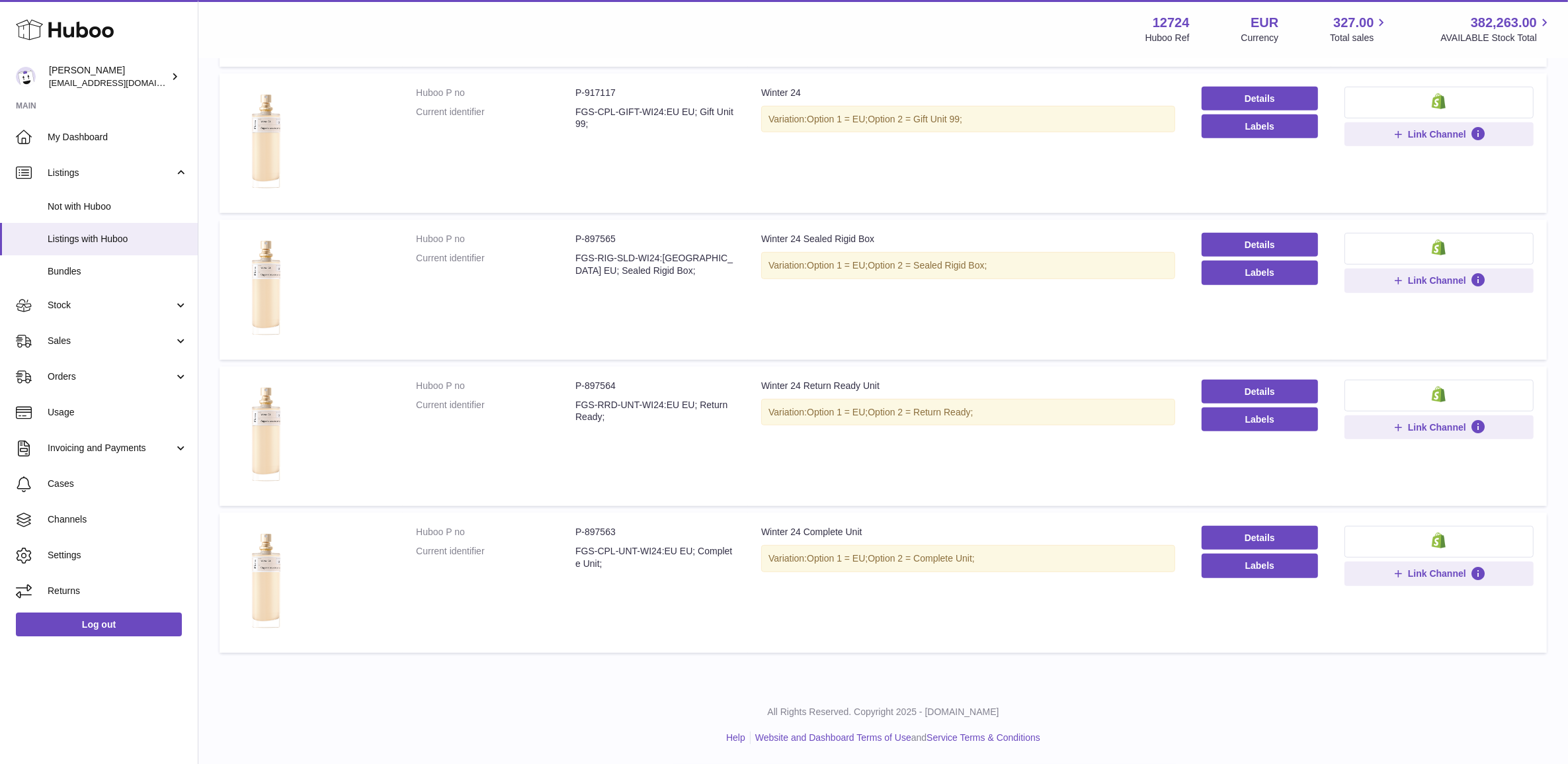
type input "******"
click at [599, 530] on dd "P-897563" at bounding box center [655, 532] width 159 height 12
click at [603, 388] on dd "P-897564" at bounding box center [655, 386] width 159 height 12
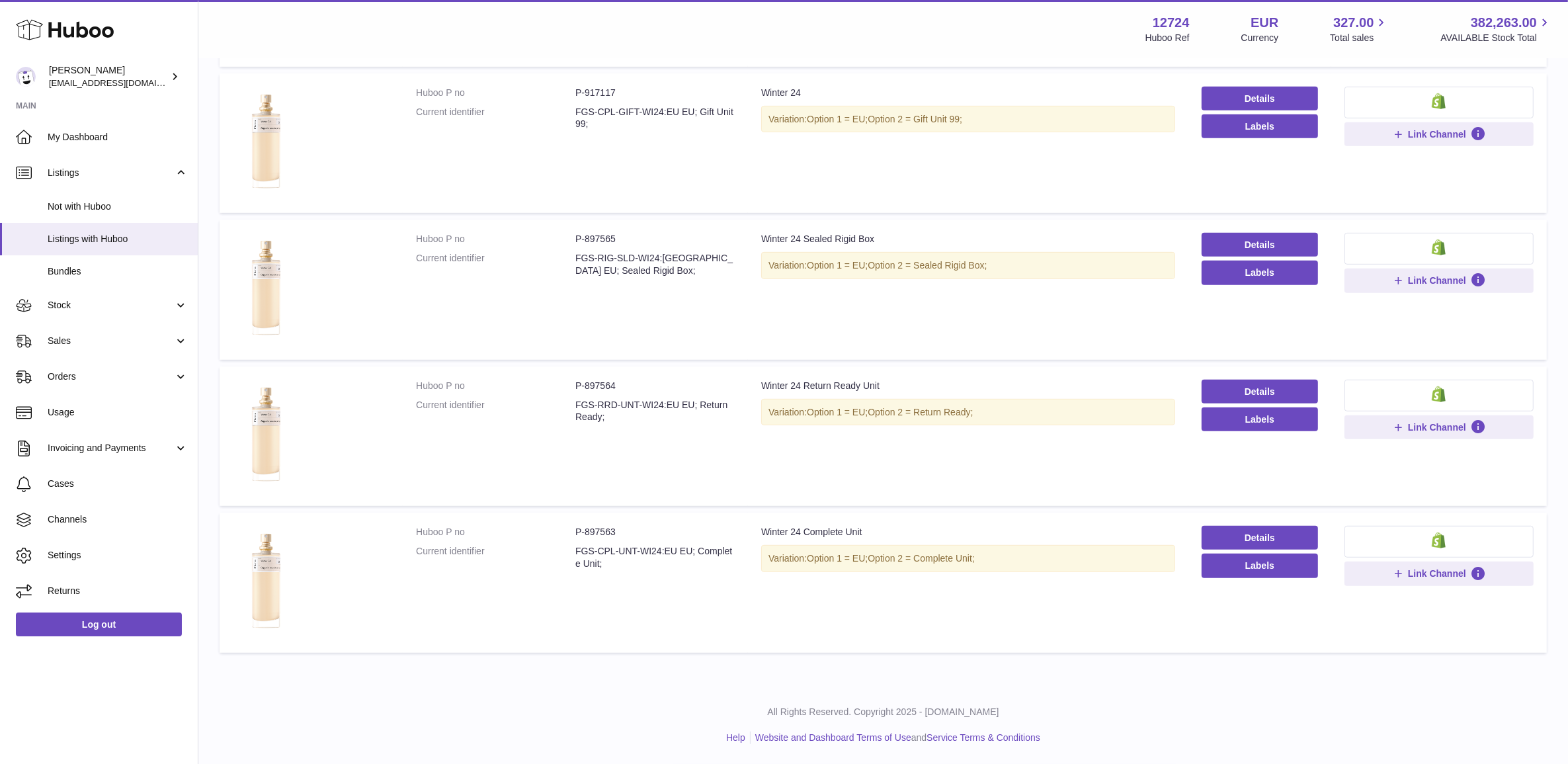
click at [590, 225] on td "Huboo P no P-897565 Current identifier FGS-RIG-SLD-WI24:EU EU; Sealed Rigid Box;" at bounding box center [575, 290] width 345 height 140
click at [593, 233] on dd "P-897565" at bounding box center [655, 239] width 159 height 12
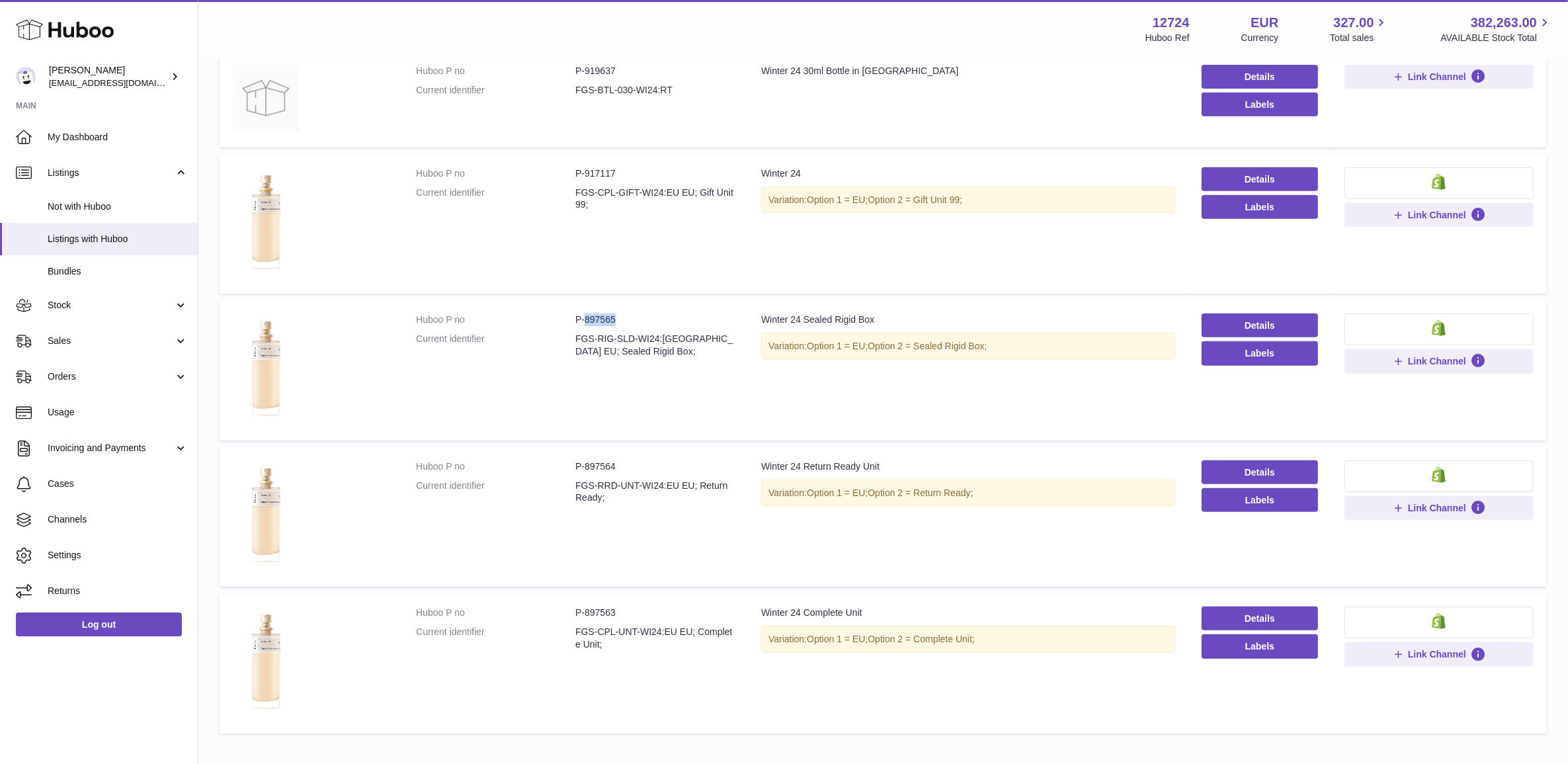
scroll to position [614, 0]
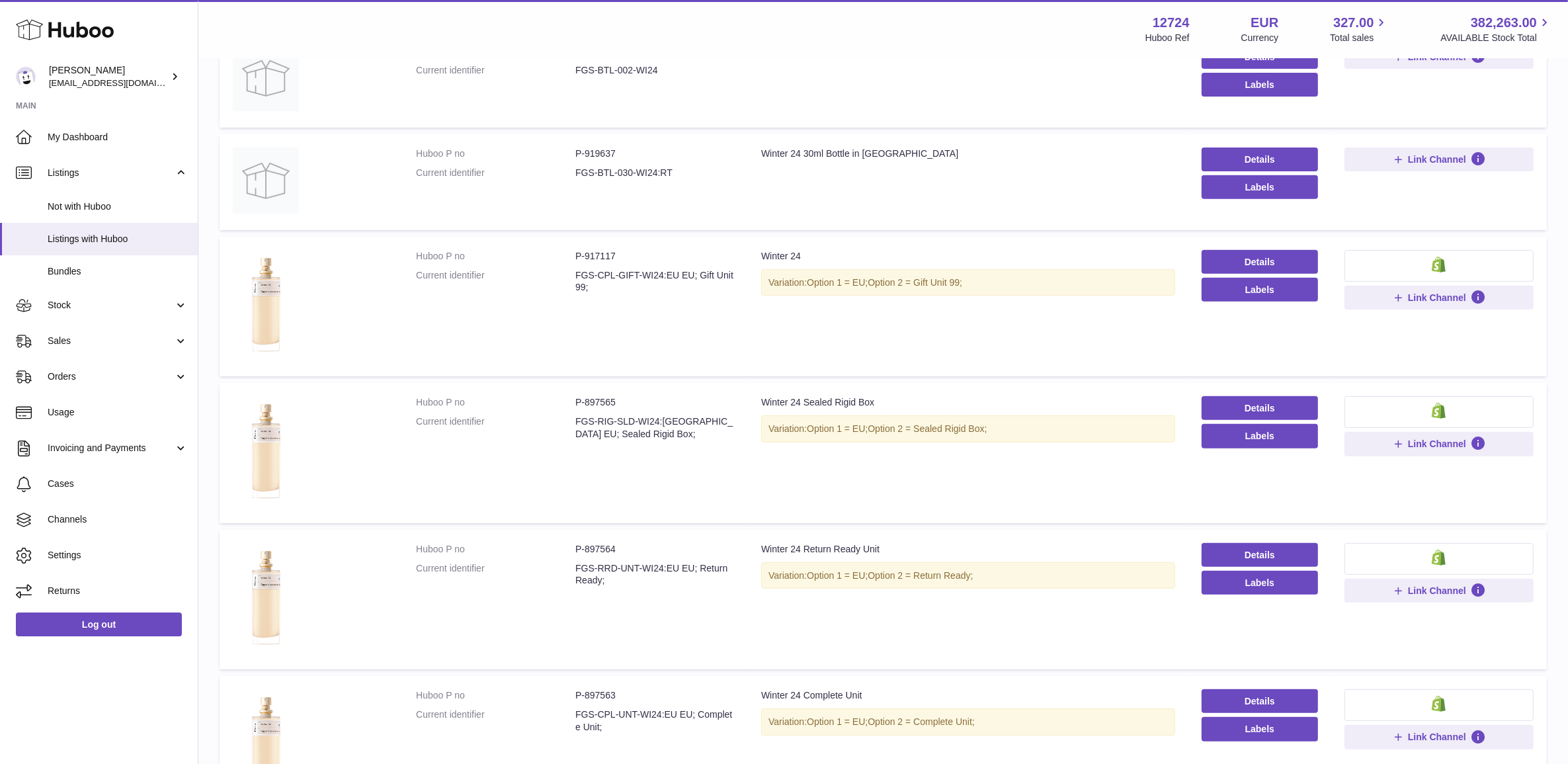
click at [599, 250] on dd "P-917117" at bounding box center [655, 257] width 159 height 12
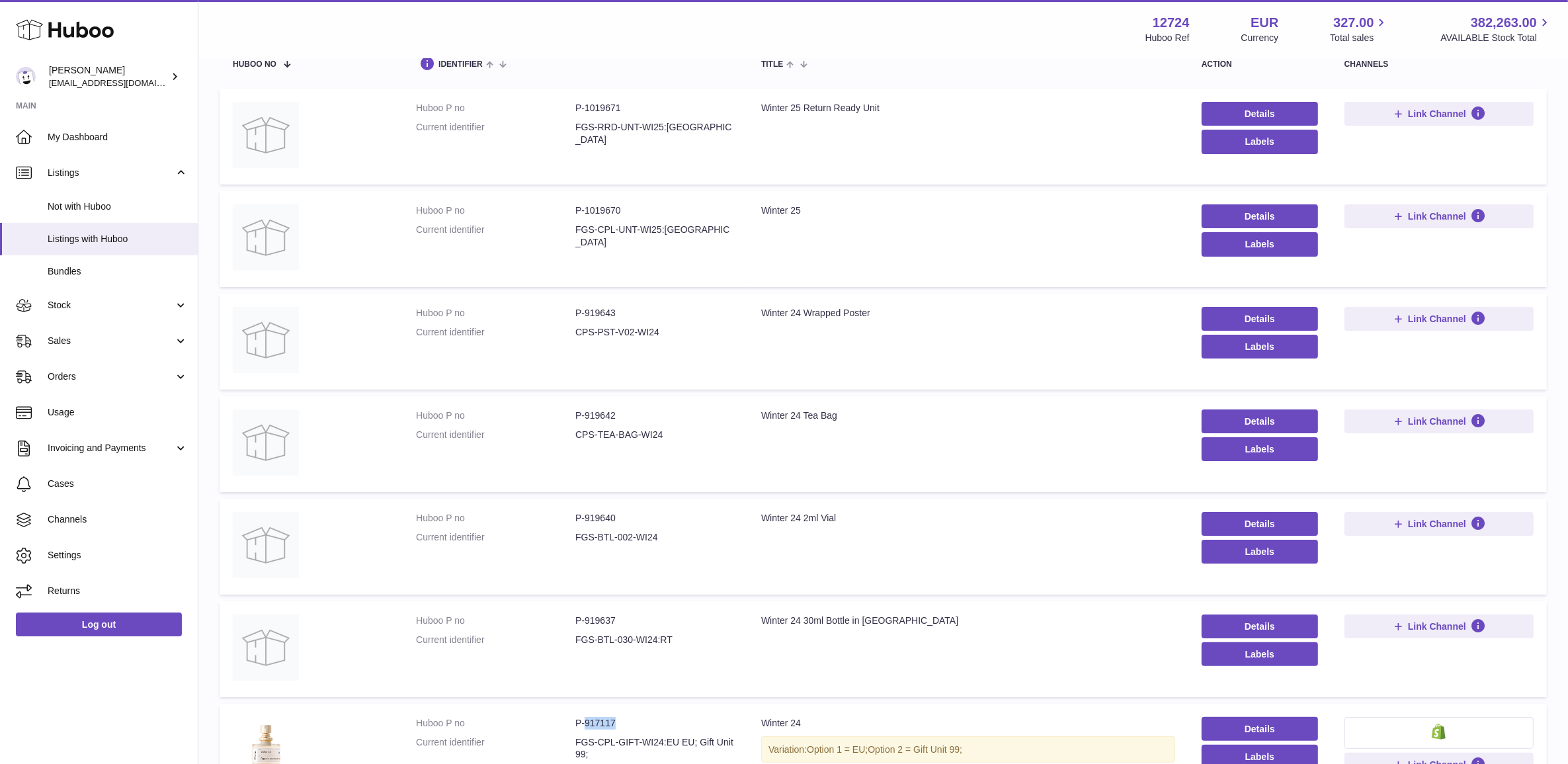
scroll to position [117, 0]
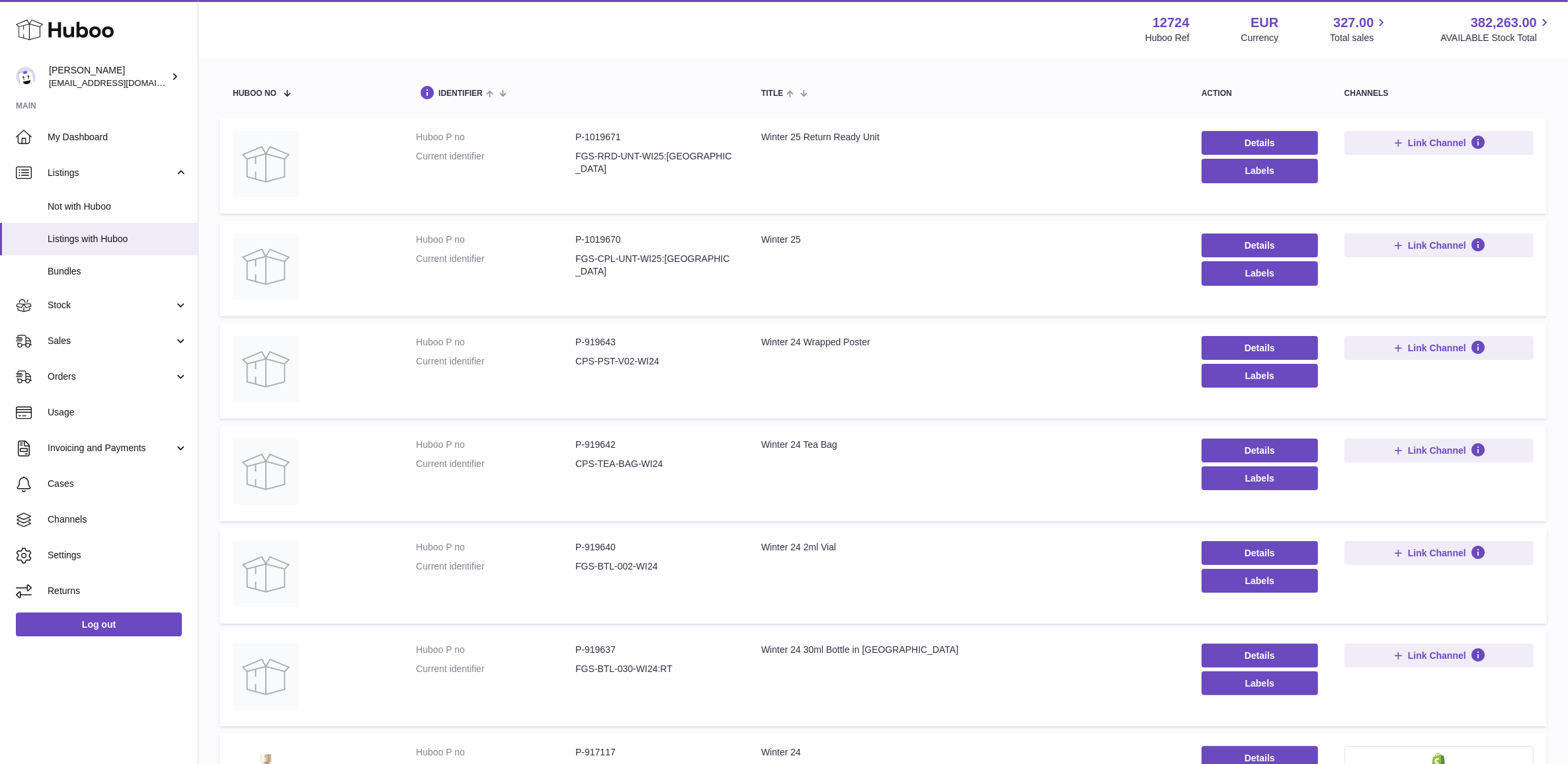
click at [597, 236] on dd "P-1019670" at bounding box center [655, 240] width 159 height 12
click at [606, 138] on dd "P-1019671" at bounding box center [655, 137] width 159 height 12
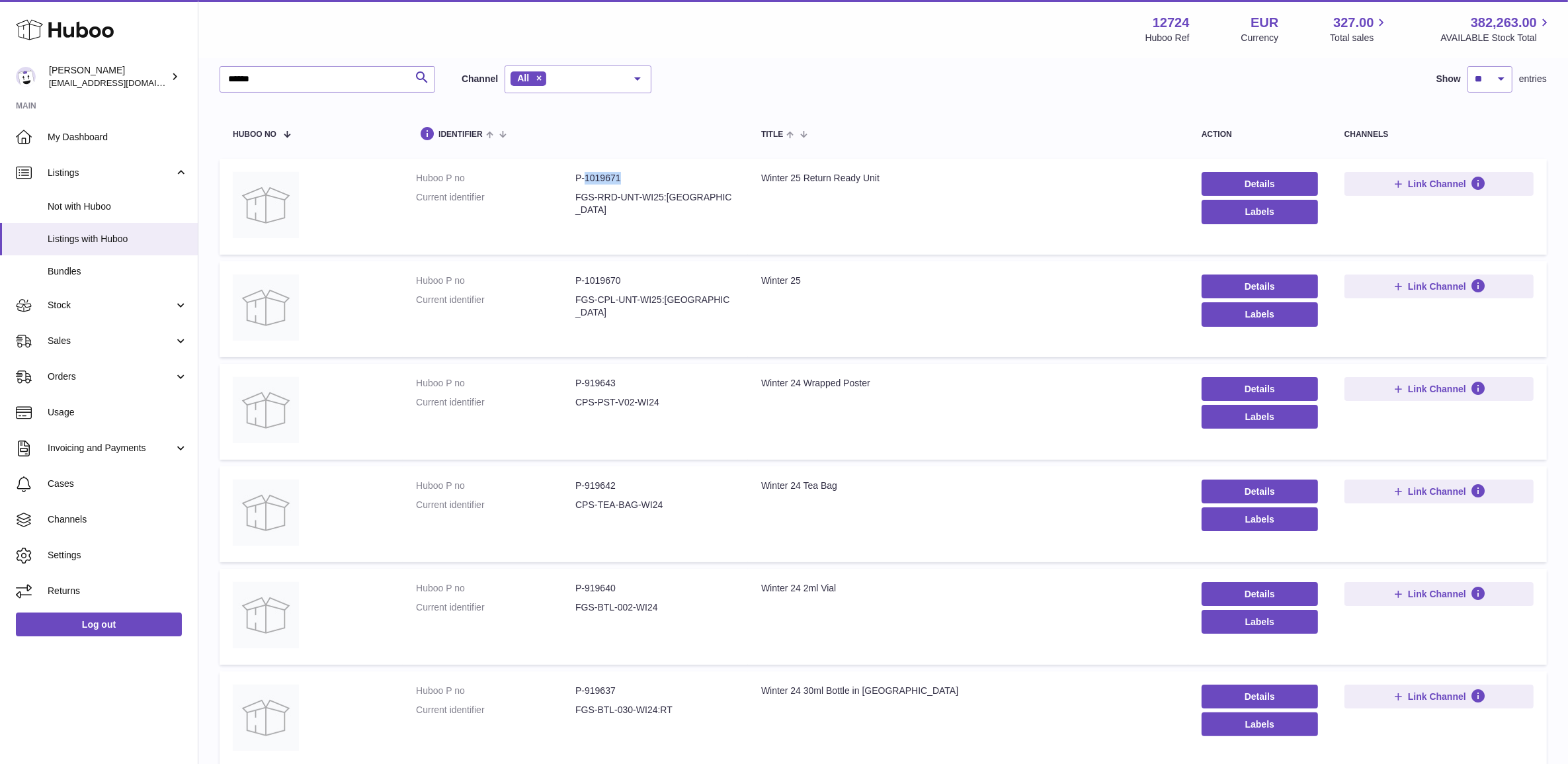
scroll to position [0, 0]
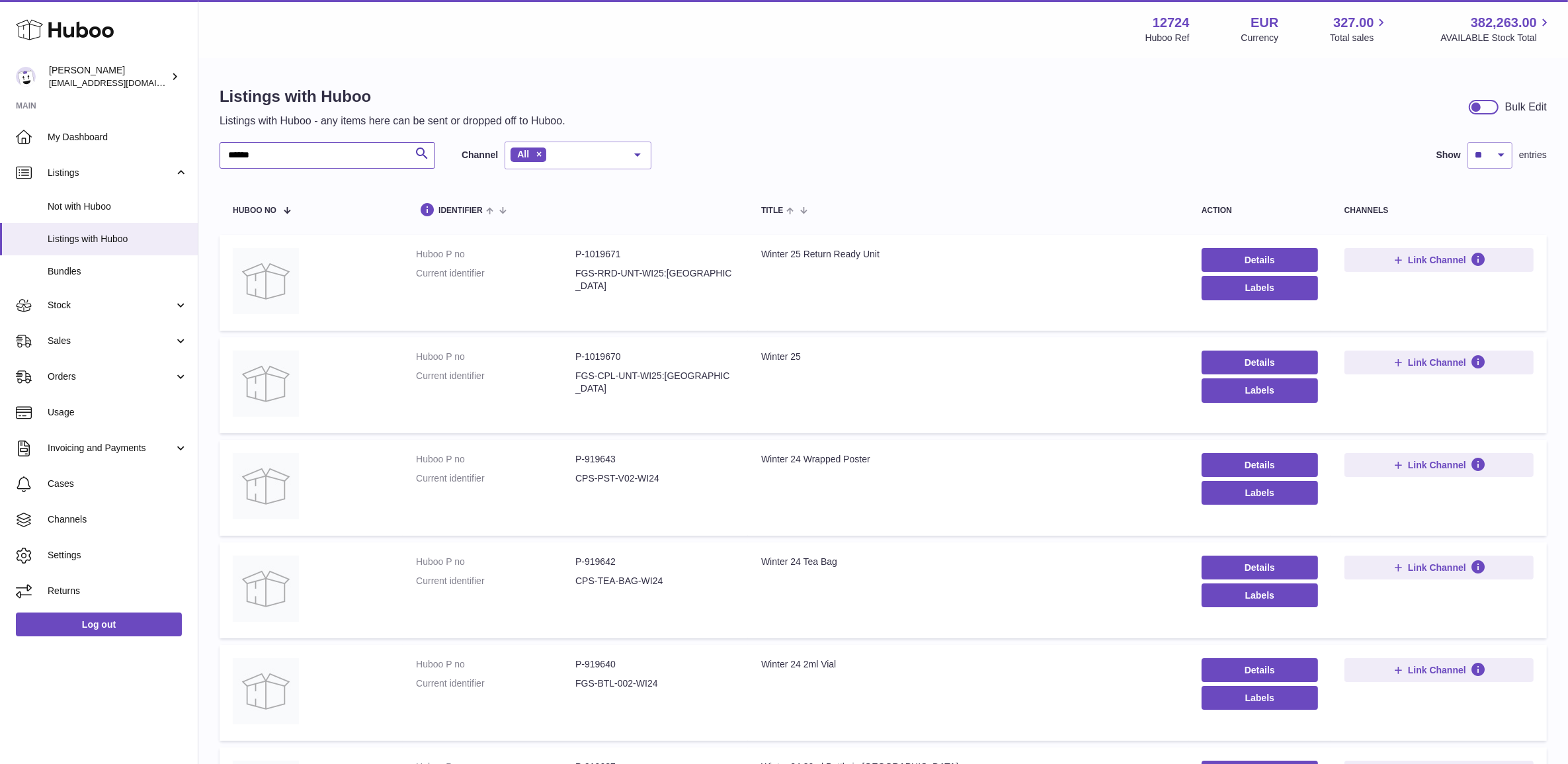
click at [285, 163] on input "******" at bounding box center [327, 155] width 215 height 26
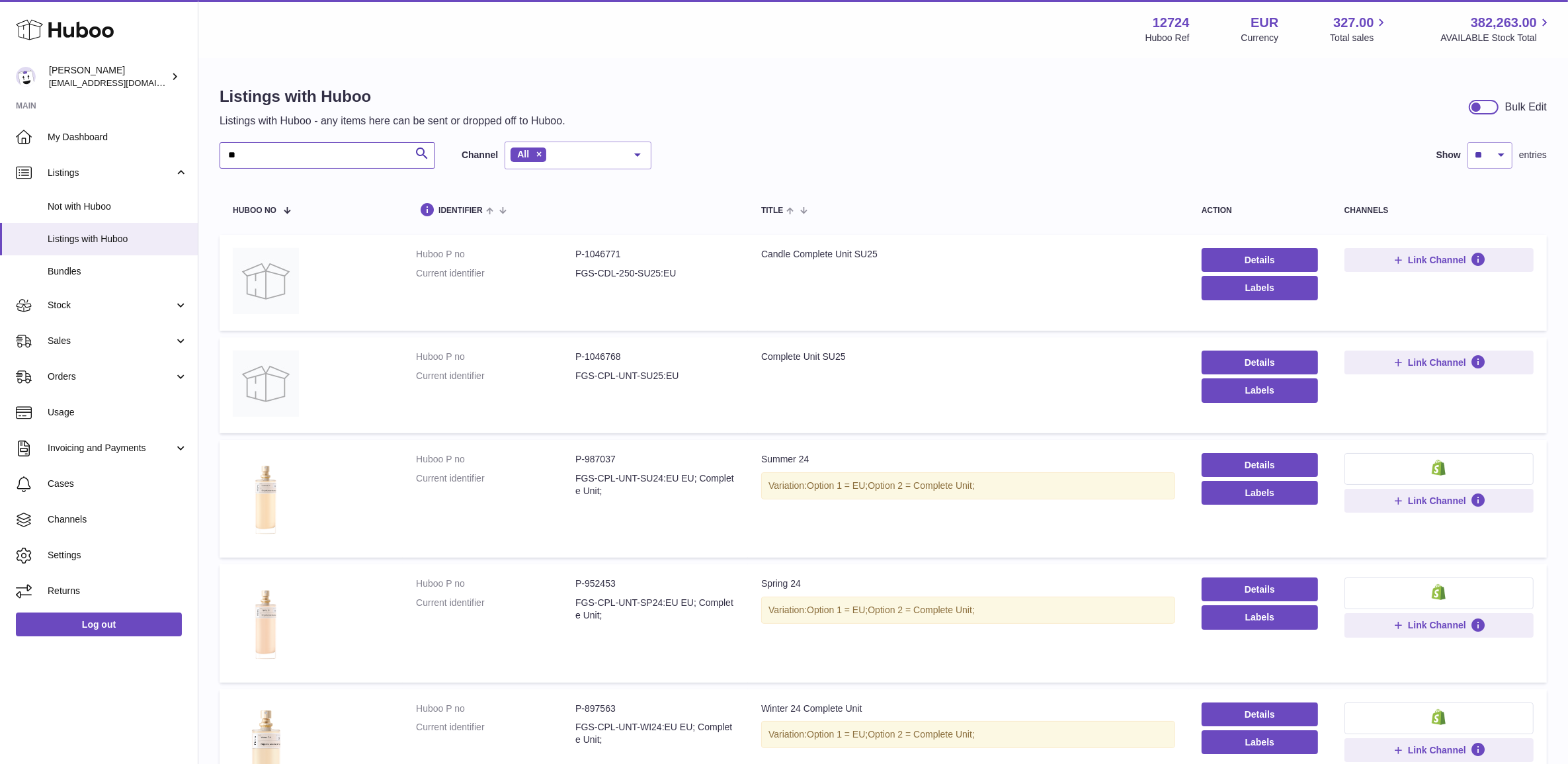
type input "*"
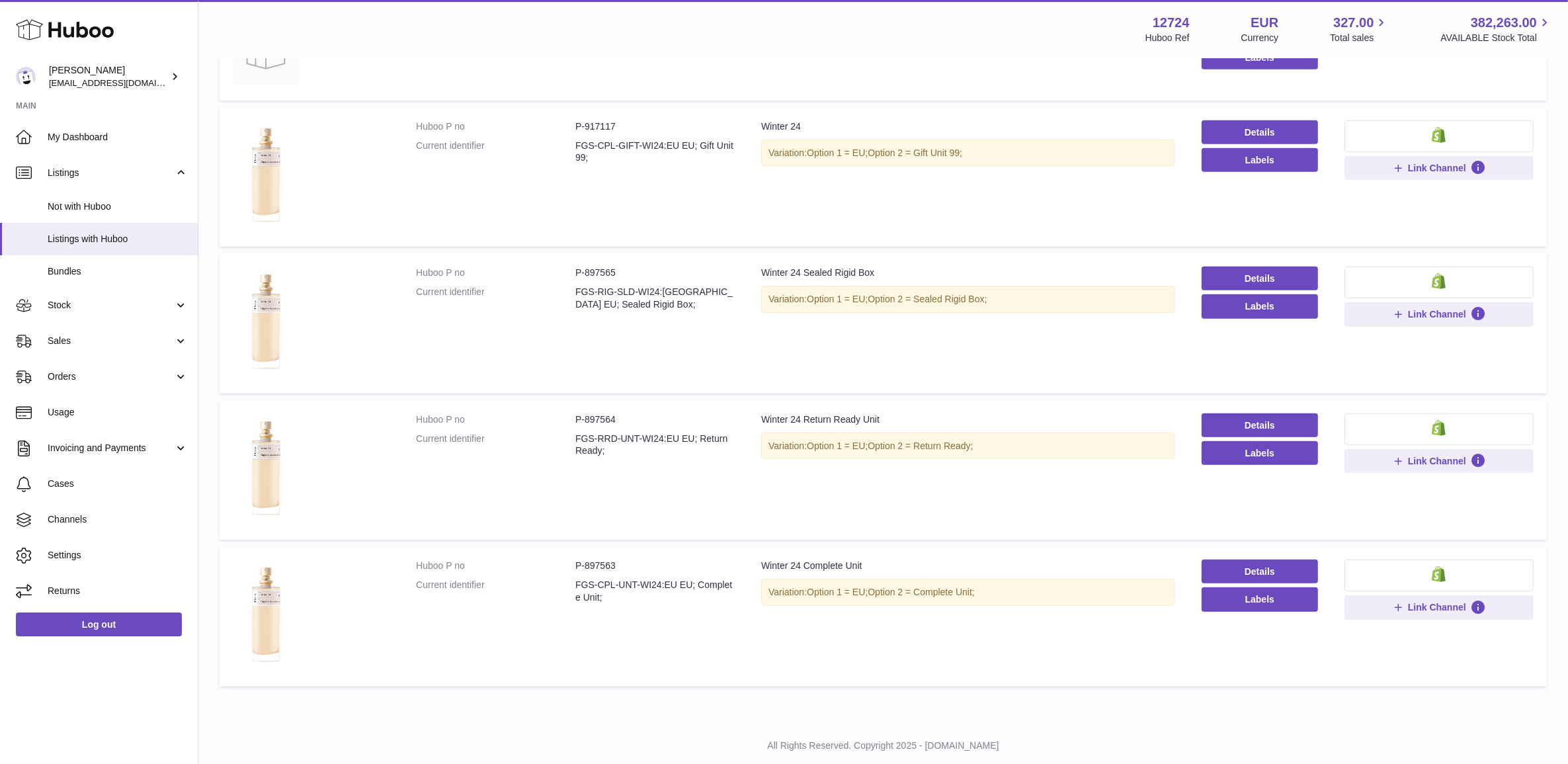
scroll to position [745, 0]
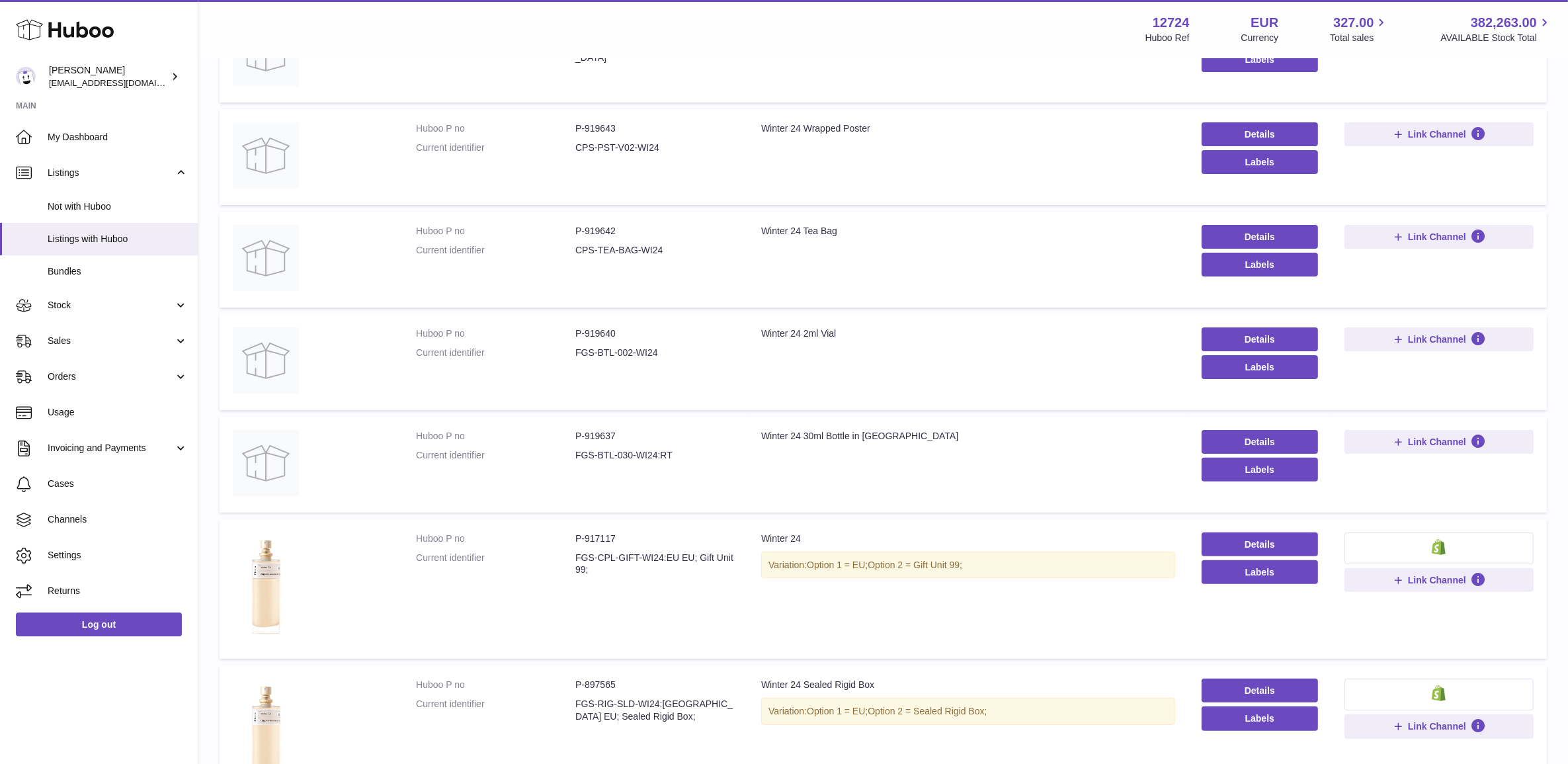
type input "**"
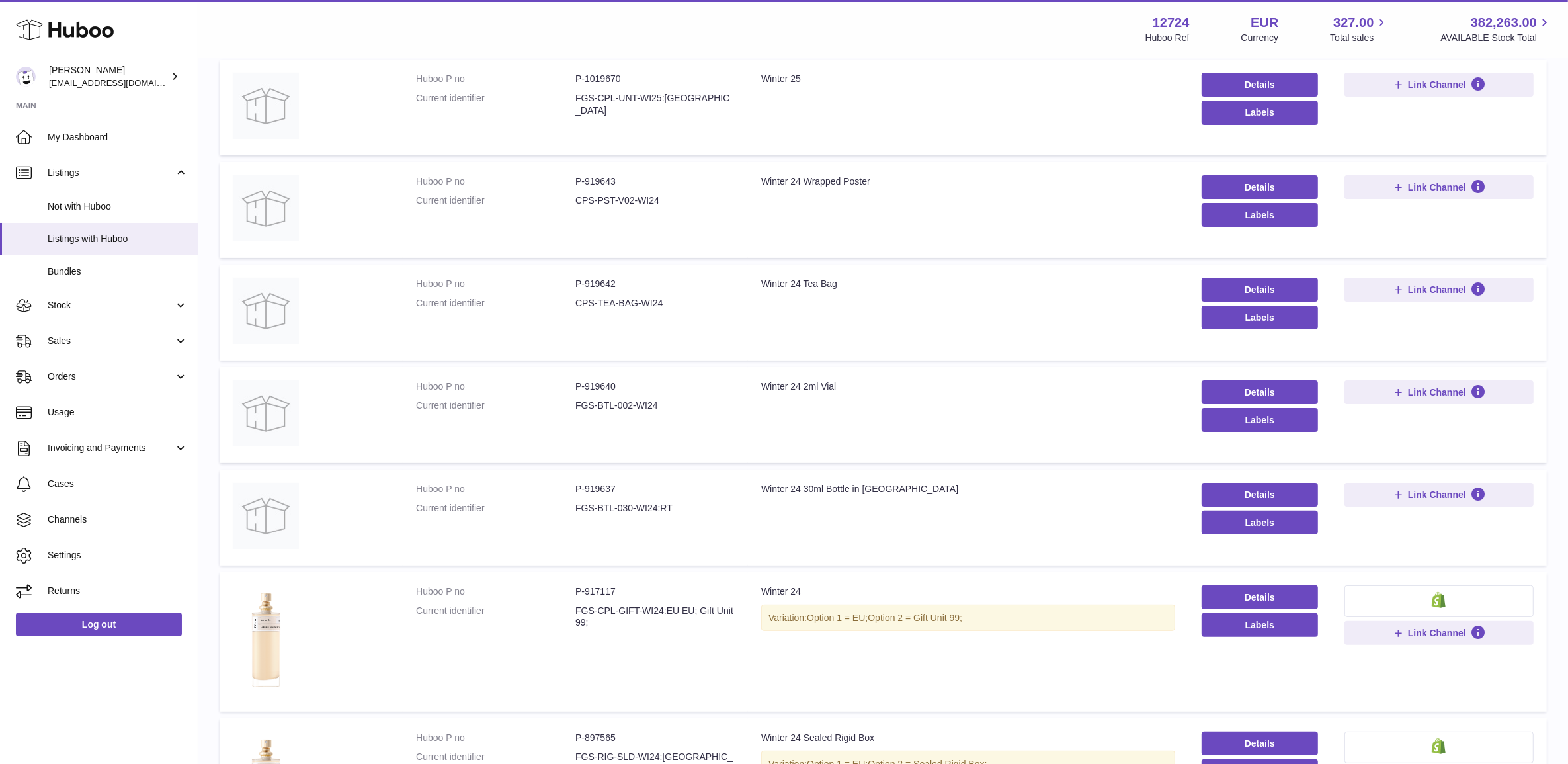
scroll to position [248, 0]
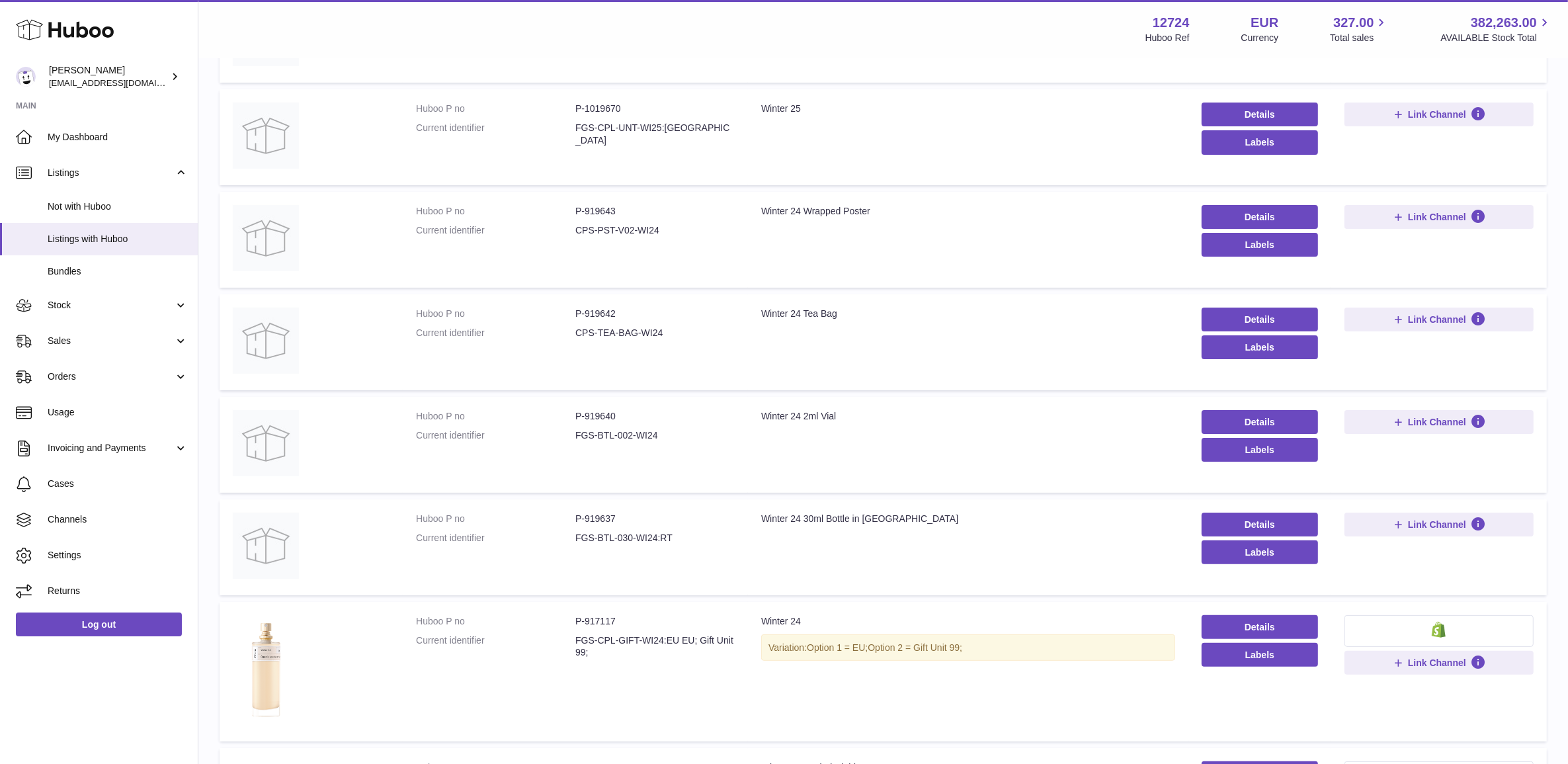
drag, startPoint x: 786, startPoint y: 399, endPoint x: 625, endPoint y: 384, distance: 161.7
click at [625, 384] on td "Huboo P no P-919642 Current identifier CPS-TEA-BAG-WI24" at bounding box center [575, 342] width 345 height 96
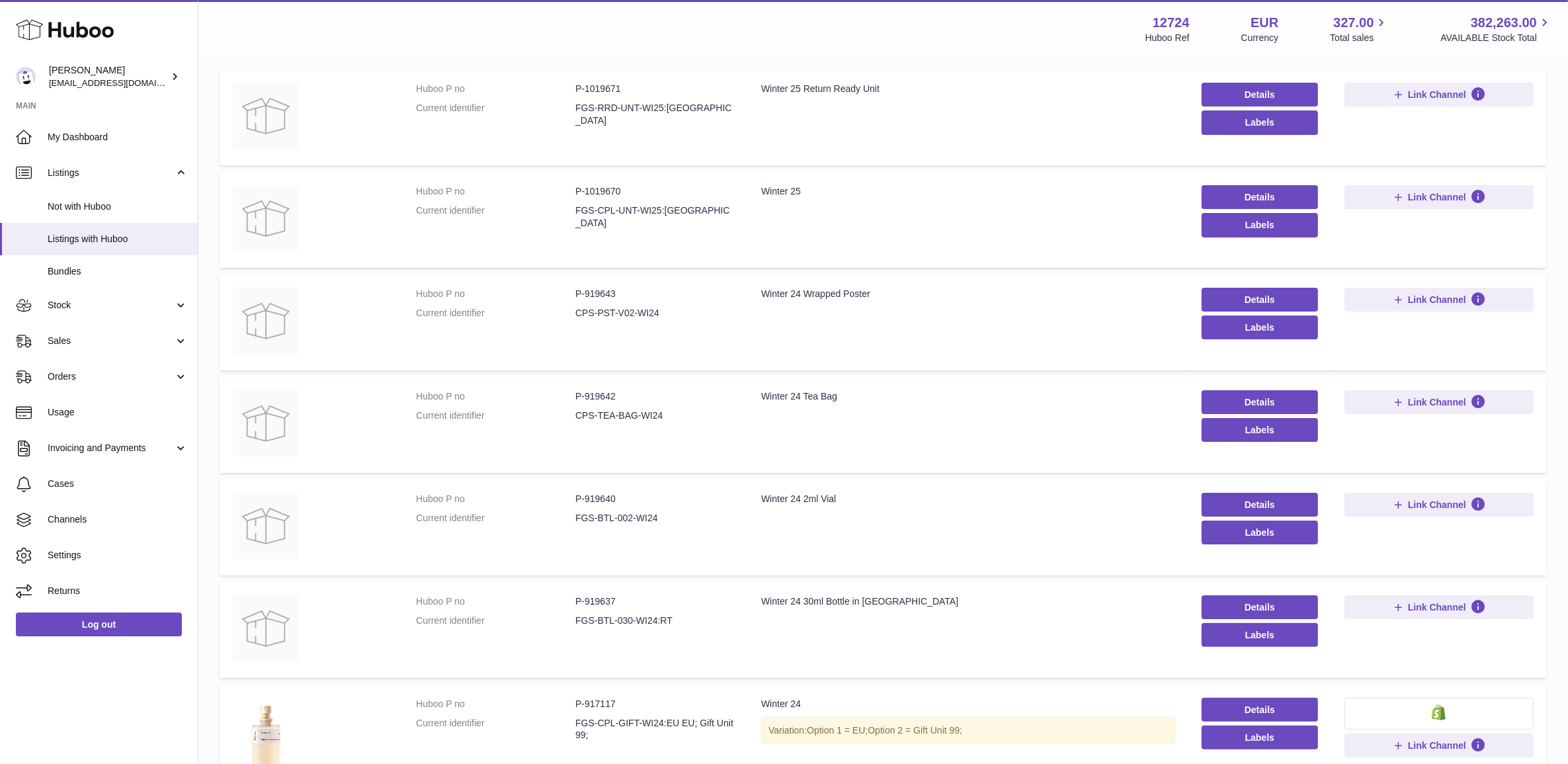
scroll to position [83, 0]
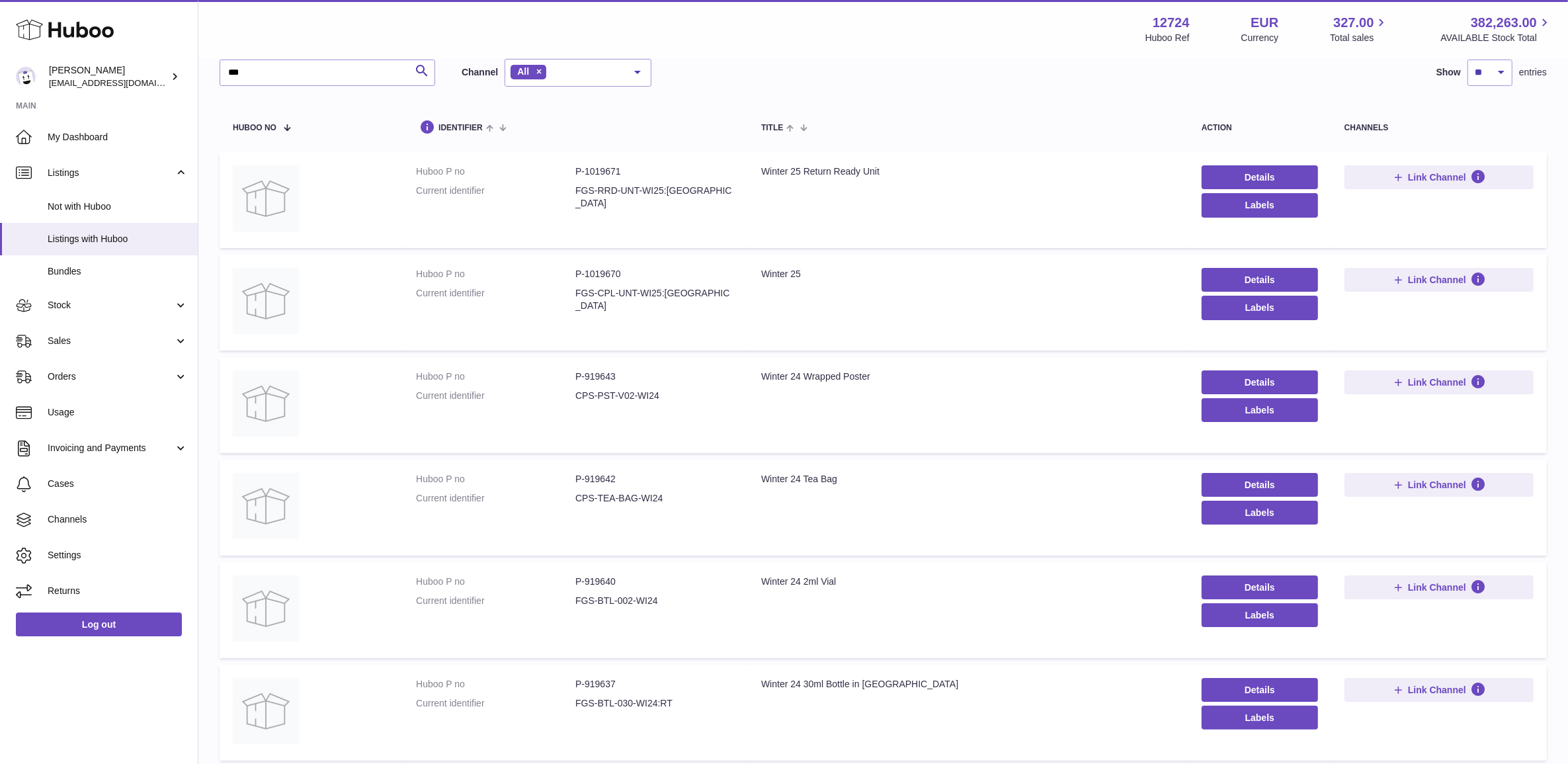
click at [588, 270] on dd "P-1019670" at bounding box center [655, 275] width 159 height 12
